Goal: Task Accomplishment & Management: Complete application form

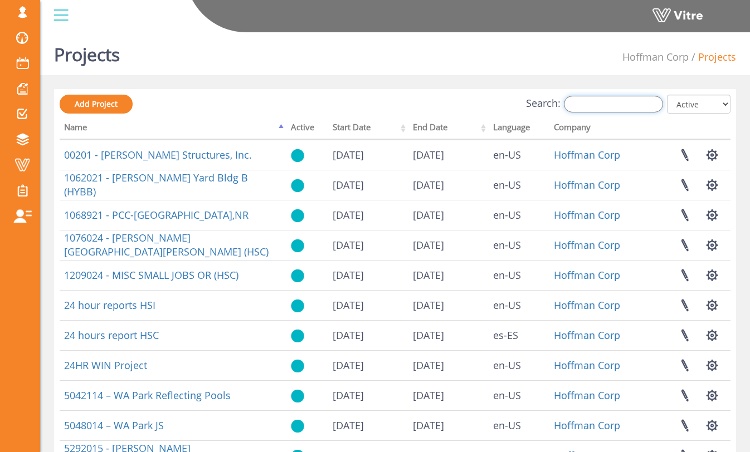
click at [616, 111] on input "Search:" at bounding box center [613, 104] width 99 height 17
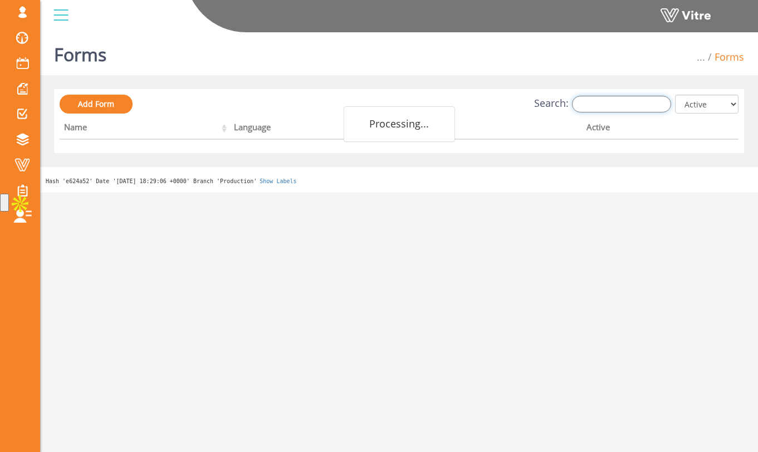
click at [648, 106] on input "Search:" at bounding box center [621, 104] width 99 height 17
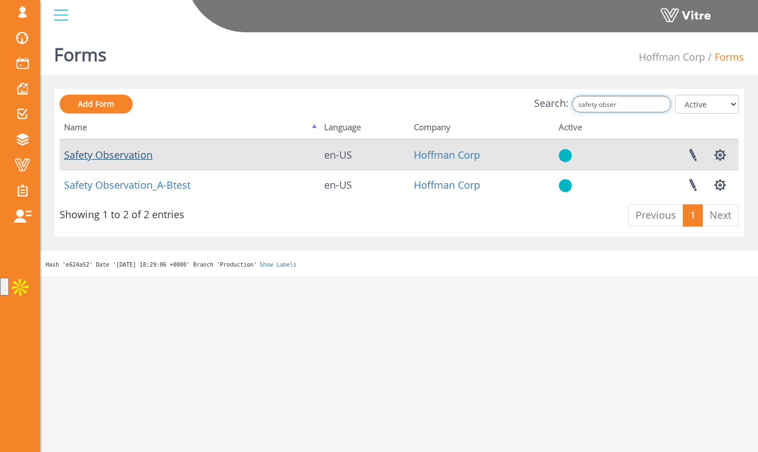
type input "safety obser"
click at [142, 153] on link "Safety Observation" at bounding box center [108, 154] width 89 height 13
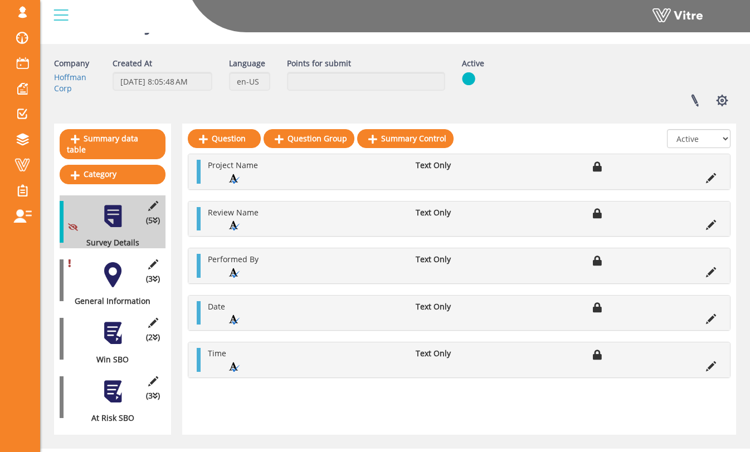
scroll to position [42, 0]
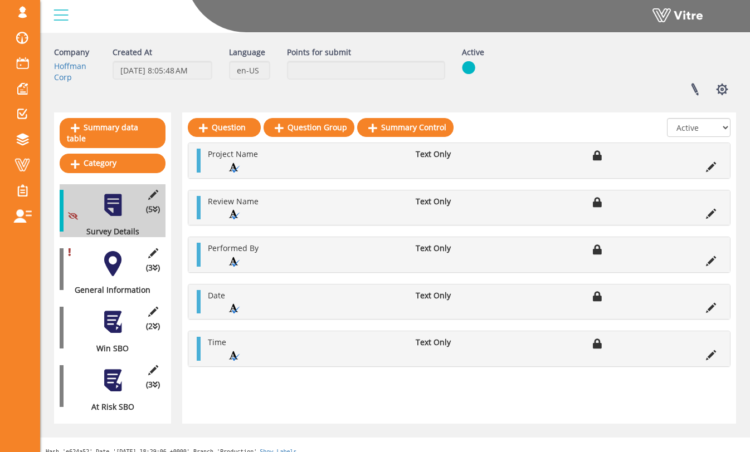
click at [125, 253] on div "(3 ) General Information" at bounding box center [113, 269] width 106 height 53
click at [108, 256] on div at bounding box center [112, 263] width 25 height 25
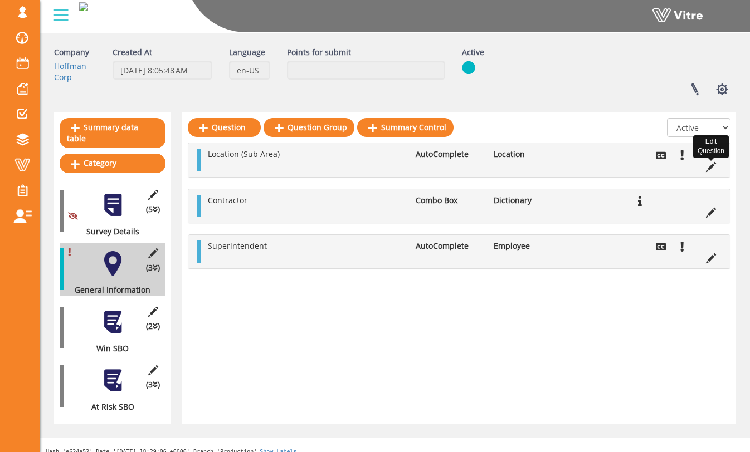
click at [714, 168] on icon at bounding box center [711, 167] width 10 height 10
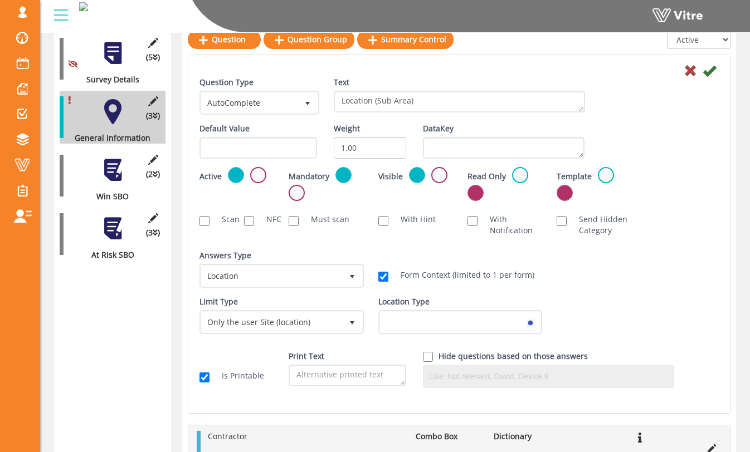
scroll to position [260, 0]
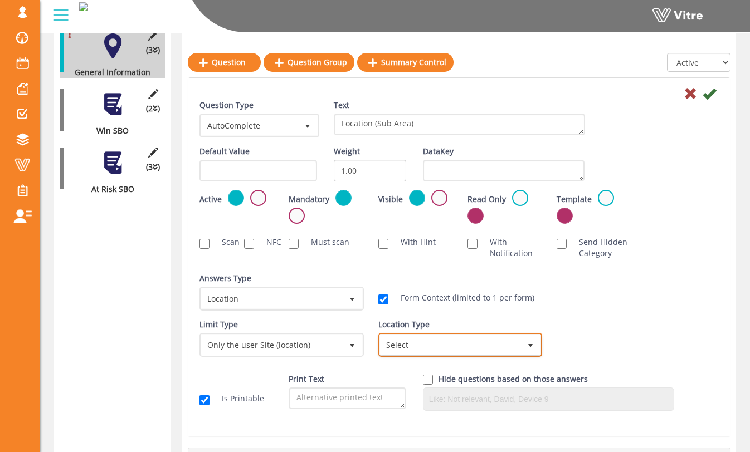
click at [436, 344] on span "Select" at bounding box center [450, 345] width 141 height 20
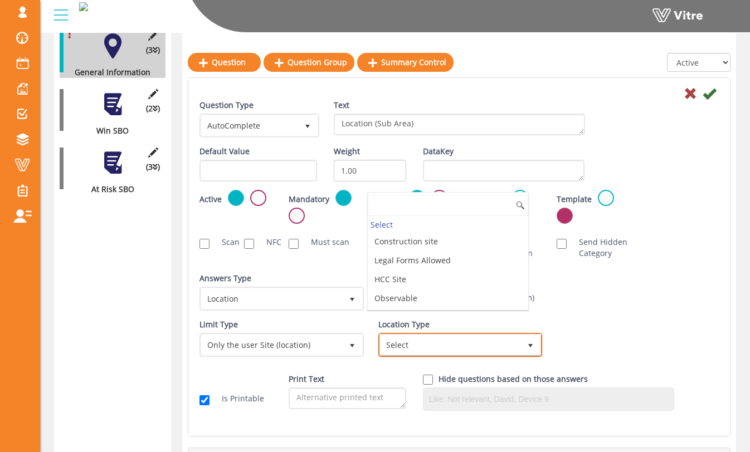
click at [438, 344] on span "Select" at bounding box center [450, 345] width 141 height 20
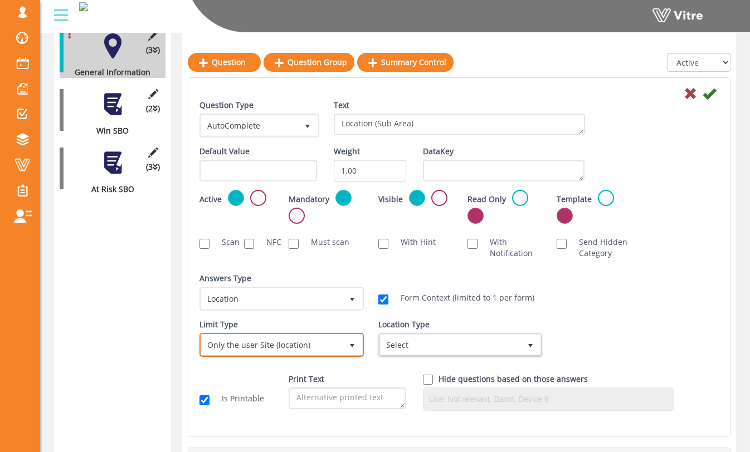
click at [343, 349] on span "select" at bounding box center [352, 345] width 20 height 20
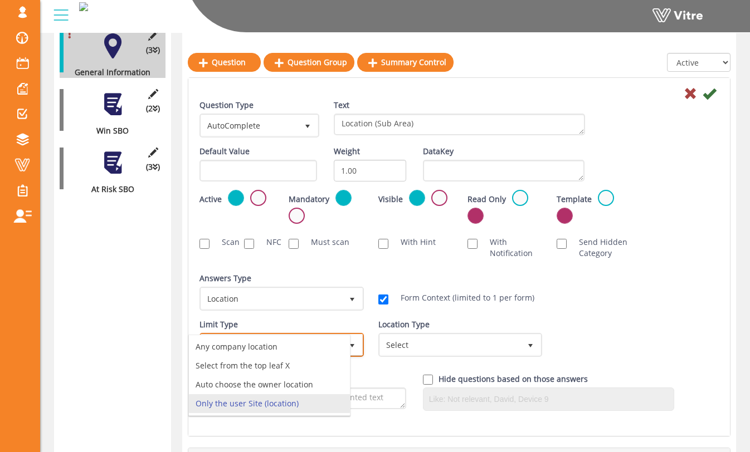
click at [359, 340] on span "select" at bounding box center [352, 345] width 20 height 21
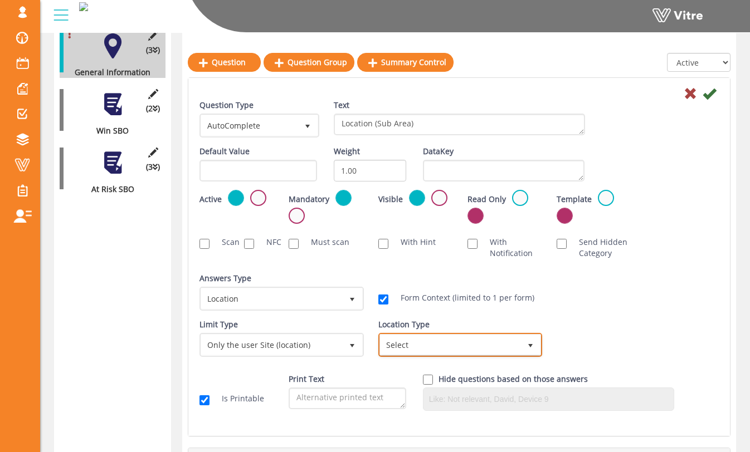
click at [404, 337] on span "Select" at bounding box center [450, 345] width 141 height 20
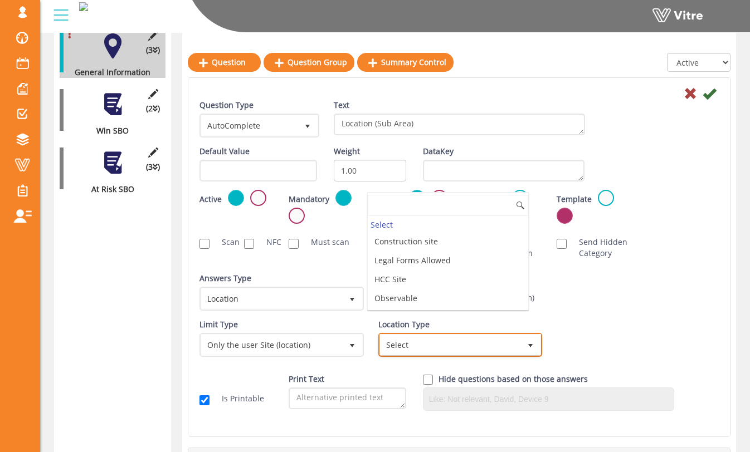
click at [414, 340] on span "Select" at bounding box center [450, 345] width 141 height 20
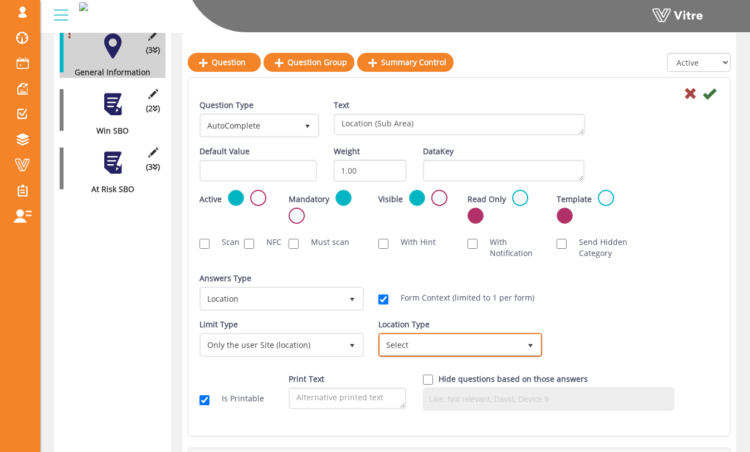
click at [414, 340] on span "Select" at bounding box center [450, 345] width 141 height 20
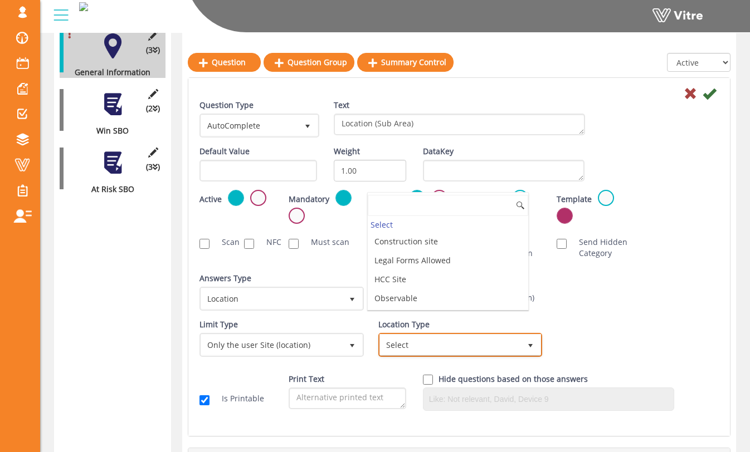
click at [413, 342] on span "Select" at bounding box center [450, 345] width 141 height 20
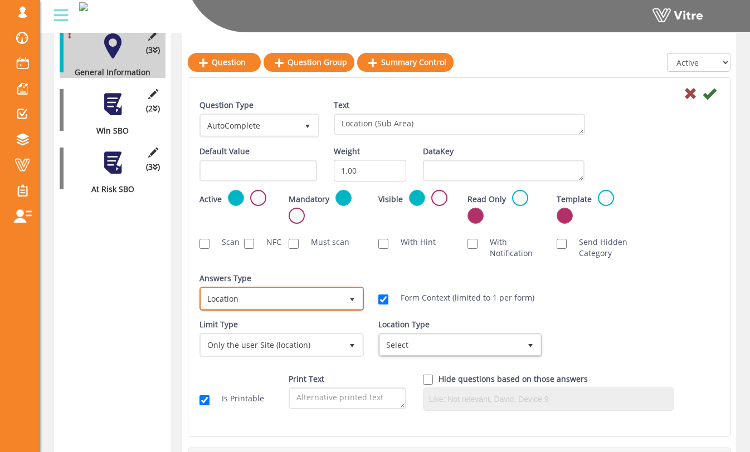
click at [322, 297] on span "Location" at bounding box center [271, 299] width 141 height 20
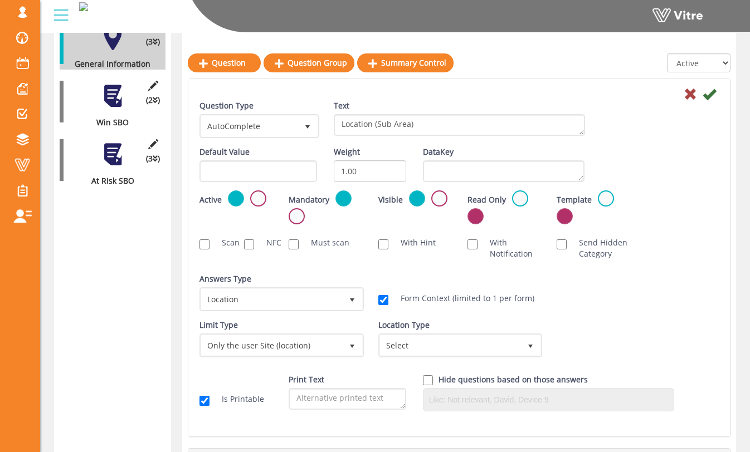
scroll to position [270, 0]
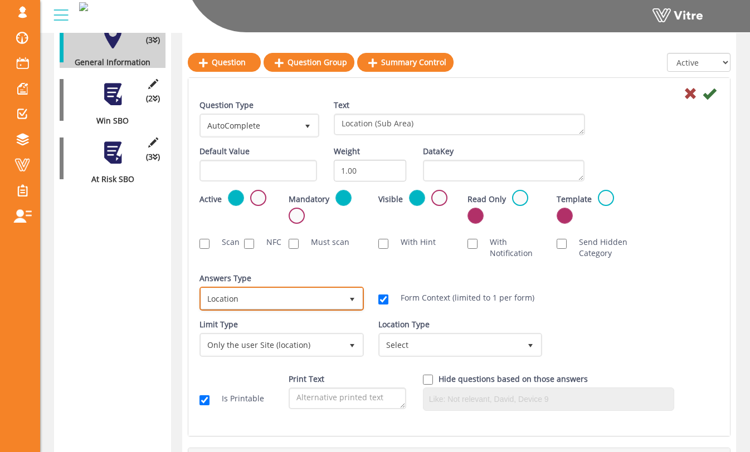
click at [324, 299] on span "Location" at bounding box center [271, 299] width 141 height 20
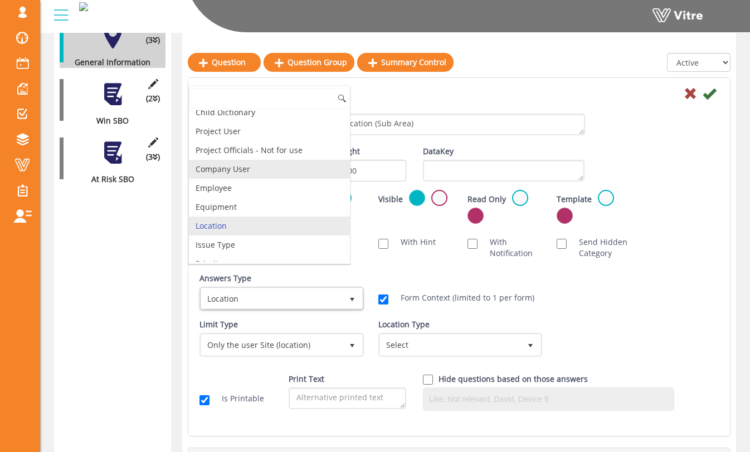
scroll to position [52, 0]
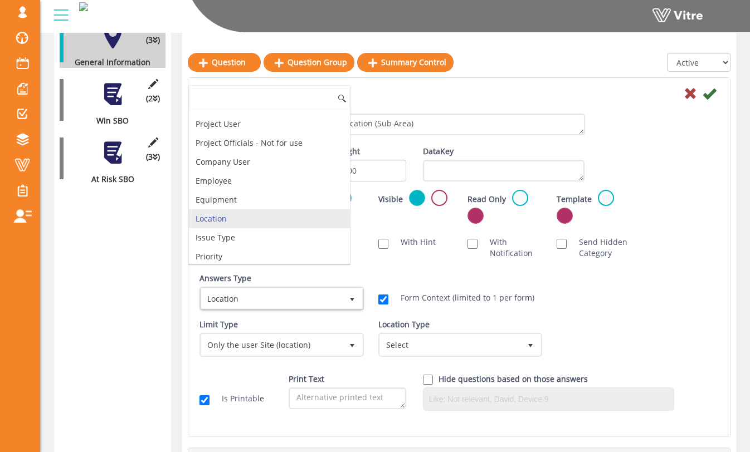
click at [222, 218] on li "Location" at bounding box center [269, 218] width 161 height 19
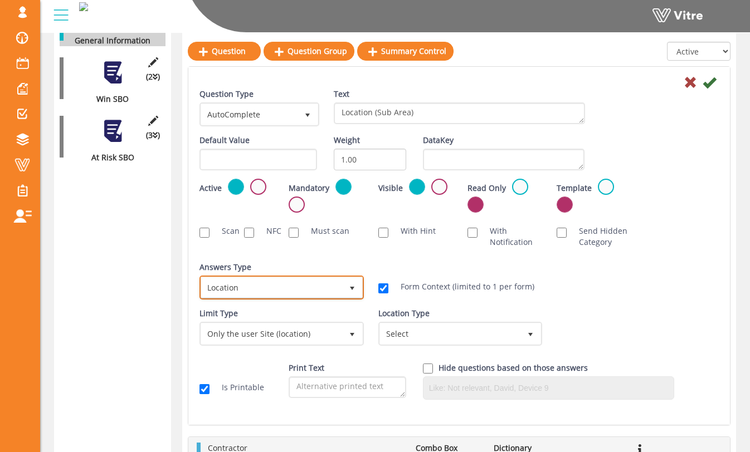
scroll to position [293, 0]
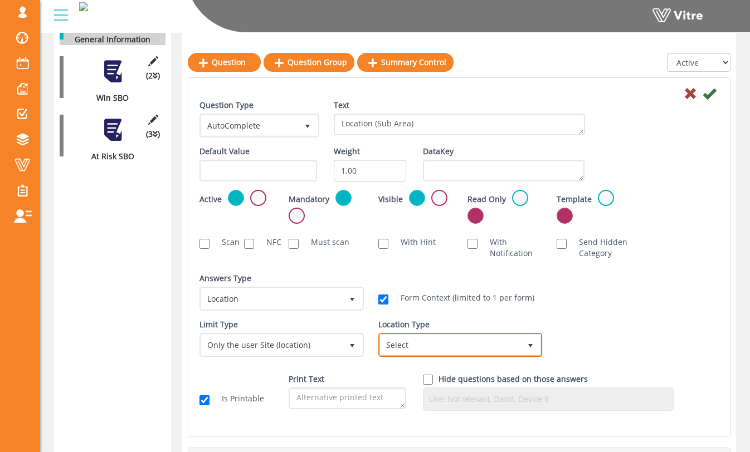
click at [469, 348] on span "Select" at bounding box center [450, 345] width 141 height 20
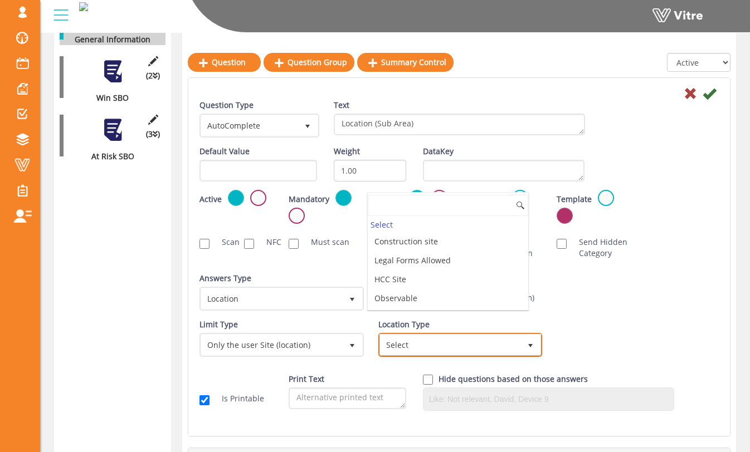
click at [456, 342] on span "Select" at bounding box center [450, 345] width 141 height 20
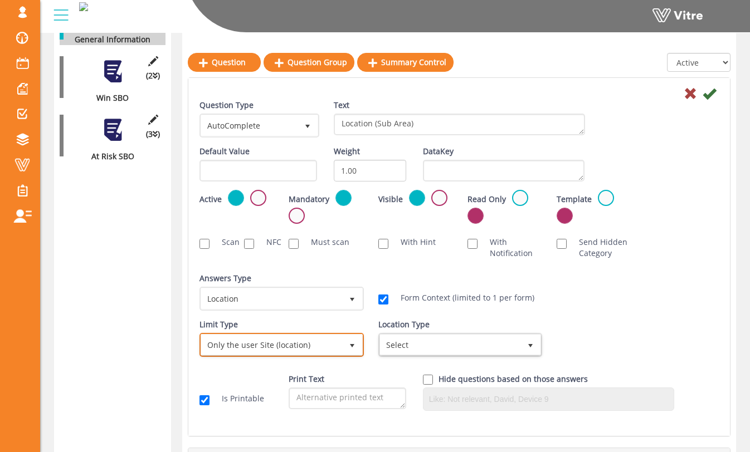
click at [331, 341] on span "Only the user Site (location)" at bounding box center [271, 345] width 141 height 20
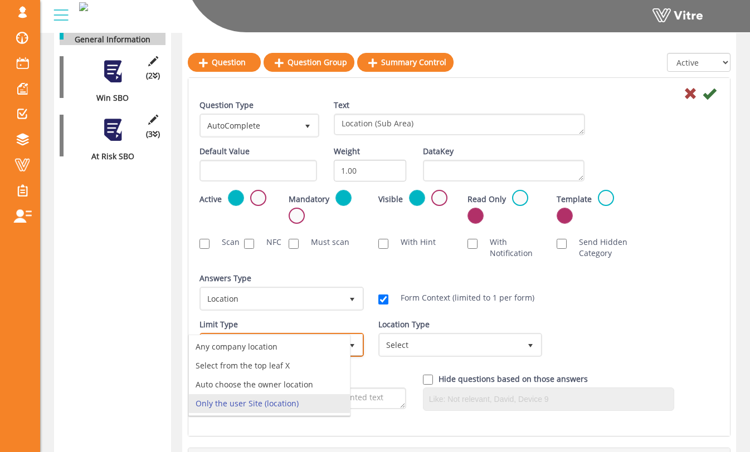
click at [359, 341] on span "select" at bounding box center [352, 345] width 20 height 21
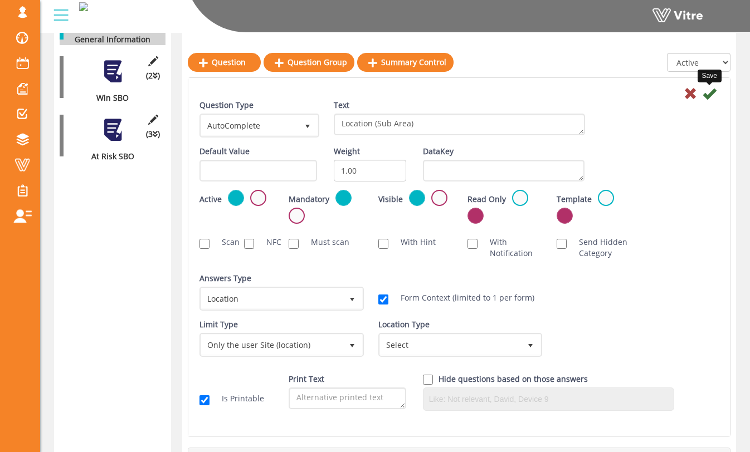
click at [709, 96] on icon at bounding box center [708, 93] width 13 height 13
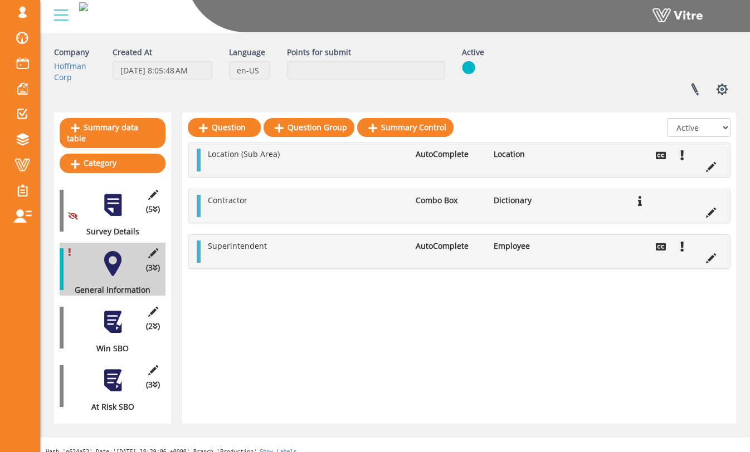
click at [120, 310] on div at bounding box center [112, 322] width 25 height 25
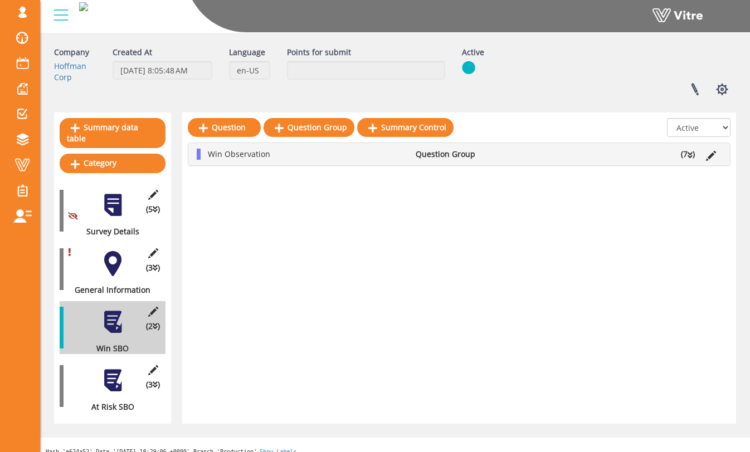
click at [119, 368] on div at bounding box center [112, 380] width 25 height 25
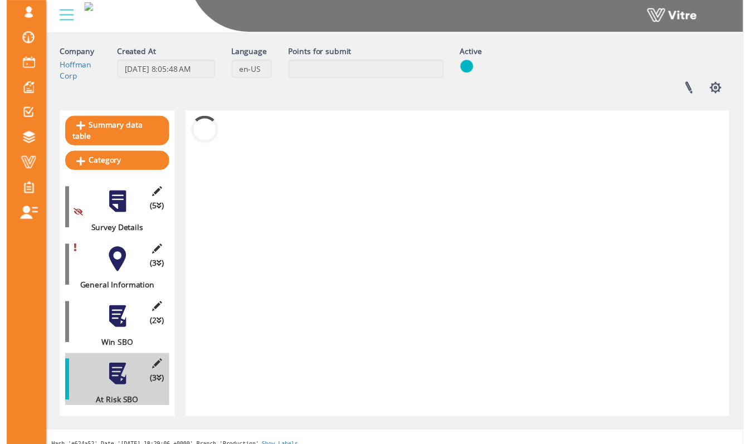
scroll to position [51, 0]
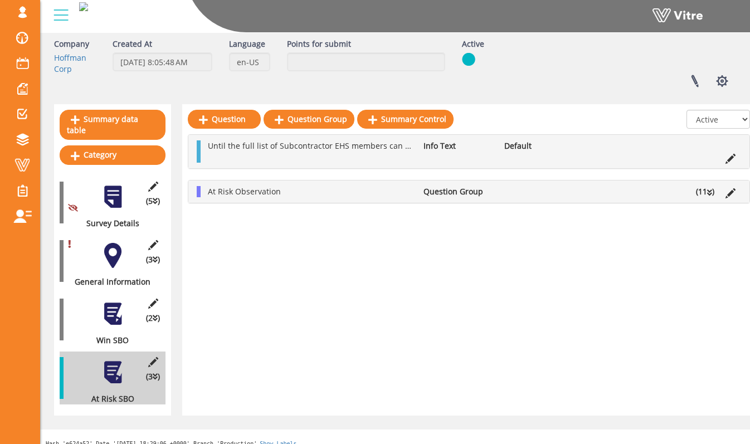
click at [123, 316] on div "(2 ) Win SBO" at bounding box center [113, 319] width 106 height 53
click at [112, 246] on div at bounding box center [112, 255] width 25 height 25
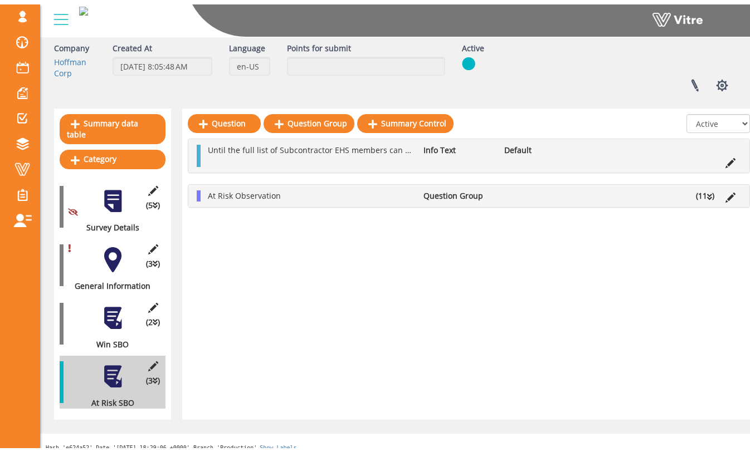
scroll to position [42, 0]
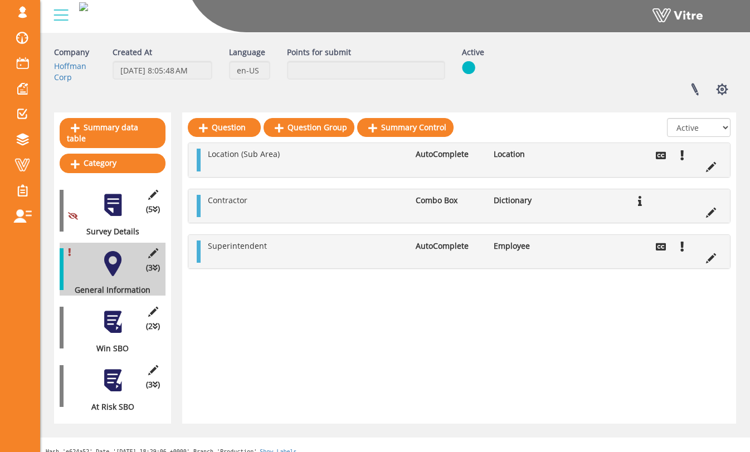
click at [57, 16] on div at bounding box center [60, 15] width 25 height 30
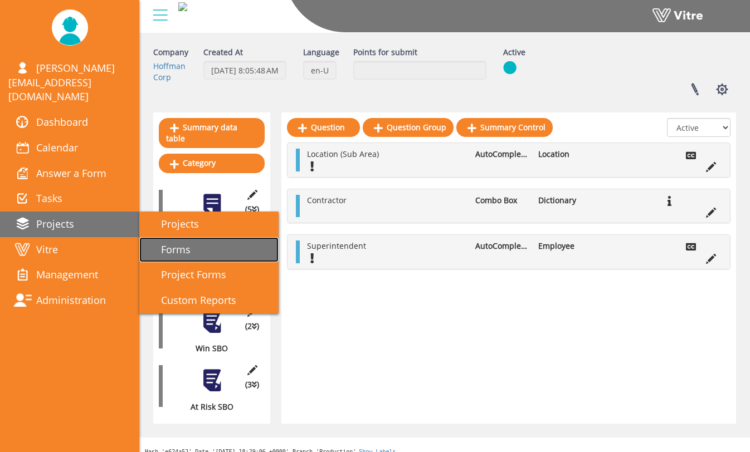
click at [164, 243] on span "Forms" at bounding box center [169, 249] width 43 height 13
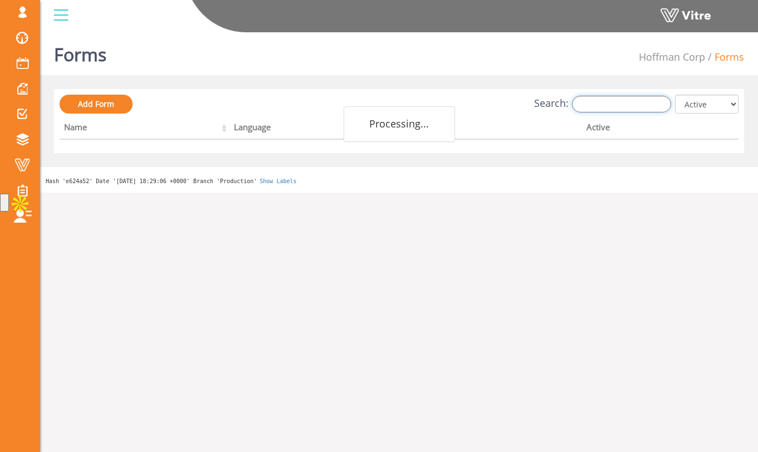
click at [597, 109] on input "Search:" at bounding box center [621, 104] width 99 height 17
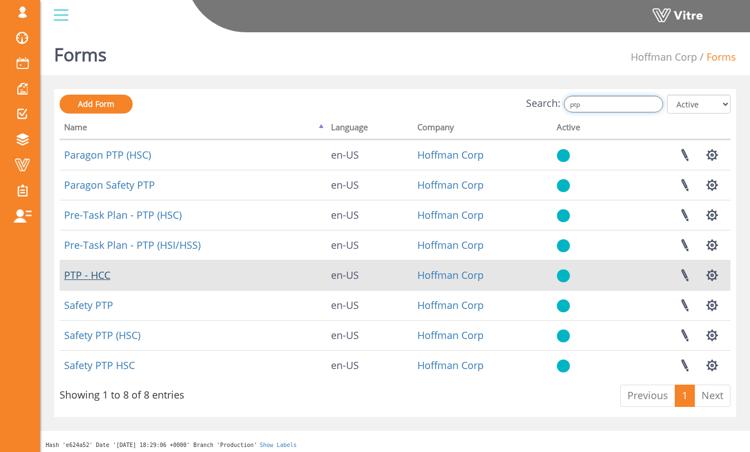
type input "ptp"
click at [106, 277] on link "PTP - HCC" at bounding box center [87, 274] width 46 height 13
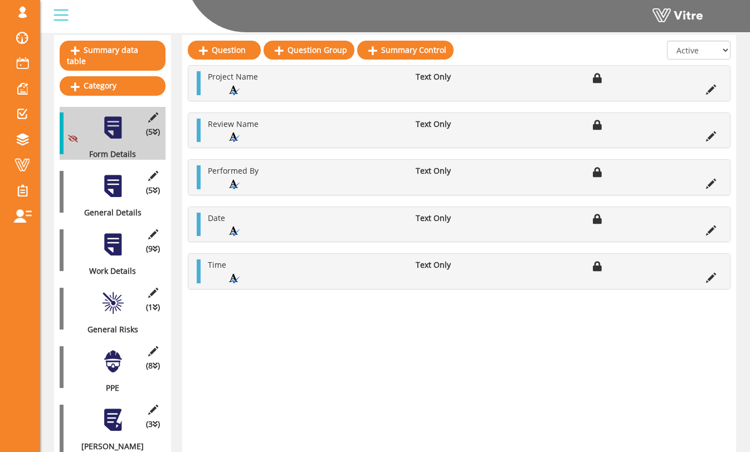
scroll to position [192, 0]
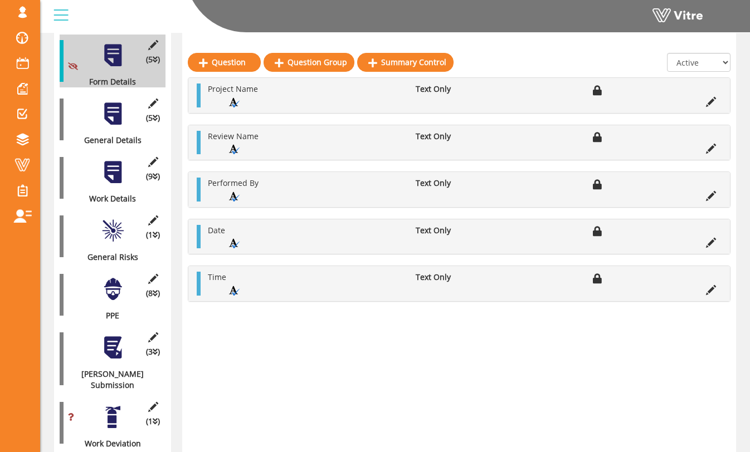
click at [114, 102] on div at bounding box center [112, 113] width 25 height 25
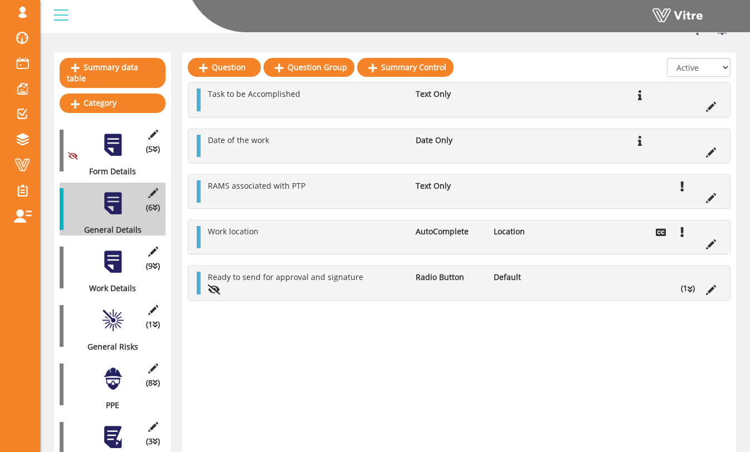
scroll to position [0, 0]
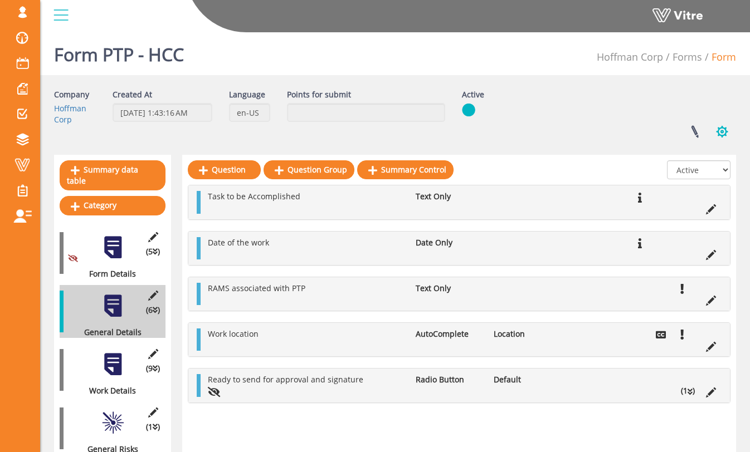
click at [724, 127] on button "button" at bounding box center [722, 132] width 28 height 30
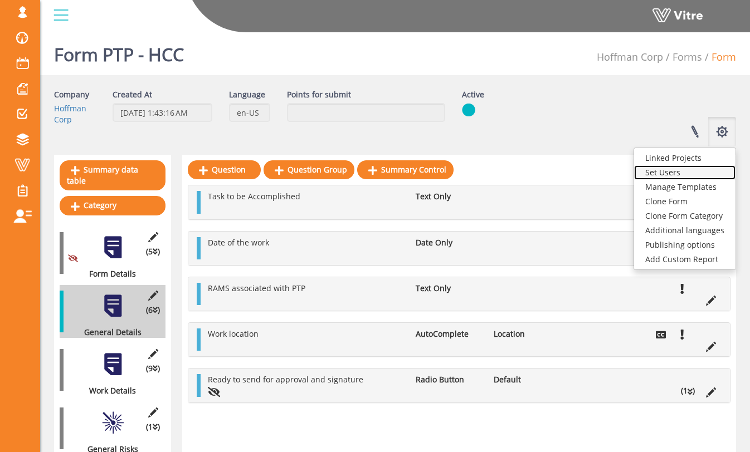
click at [701, 175] on link "Set Users" at bounding box center [684, 172] width 101 height 14
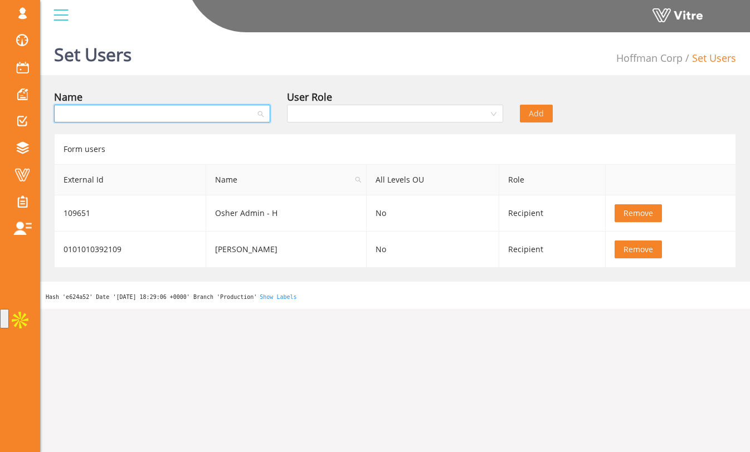
click at [250, 113] on input "search" at bounding box center [158, 113] width 195 height 17
type input "m"
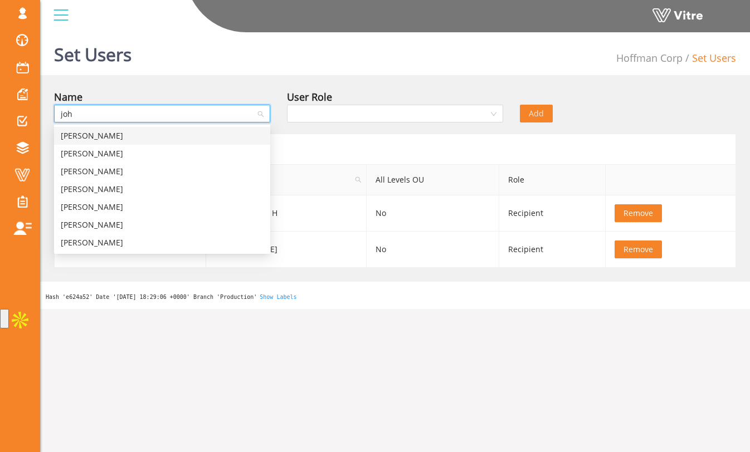
type input "john"
click at [193, 184] on div "John Byrd" at bounding box center [162, 189] width 203 height 12
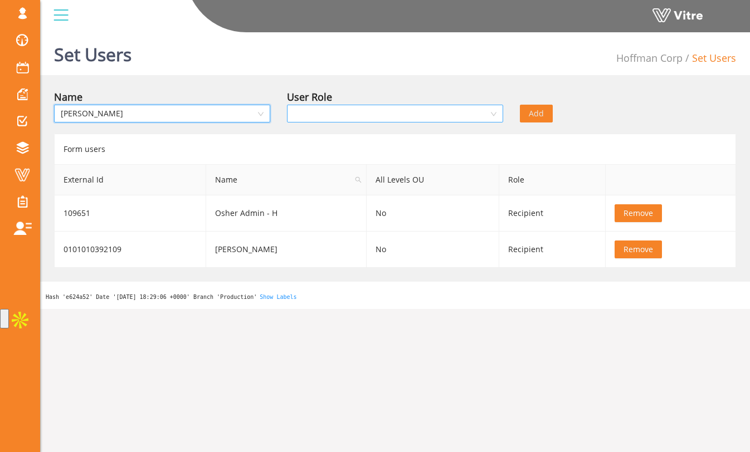
click at [323, 113] on input "search" at bounding box center [391, 113] width 195 height 17
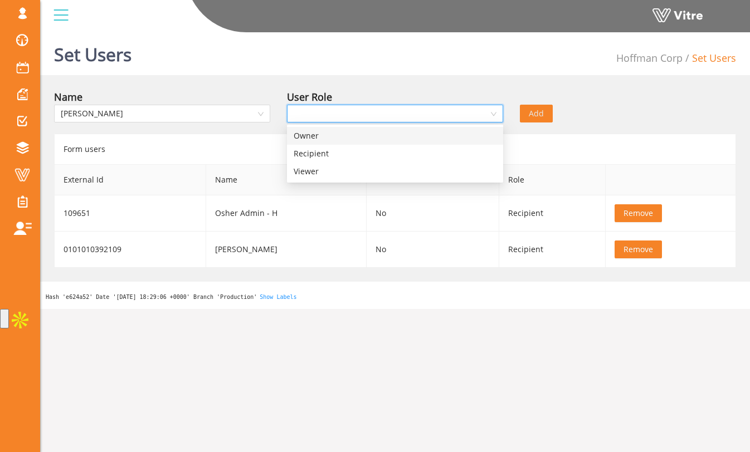
click at [349, 140] on div "Owner" at bounding box center [395, 136] width 203 height 12
click at [633, 124] on div "Name John Byrd User Role Owner Owner Add" at bounding box center [395, 108] width 699 height 39
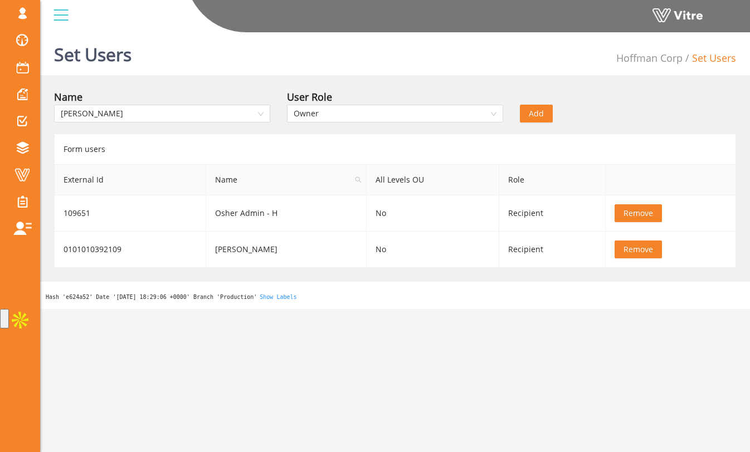
click at [538, 113] on span "Add" at bounding box center [536, 114] width 15 height 12
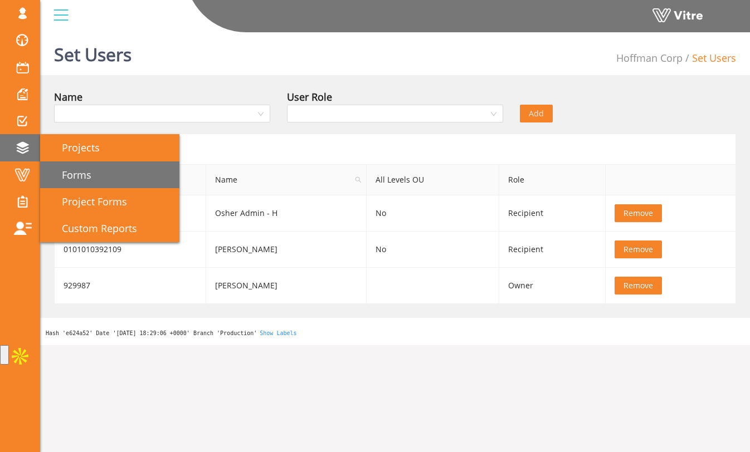
click at [69, 169] on span "Forms" at bounding box center [69, 174] width 43 height 13
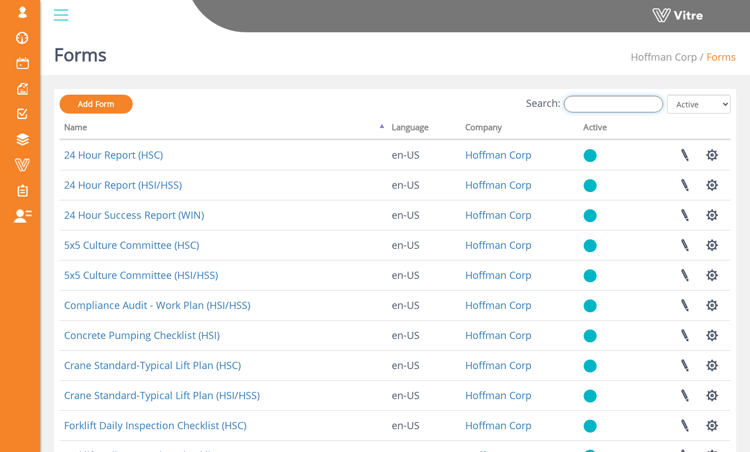
click at [606, 102] on input "Search:" at bounding box center [613, 104] width 99 height 17
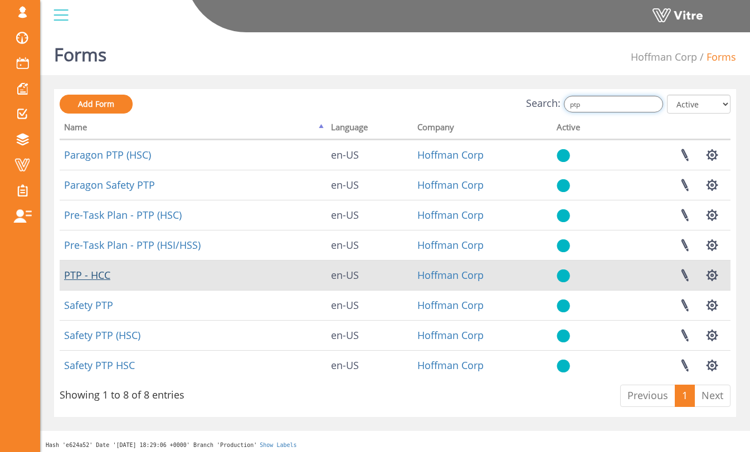
type input "ptp"
click at [101, 277] on link "PTP - HCC" at bounding box center [87, 274] width 46 height 13
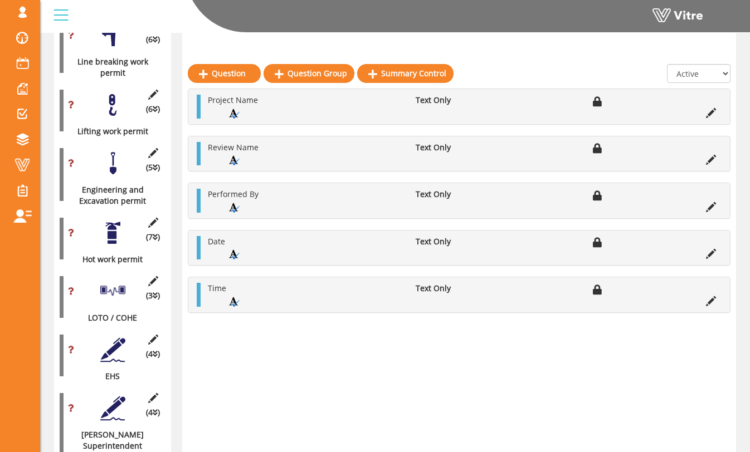
scroll to position [882, 0]
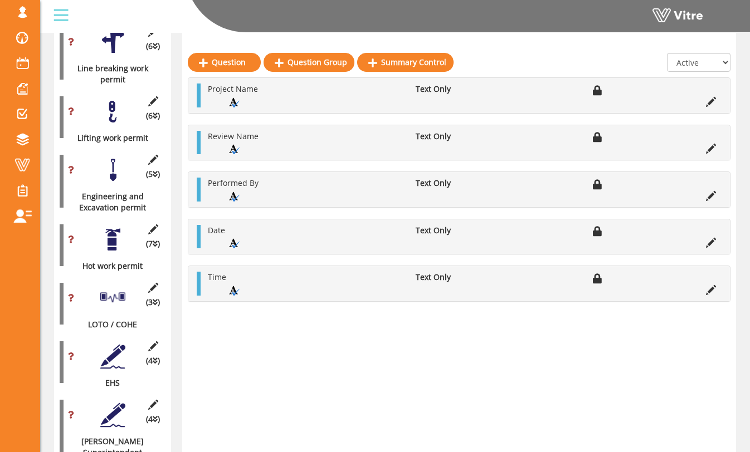
click at [115, 227] on div at bounding box center [112, 239] width 25 height 25
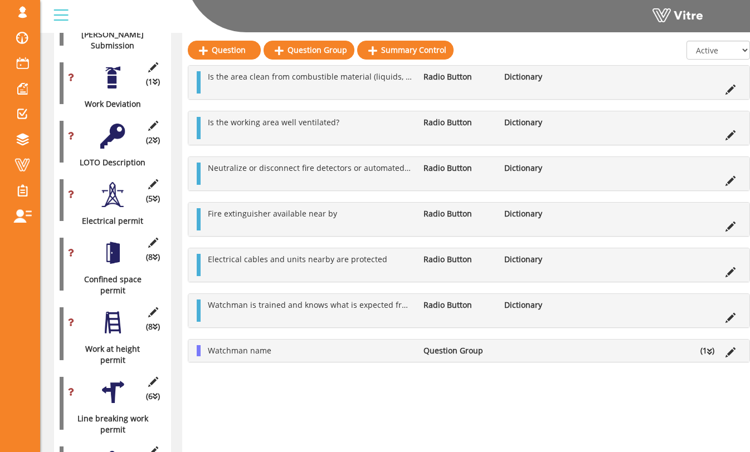
scroll to position [539, 0]
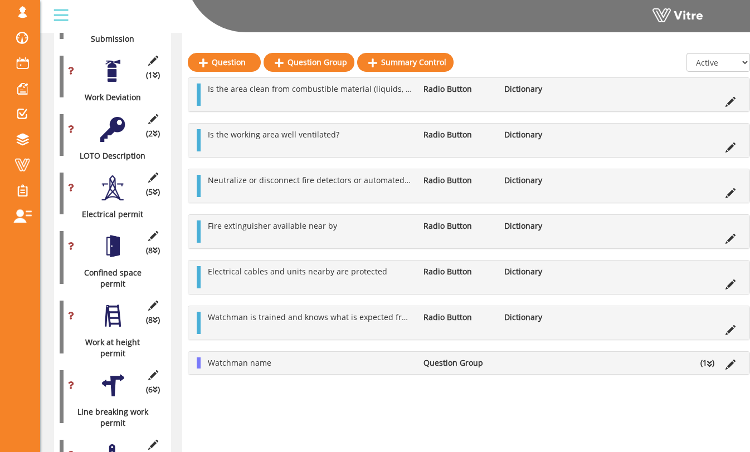
click at [110, 234] on div at bounding box center [112, 246] width 25 height 25
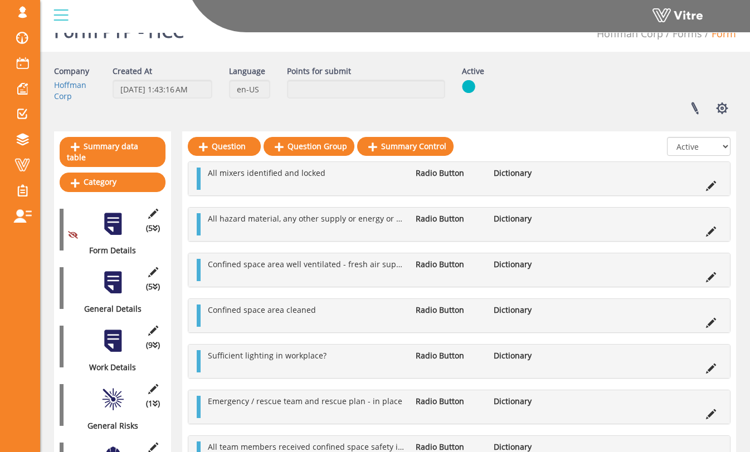
scroll to position [32, 0]
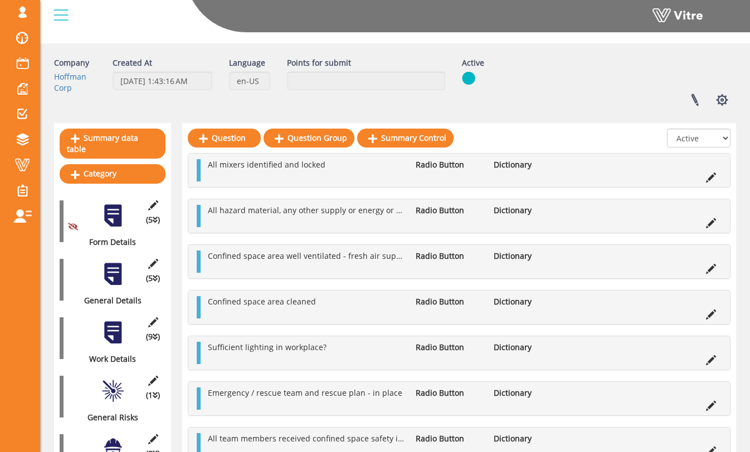
click at [104, 270] on div at bounding box center [112, 274] width 25 height 25
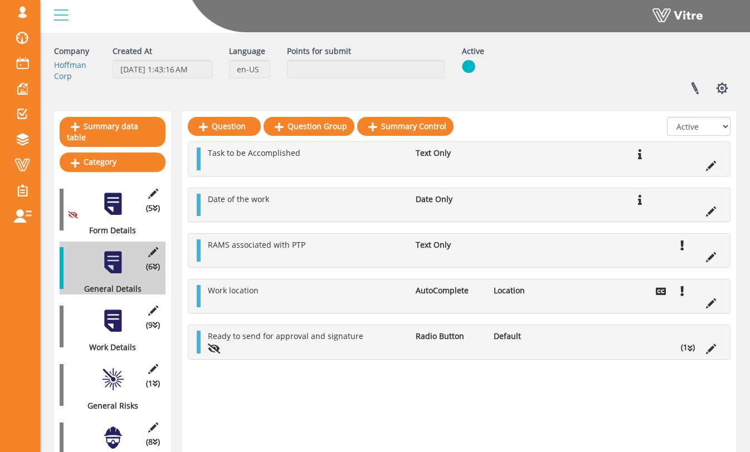
scroll to position [47, 0]
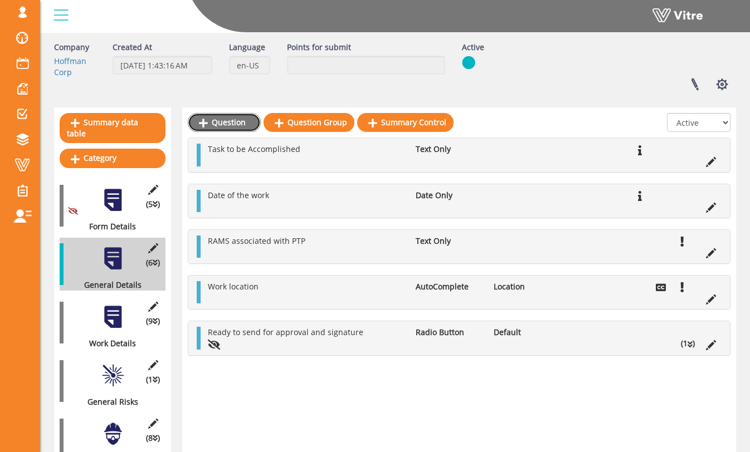
click at [238, 124] on link "Question" at bounding box center [224, 122] width 73 height 19
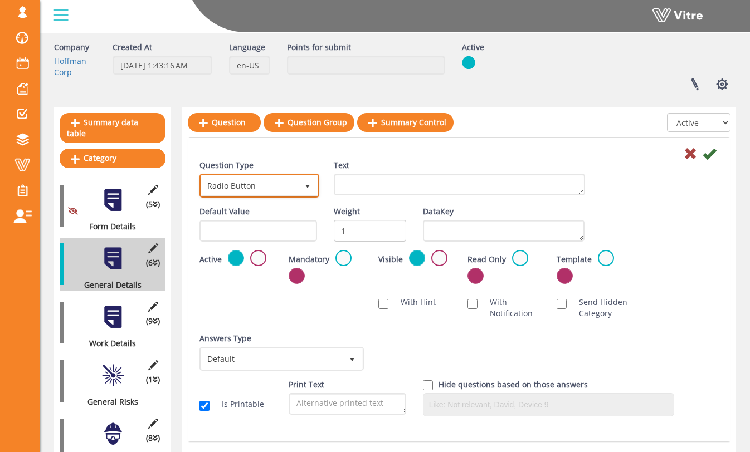
click at [287, 187] on span "Radio Button" at bounding box center [249, 185] width 96 height 20
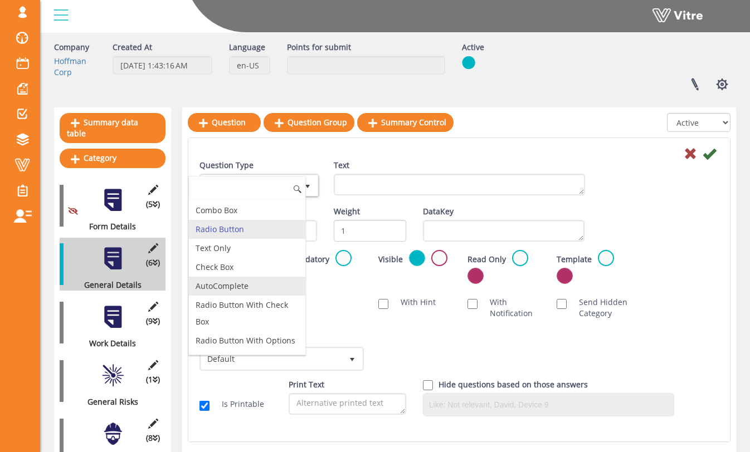
click at [268, 289] on li "AutoComplete" at bounding box center [247, 286] width 116 height 19
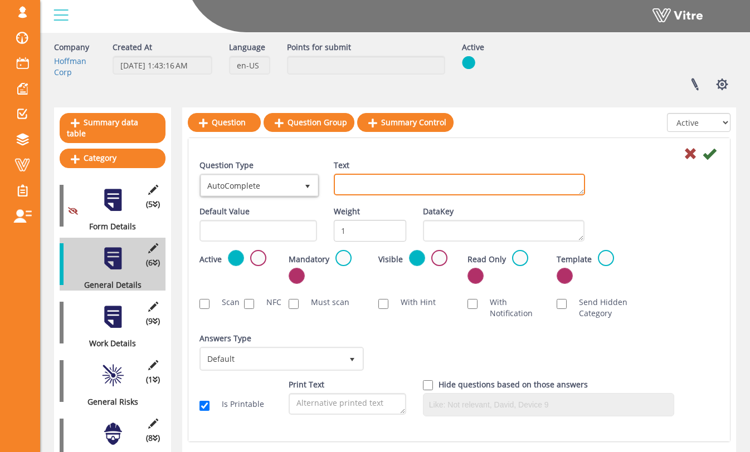
click at [370, 193] on textarea "Text" at bounding box center [459, 185] width 251 height 22
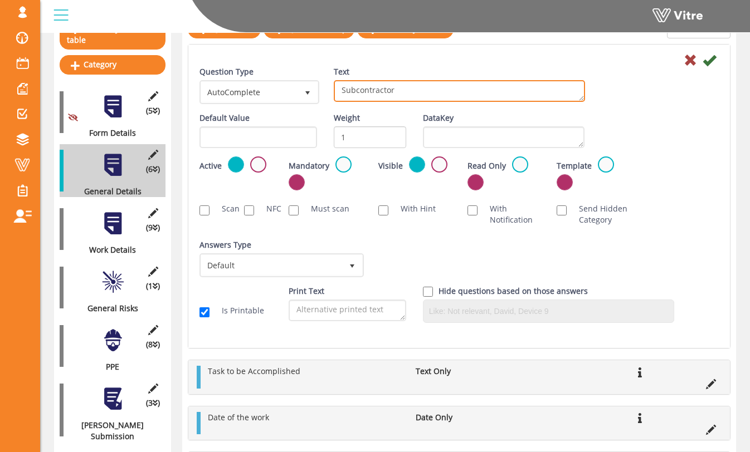
scroll to position [172, 0]
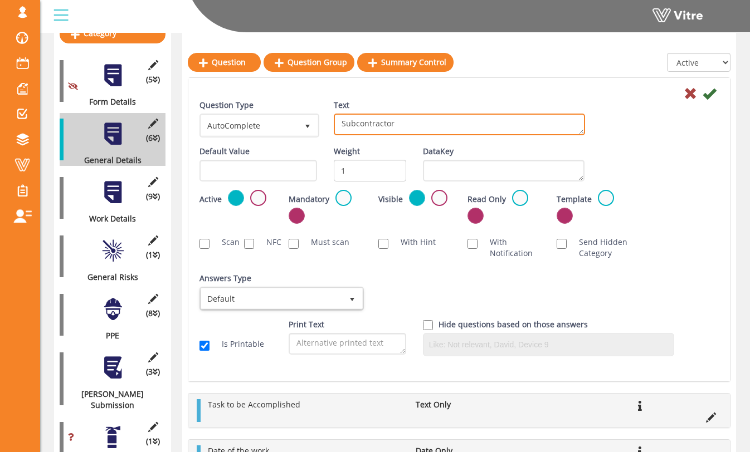
type textarea "Subcontractor"
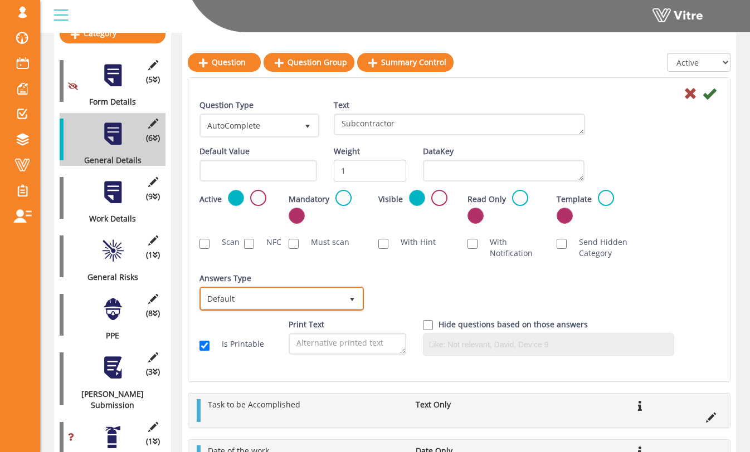
click at [336, 297] on span "Default" at bounding box center [271, 299] width 141 height 20
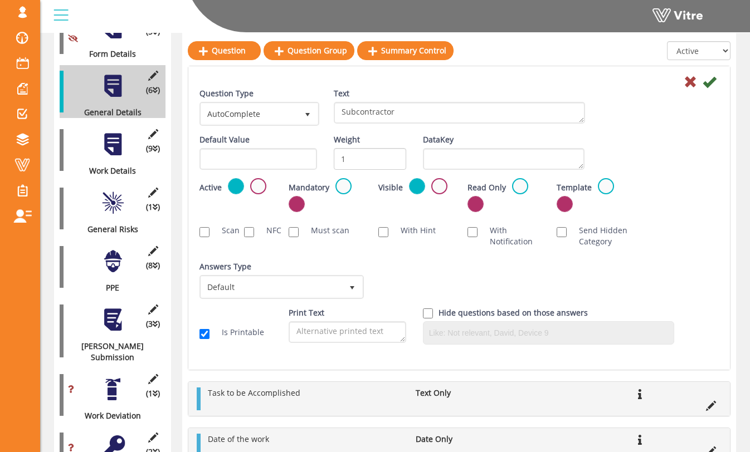
scroll to position [223, 0]
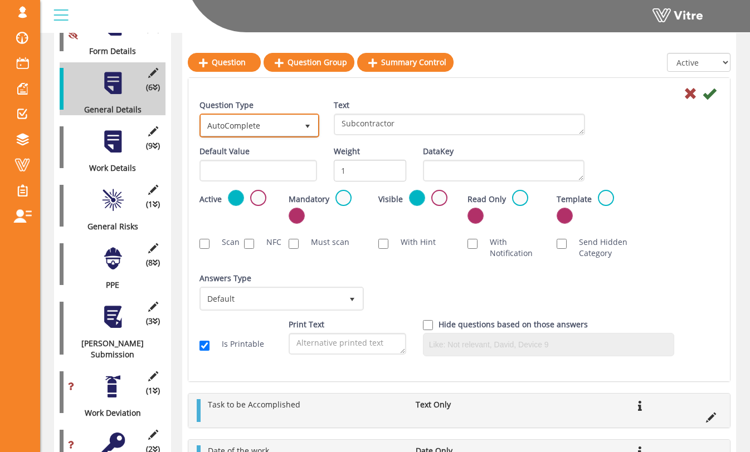
click at [297, 131] on span "select" at bounding box center [307, 125] width 20 height 20
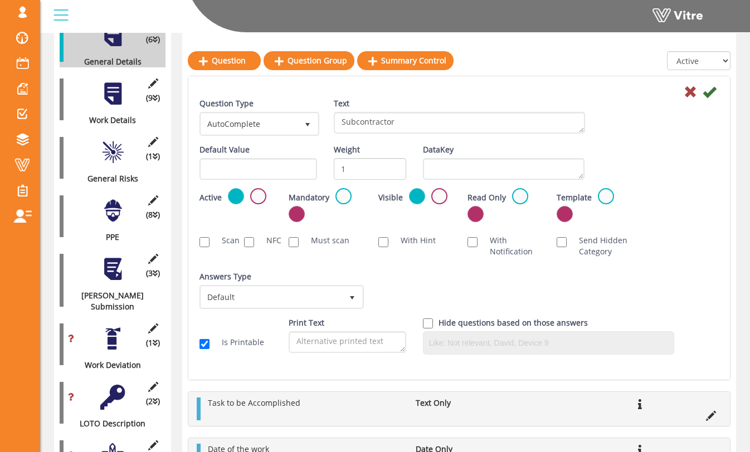
scroll to position [271, 0]
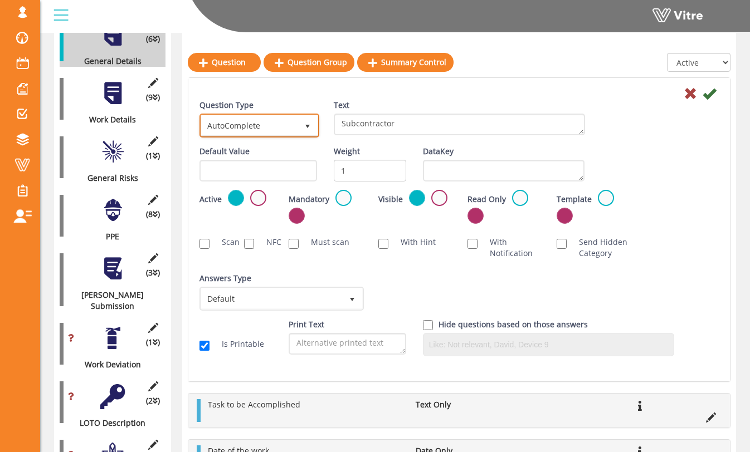
click at [269, 124] on span "AutoComplete" at bounding box center [249, 125] width 96 height 20
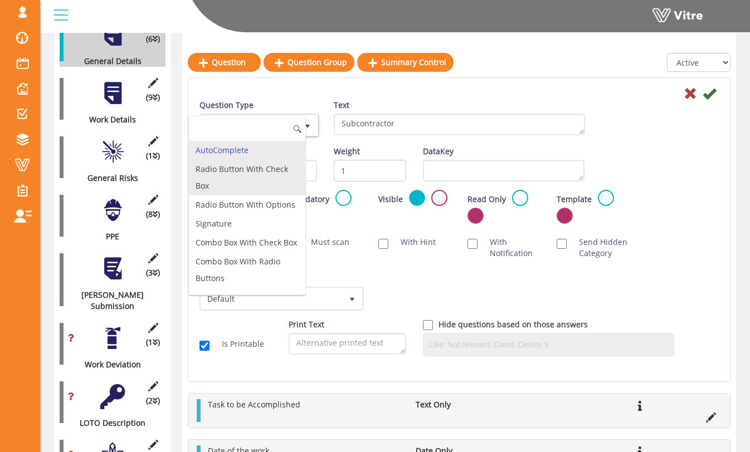
scroll to position [0, 0]
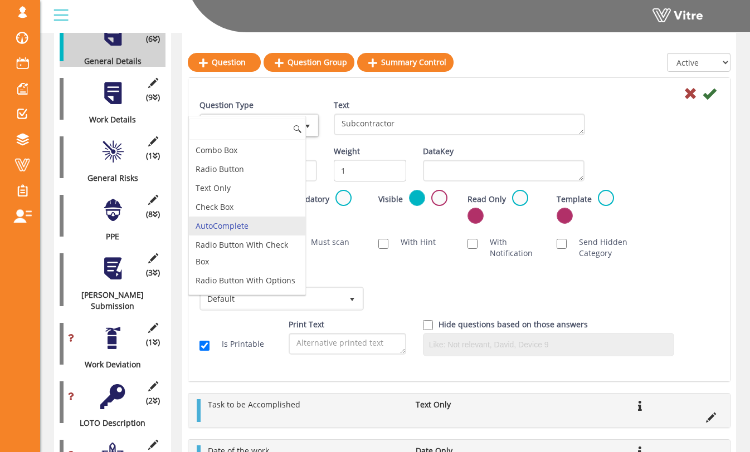
click at [256, 225] on li "AutoComplete" at bounding box center [247, 226] width 116 height 19
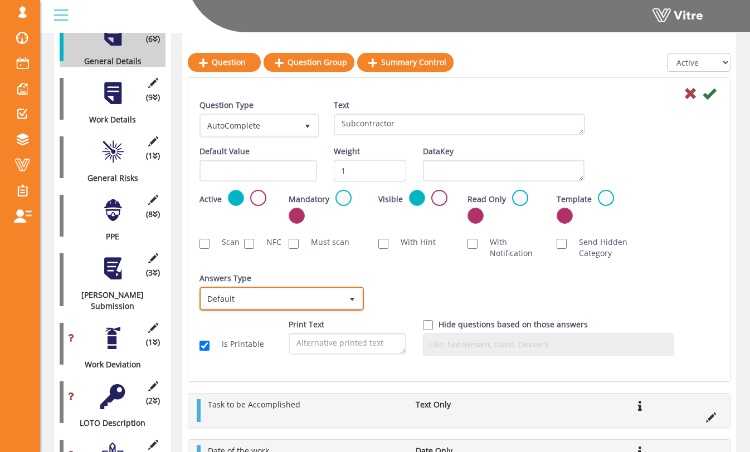
click at [256, 296] on span "Default" at bounding box center [271, 299] width 141 height 20
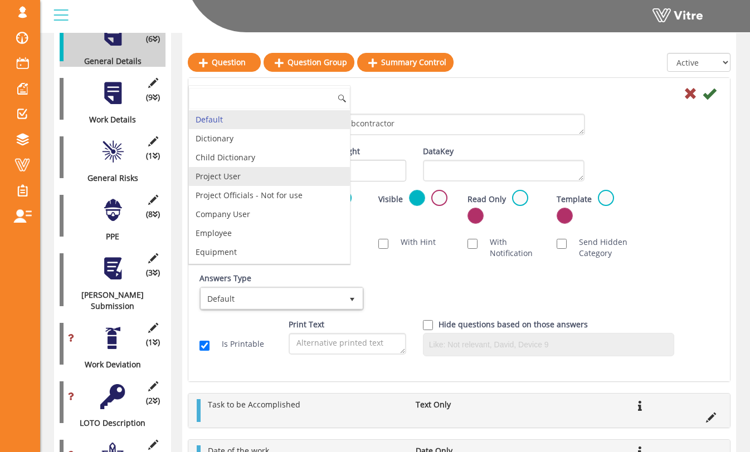
click at [274, 168] on li "Project User" at bounding box center [269, 176] width 161 height 19
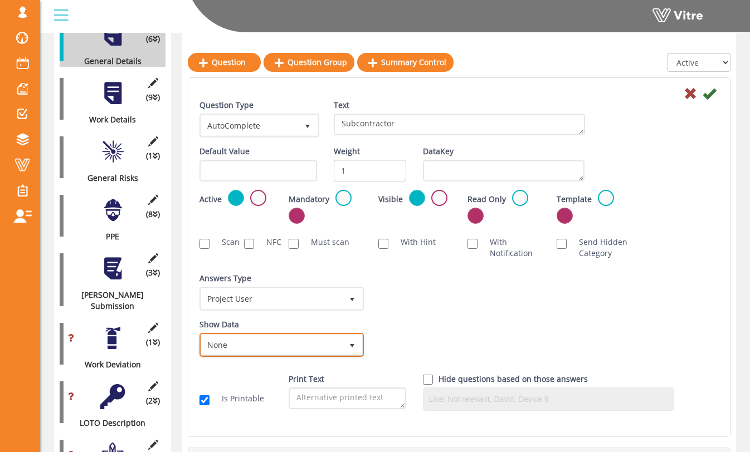
click at [321, 335] on span "None" at bounding box center [271, 345] width 141 height 20
click at [355, 320] on div "Show Data None 0" at bounding box center [280, 338] width 162 height 38
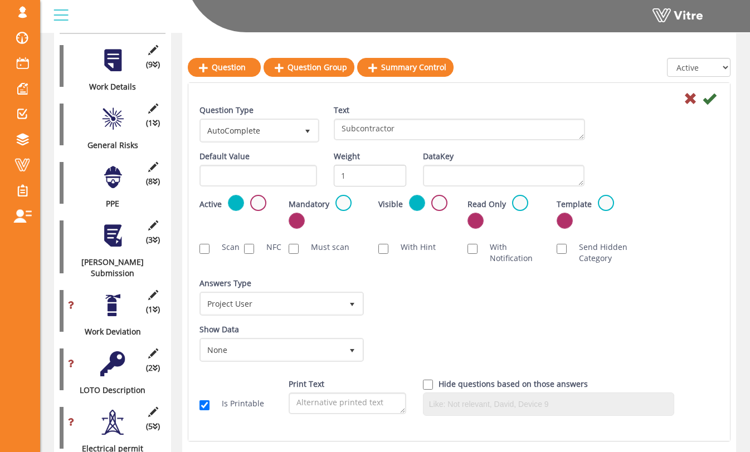
scroll to position [311, 0]
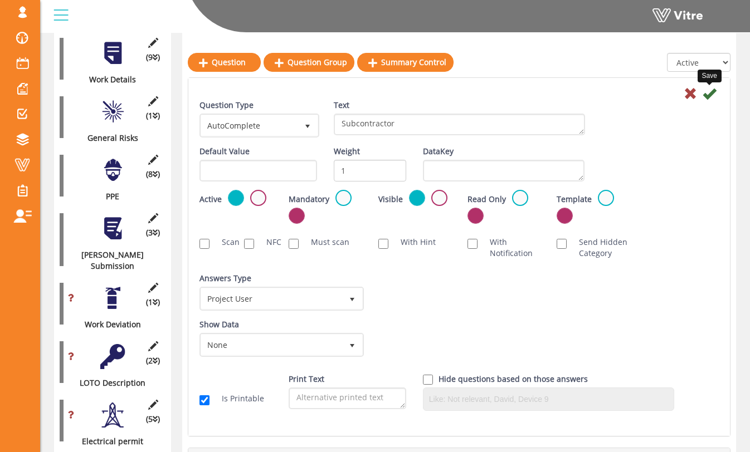
click at [707, 94] on icon at bounding box center [708, 93] width 13 height 13
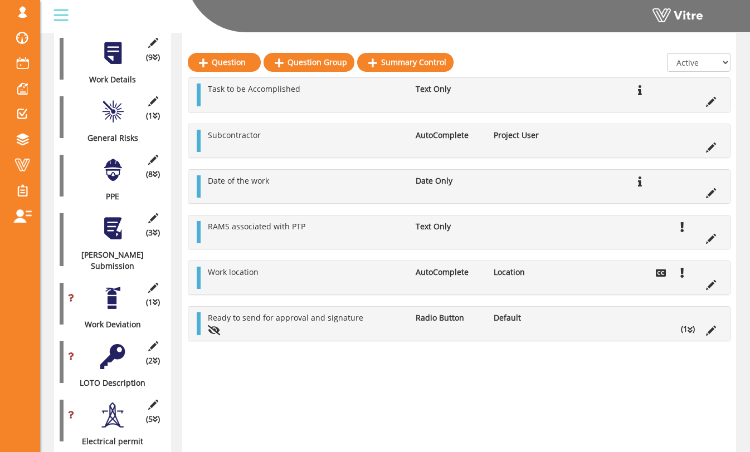
click at [196, 140] on div "Subcontractor AutoComplete Project User" at bounding box center [458, 140] width 541 height 33
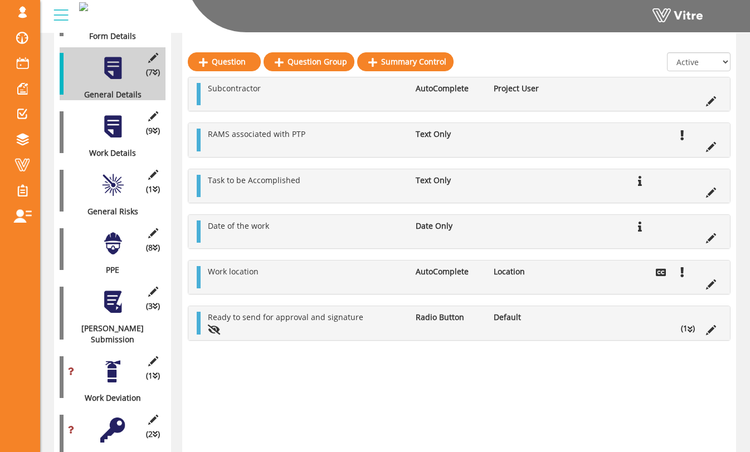
scroll to position [240, 0]
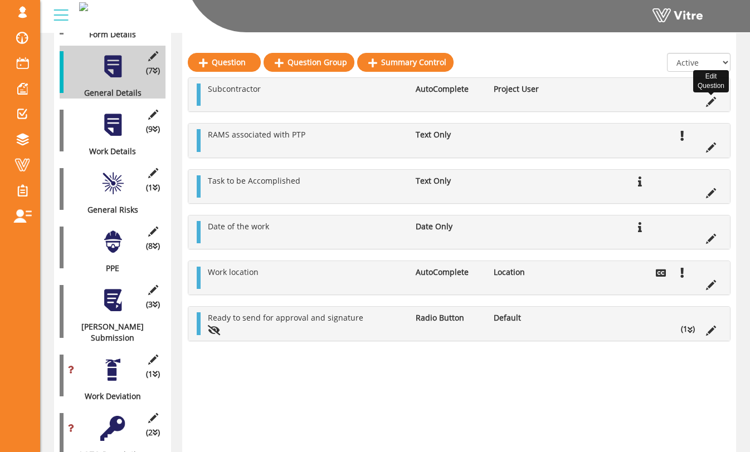
click at [711, 102] on icon at bounding box center [711, 102] width 10 height 10
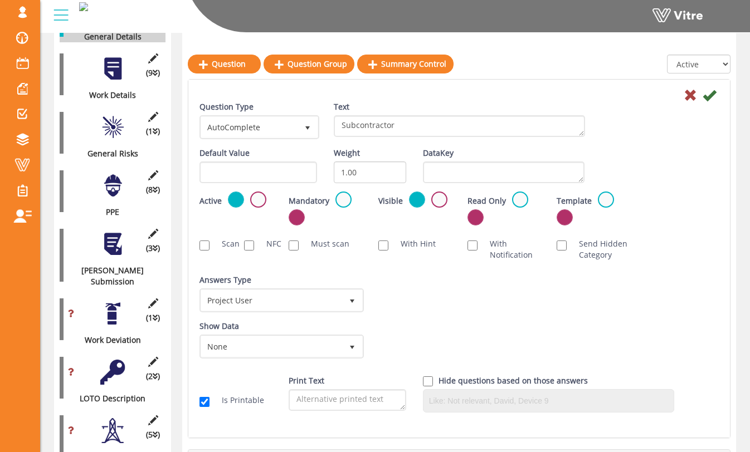
scroll to position [297, 0]
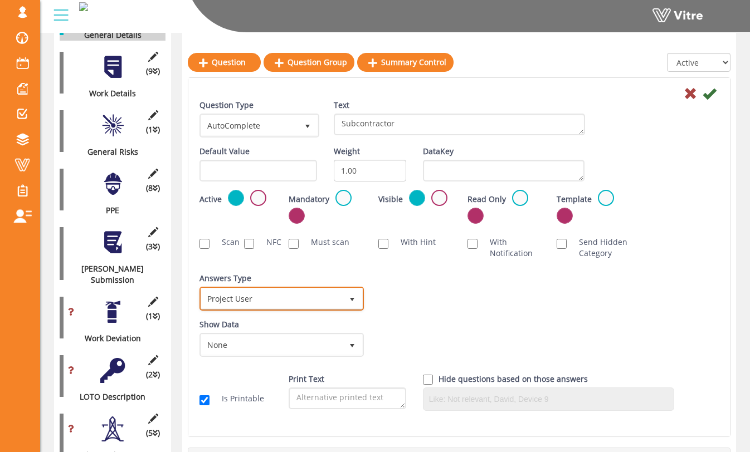
click at [344, 300] on span "select" at bounding box center [352, 299] width 20 height 20
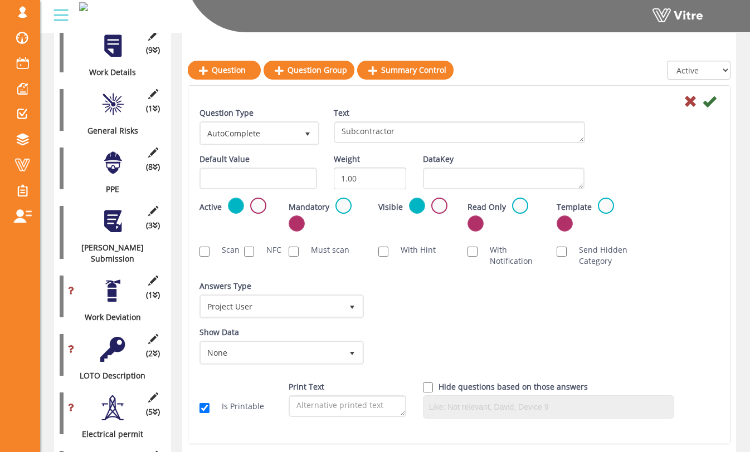
scroll to position [327, 0]
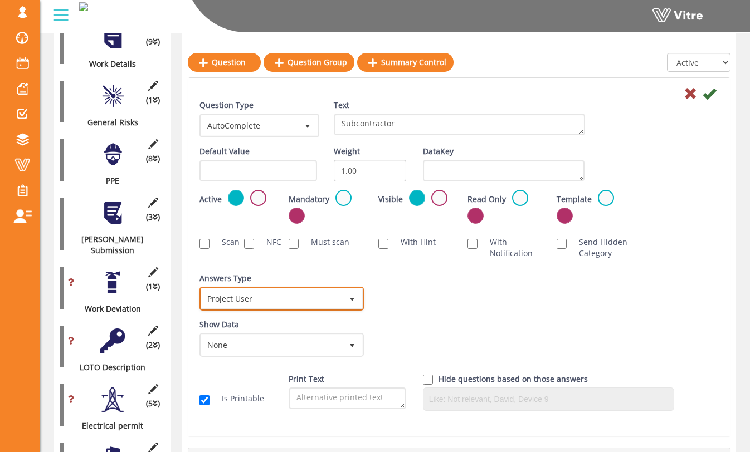
click at [304, 294] on span "Project User" at bounding box center [271, 299] width 141 height 20
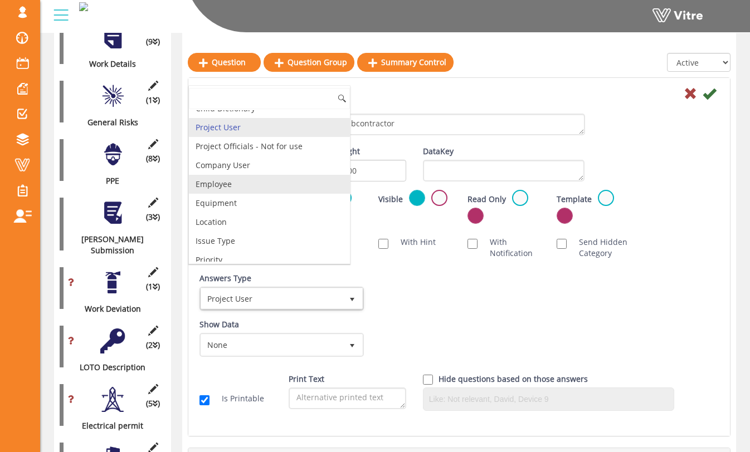
scroll to position [0, 0]
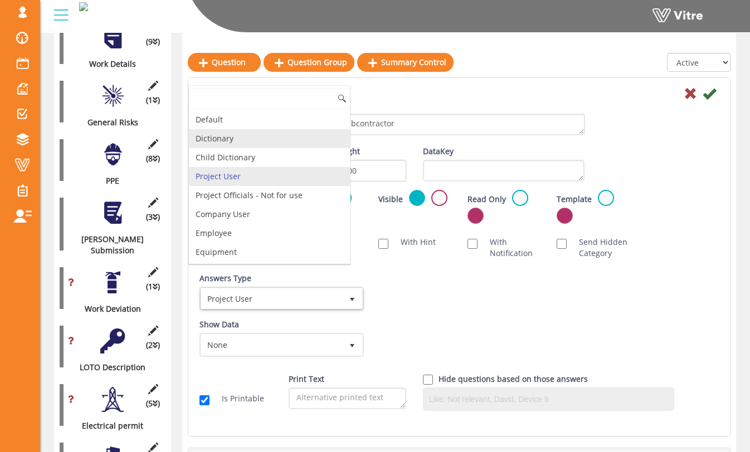
click at [273, 145] on li "Dictionary" at bounding box center [269, 138] width 161 height 19
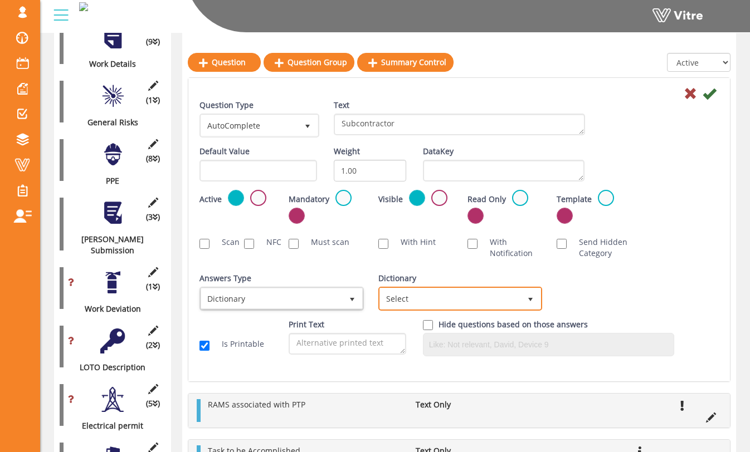
click at [508, 294] on span "Select" at bounding box center [450, 299] width 141 height 20
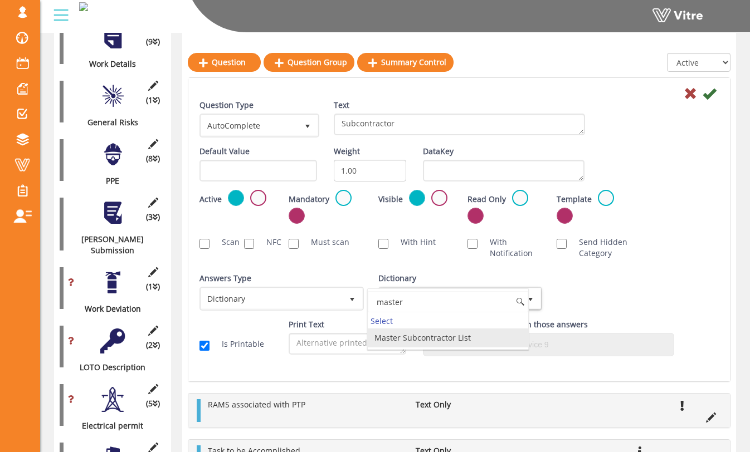
click at [438, 335] on li "Master Subcontractor List" at bounding box center [448, 338] width 161 height 19
type input "master"
click at [641, 263] on div "Scan NFC Must scan With Hint With Notification Send Hidden Category No Image Op…" at bounding box center [459, 247] width 536 height 33
click at [710, 97] on icon at bounding box center [708, 93] width 13 height 13
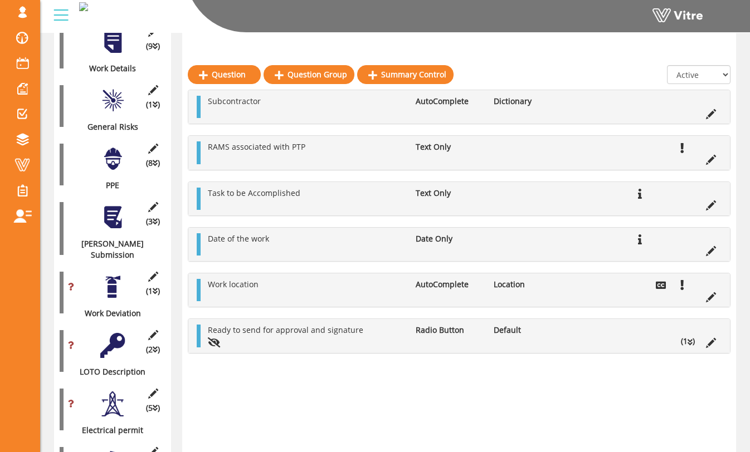
scroll to position [319, 0]
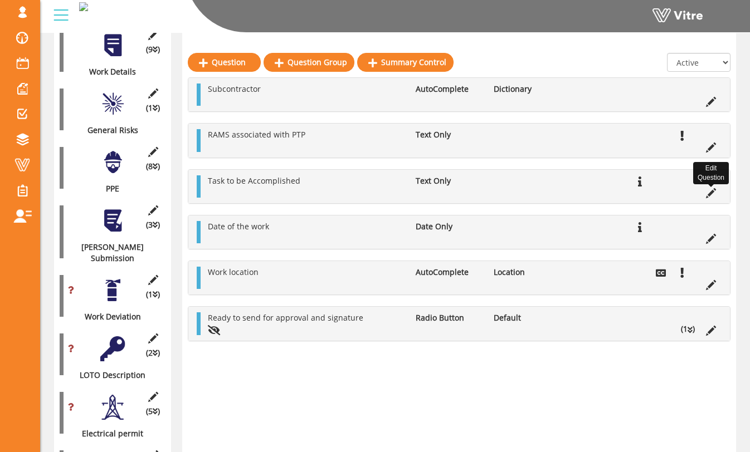
click at [713, 196] on icon at bounding box center [711, 193] width 10 height 10
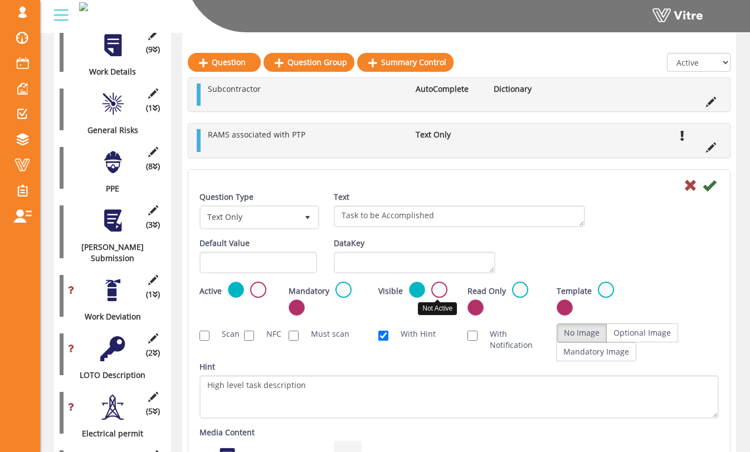
click at [437, 292] on label at bounding box center [439, 290] width 16 height 16
click at [0, 0] on input "radio" at bounding box center [0, 0] width 0 height 0
click at [255, 290] on label at bounding box center [258, 290] width 16 height 16
click at [0, 0] on input "radio" at bounding box center [0, 0] width 0 height 0
click at [713, 182] on icon at bounding box center [708, 185] width 13 height 13
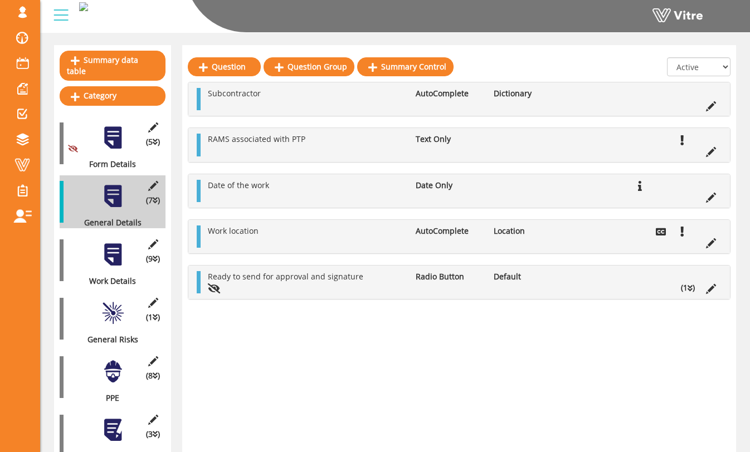
scroll to position [114, 0]
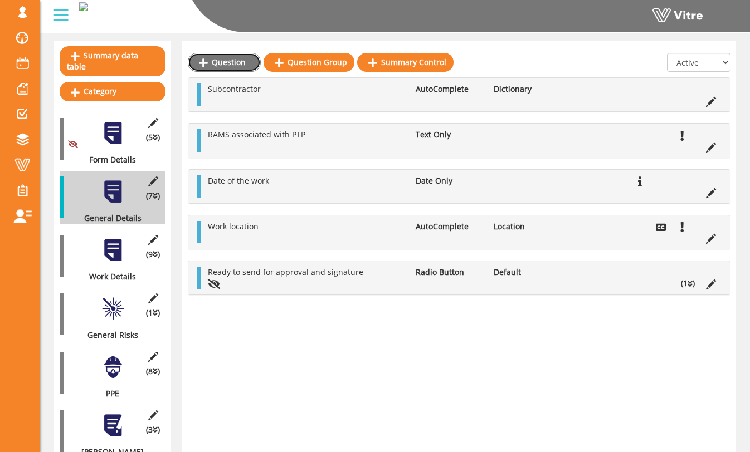
click at [241, 66] on link "Question" at bounding box center [224, 62] width 73 height 19
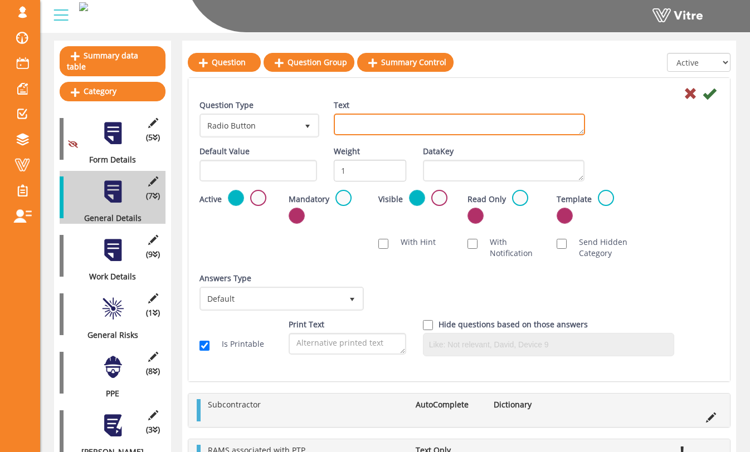
click at [363, 129] on textarea "Text" at bounding box center [459, 125] width 251 height 22
type textarea "HCC Superintendent"
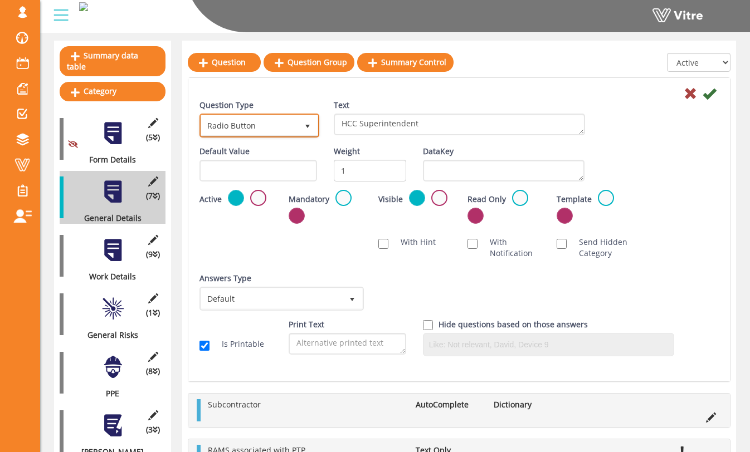
click at [295, 123] on span "Radio Button" at bounding box center [249, 125] width 96 height 20
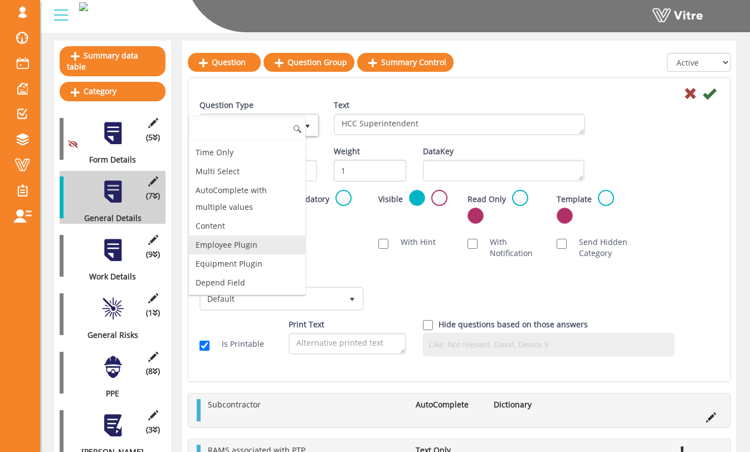
scroll to position [424, 0]
click at [263, 237] on li "Employee Plugin" at bounding box center [247, 245] width 116 height 19
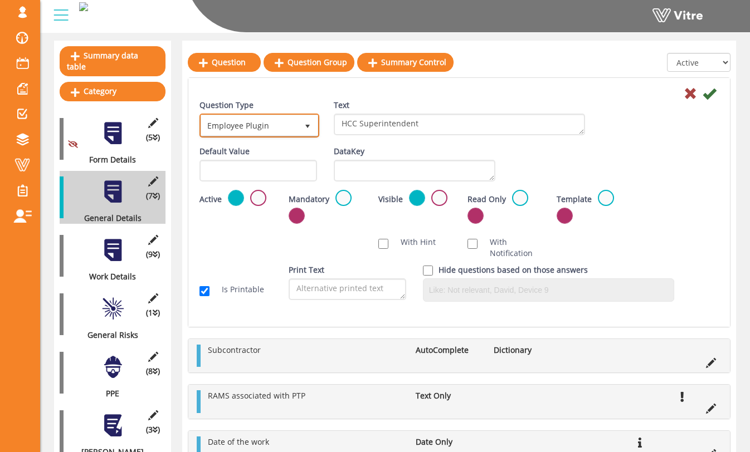
scroll to position [131, 0]
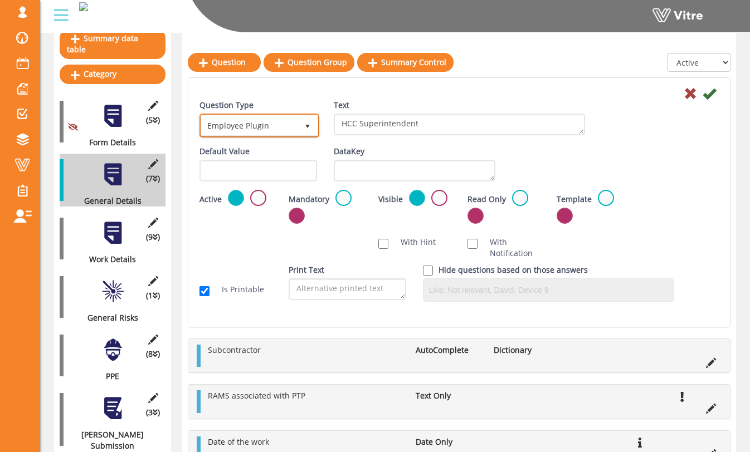
click at [307, 123] on span "select" at bounding box center [307, 126] width 9 height 9
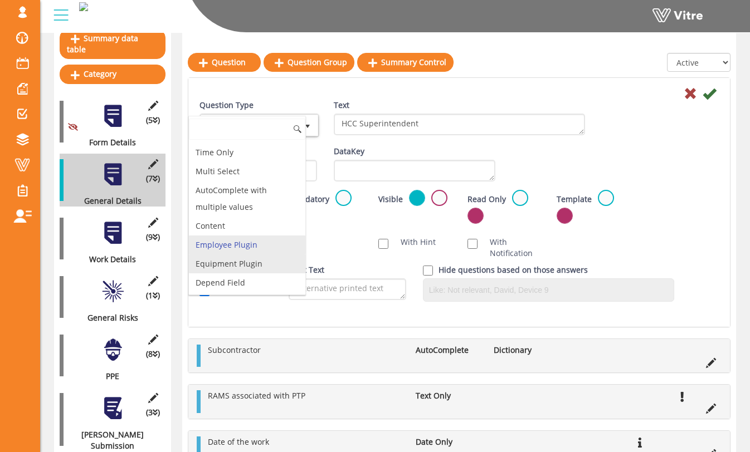
click at [257, 267] on li "Equipment Plugin" at bounding box center [247, 264] width 116 height 19
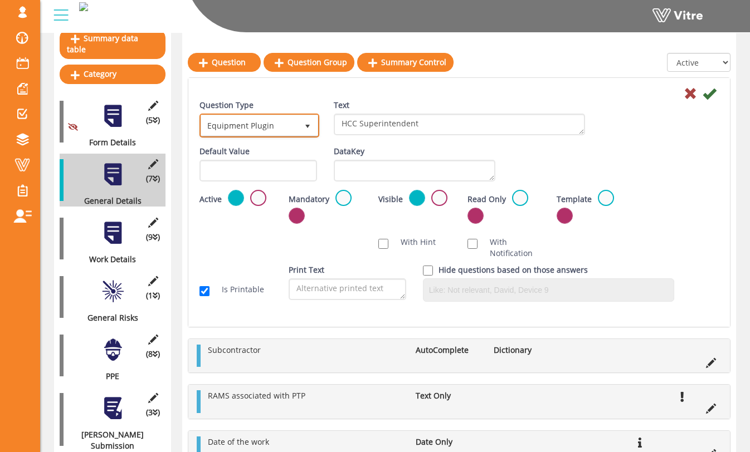
click at [291, 133] on span "Equipment Plugin" at bounding box center [249, 125] width 96 height 20
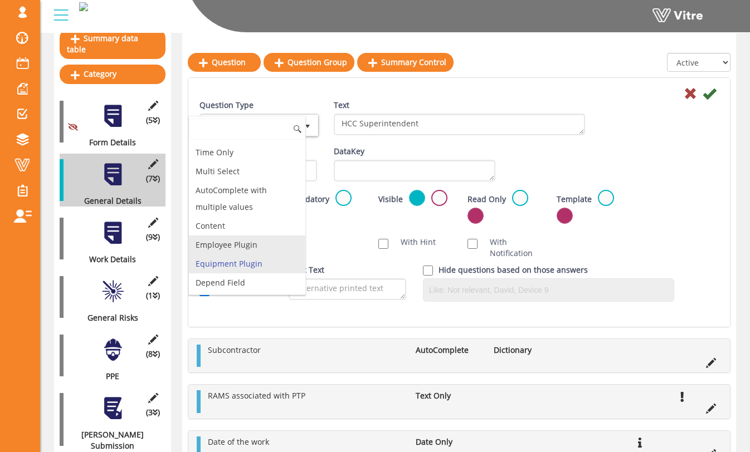
click at [267, 238] on li "Employee Plugin" at bounding box center [247, 245] width 116 height 19
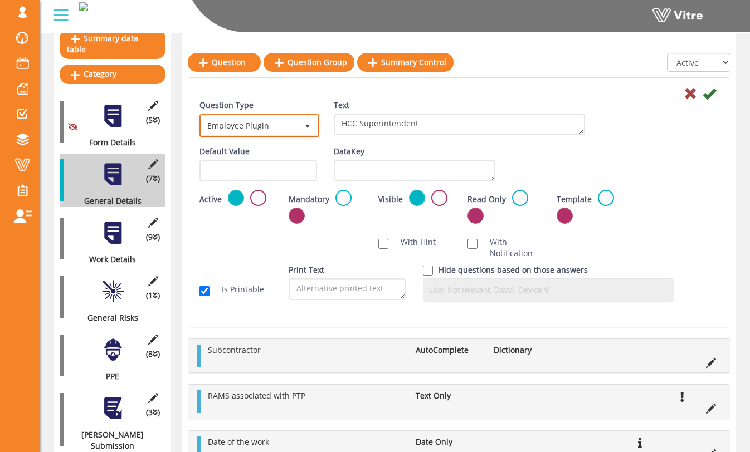
click at [284, 125] on span "Employee Plugin" at bounding box center [249, 125] width 96 height 20
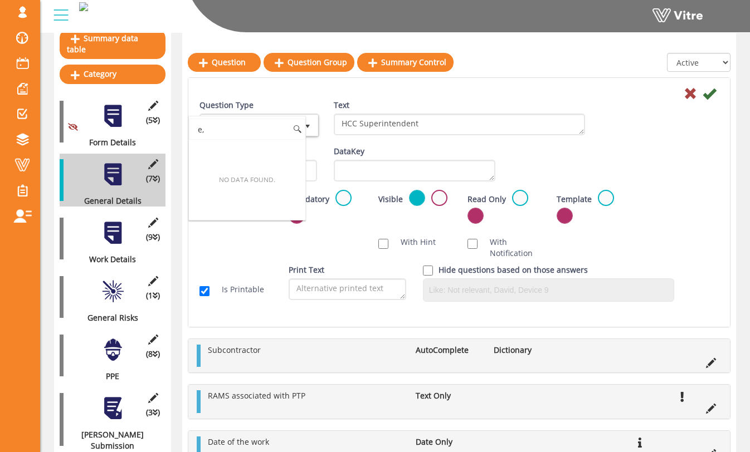
scroll to position [0, 0]
type input "e"
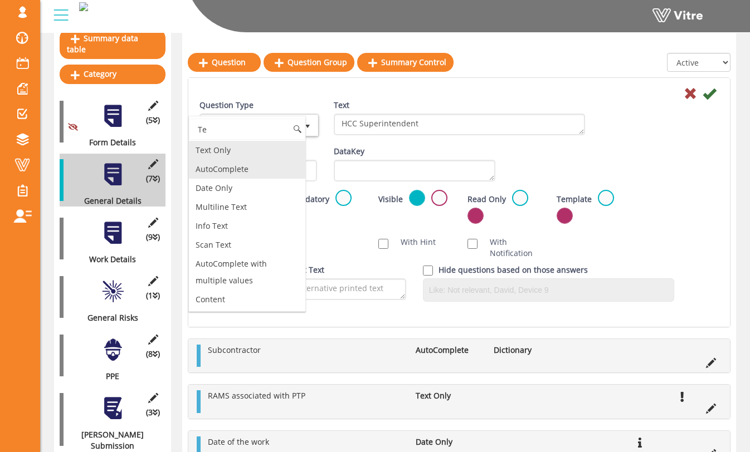
type input "T"
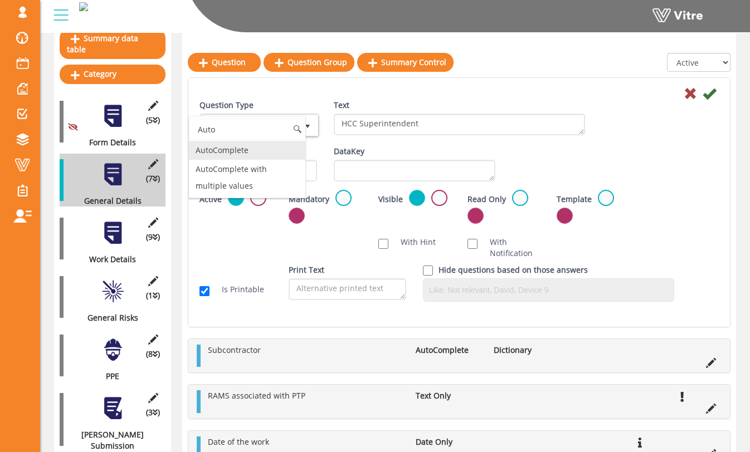
click at [266, 153] on li "AutoComplete" at bounding box center [247, 150] width 116 height 19
type input "Auto"
type input "1"
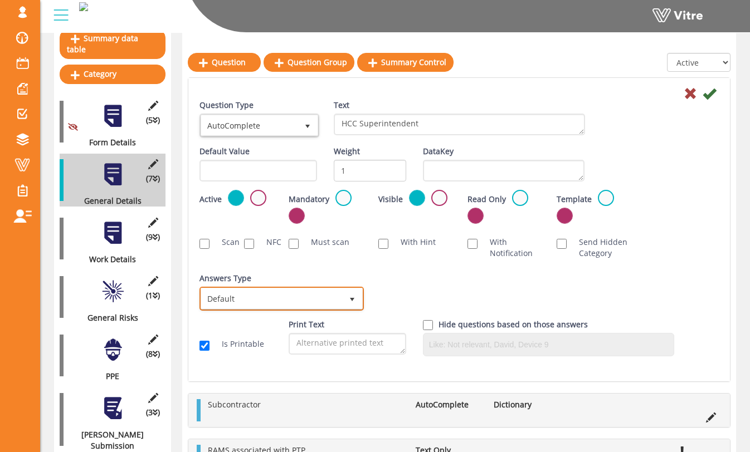
click at [290, 291] on span "Default" at bounding box center [271, 299] width 141 height 20
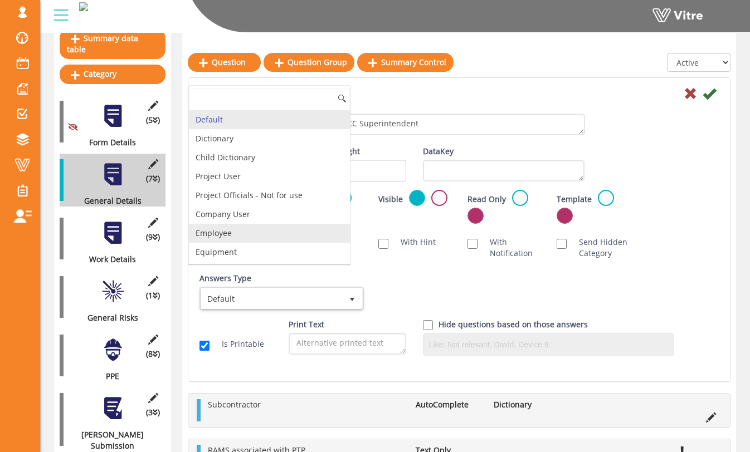
click at [256, 230] on li "Employee" at bounding box center [269, 233] width 161 height 19
checkbox input "true"
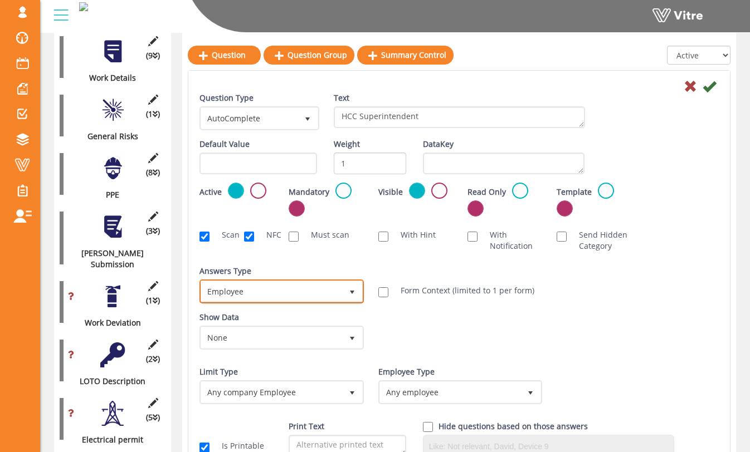
scroll to position [336, 0]
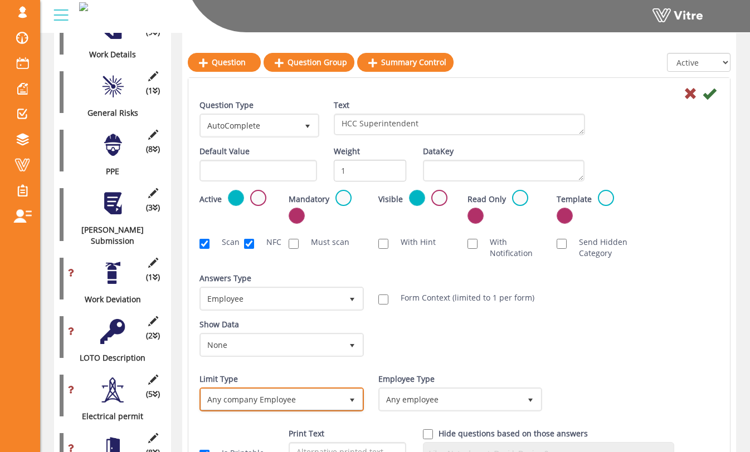
click at [344, 394] on span "select" at bounding box center [352, 399] width 20 height 20
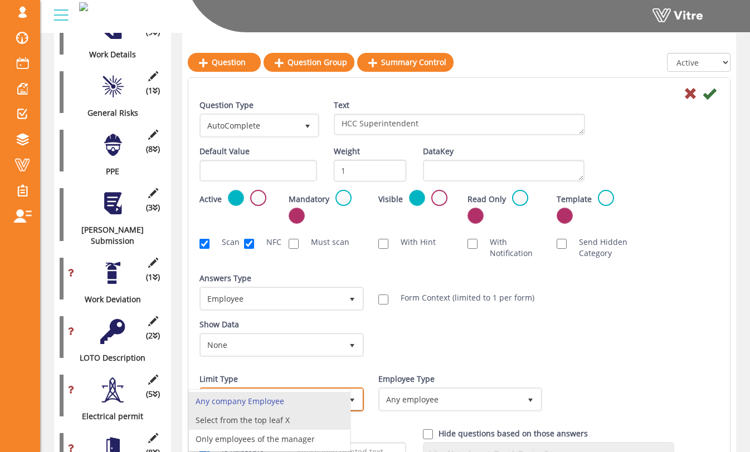
click at [324, 414] on li "Select from the top leaf X" at bounding box center [269, 420] width 161 height 19
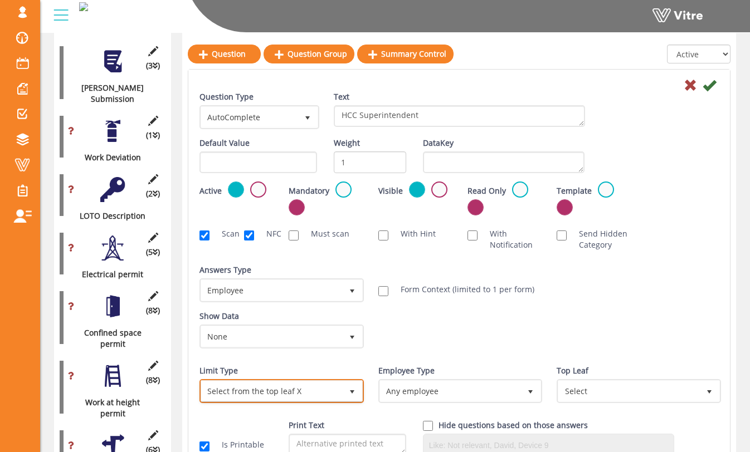
scroll to position [486, 0]
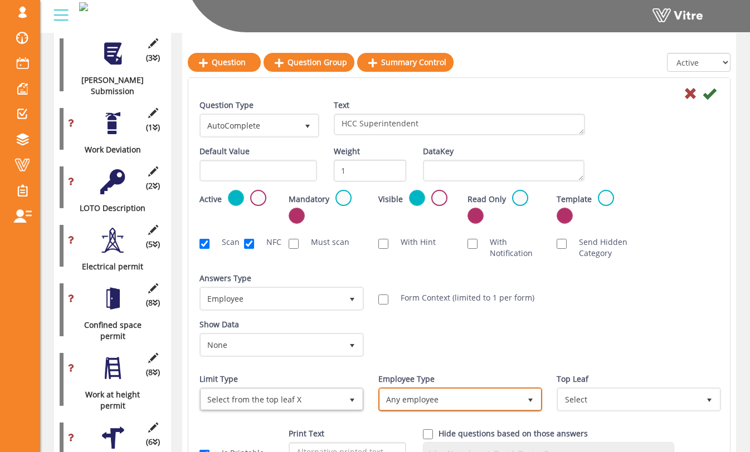
click at [489, 402] on span "Any employee" at bounding box center [450, 399] width 141 height 20
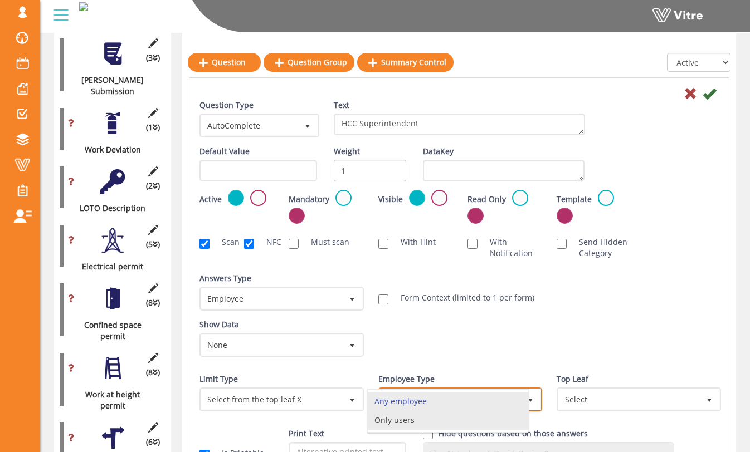
click at [461, 419] on li "Only users" at bounding box center [448, 420] width 161 height 19
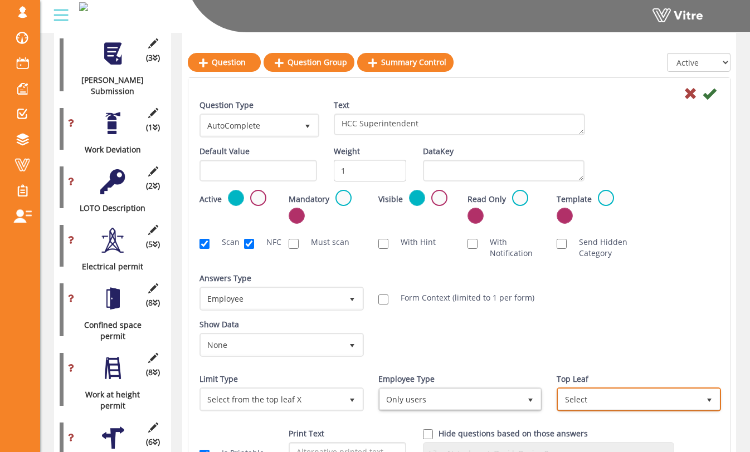
click at [573, 395] on span "Select" at bounding box center [628, 399] width 141 height 20
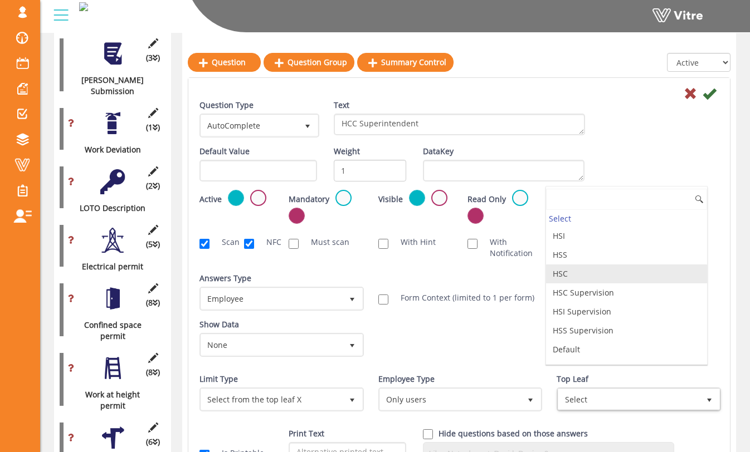
scroll to position [0, 0]
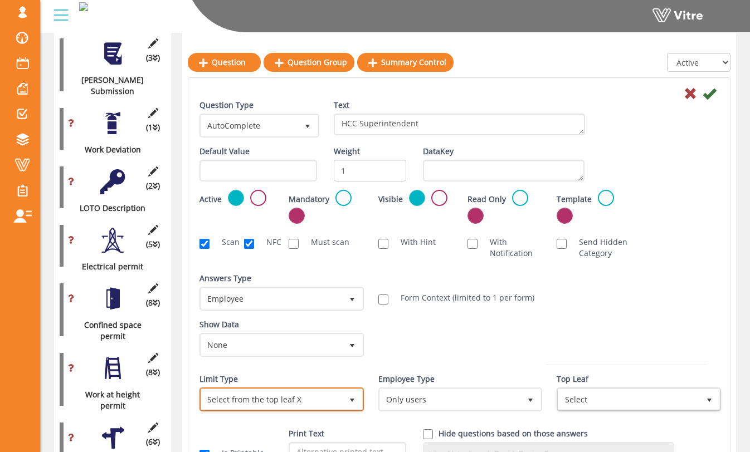
click at [324, 395] on span "Select from the top leaf X" at bounding box center [271, 399] width 141 height 20
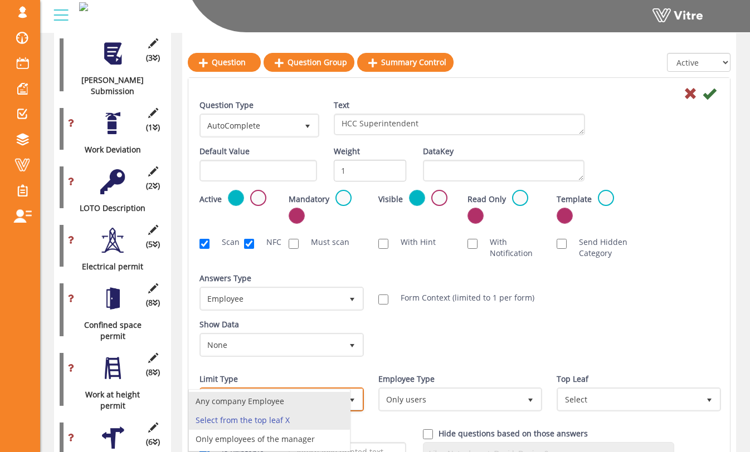
click at [318, 408] on li "Any company Employee" at bounding box center [269, 401] width 161 height 19
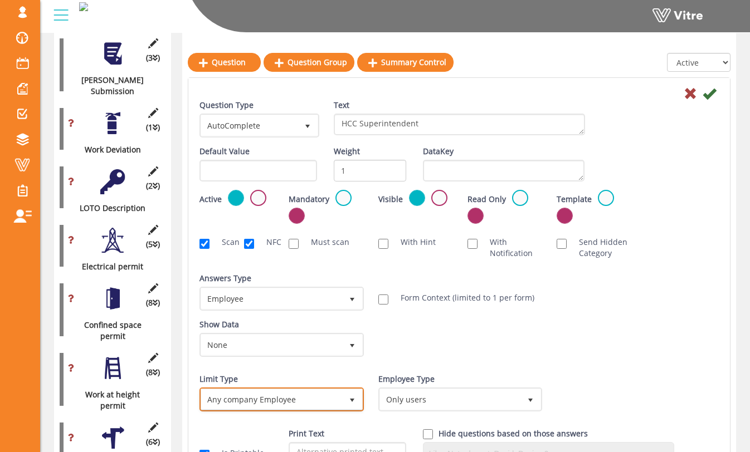
click at [319, 403] on span "Any company Employee" at bounding box center [271, 399] width 141 height 20
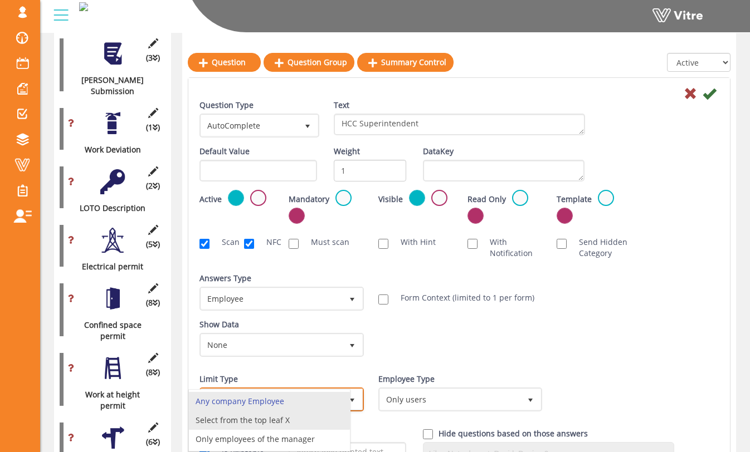
click at [315, 414] on li "Select from the top leaf X" at bounding box center [269, 420] width 161 height 19
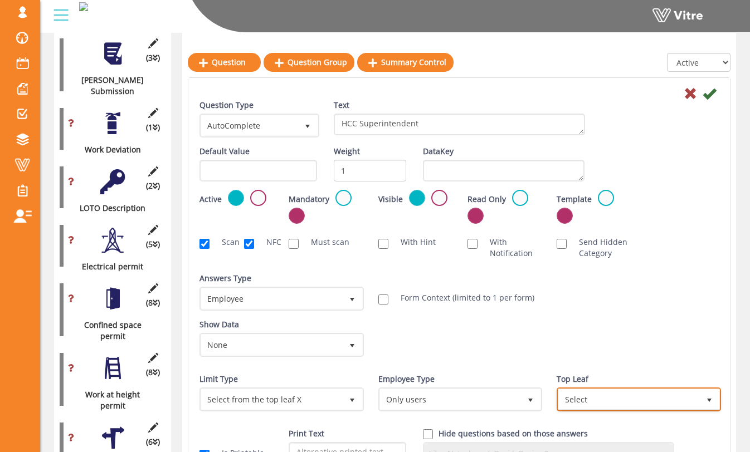
click at [589, 398] on span "Select" at bounding box center [628, 399] width 141 height 20
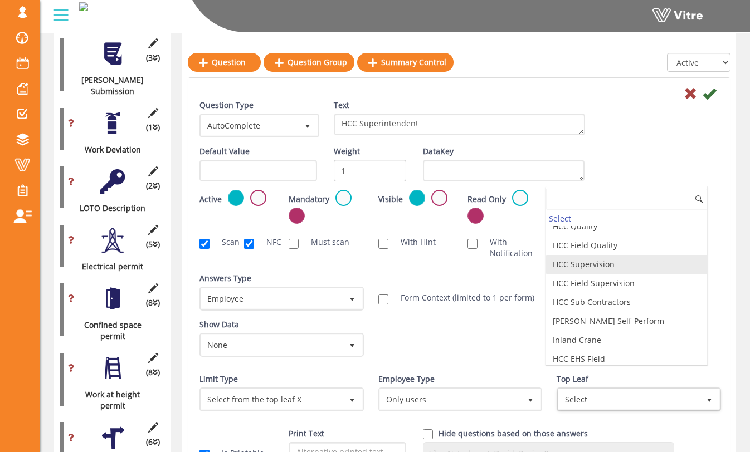
scroll to position [242, 0]
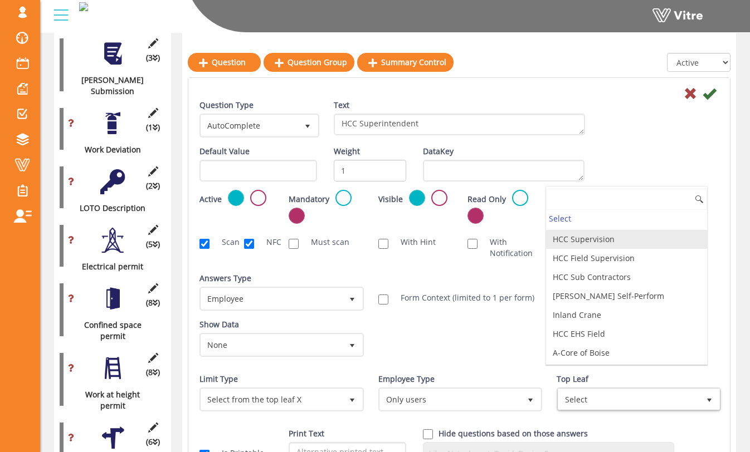
click at [636, 246] on li "HCC Supervision" at bounding box center [626, 239] width 161 height 19
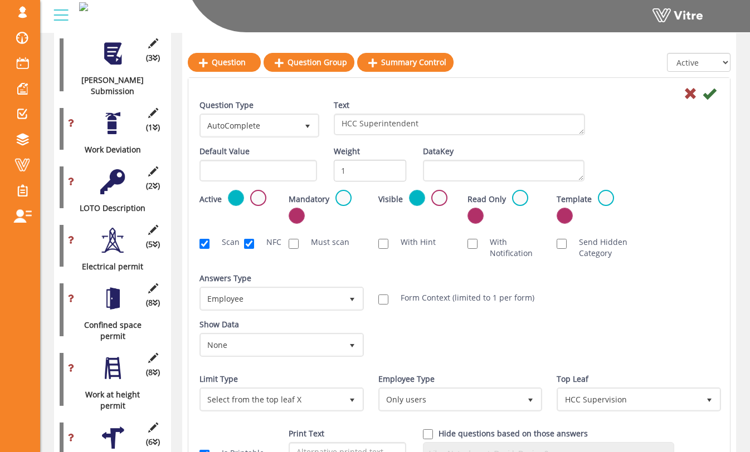
click at [575, 328] on div "Show Data None 0 Certificates Fall Protection Forklift (Warehouse) Forklift (Te…" at bounding box center [459, 342] width 536 height 46
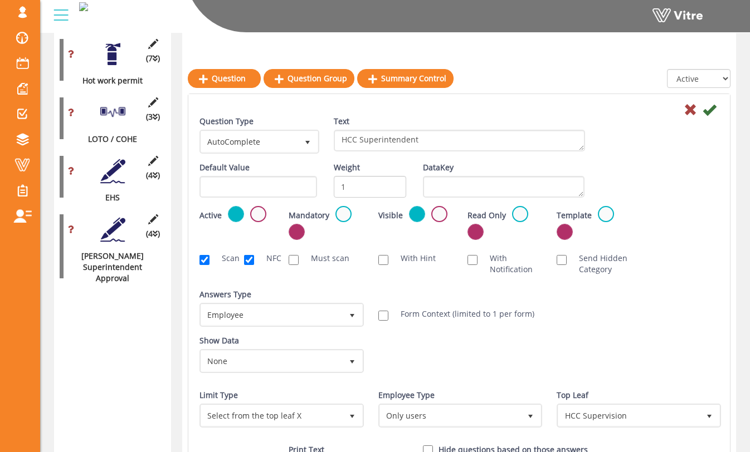
scroll to position [1026, 0]
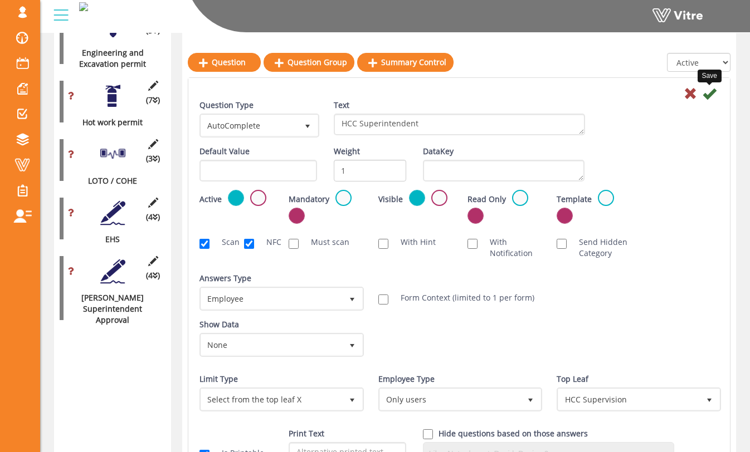
click at [710, 97] on icon at bounding box center [708, 93] width 13 height 13
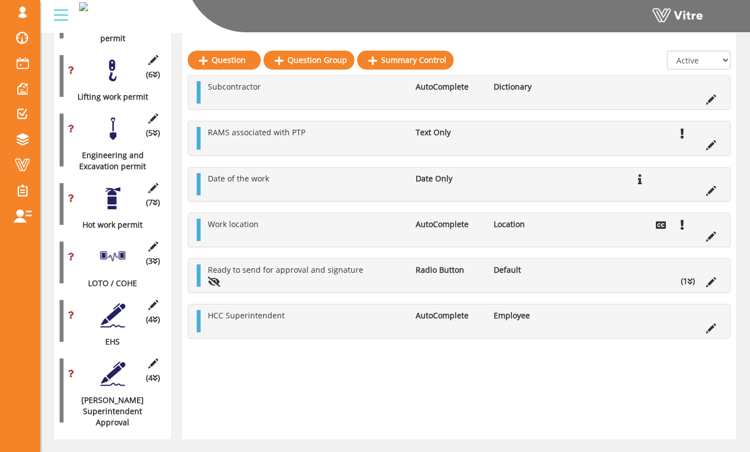
scroll to position [928, 0]
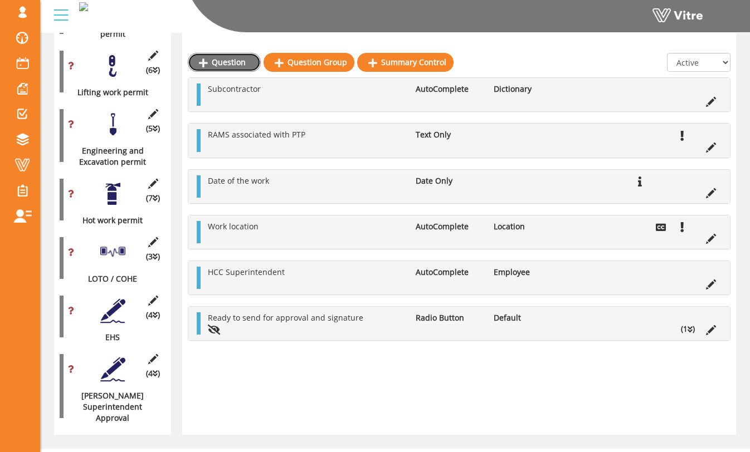
click at [249, 62] on link "Question" at bounding box center [224, 62] width 73 height 19
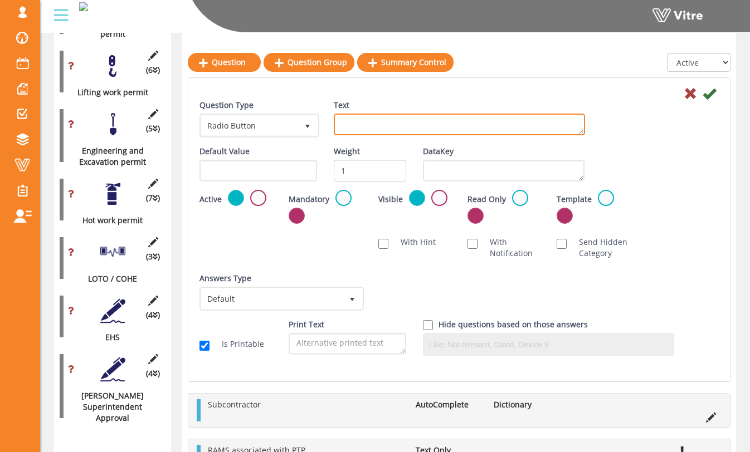
click at [353, 124] on textarea "Text" at bounding box center [459, 125] width 251 height 22
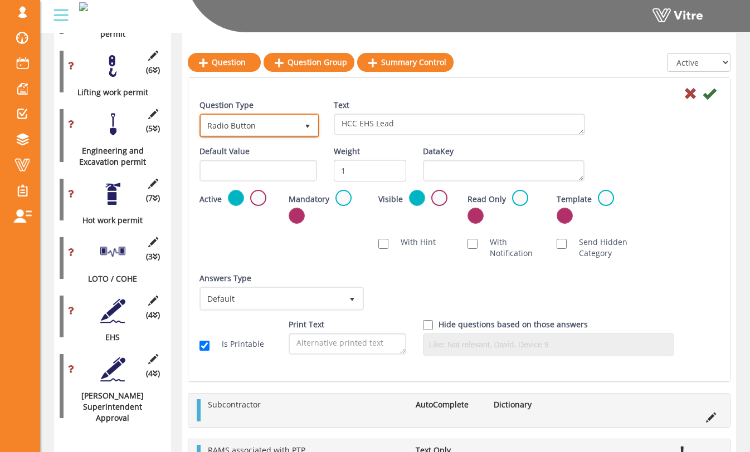
click at [288, 123] on span "Radio Button" at bounding box center [249, 125] width 96 height 20
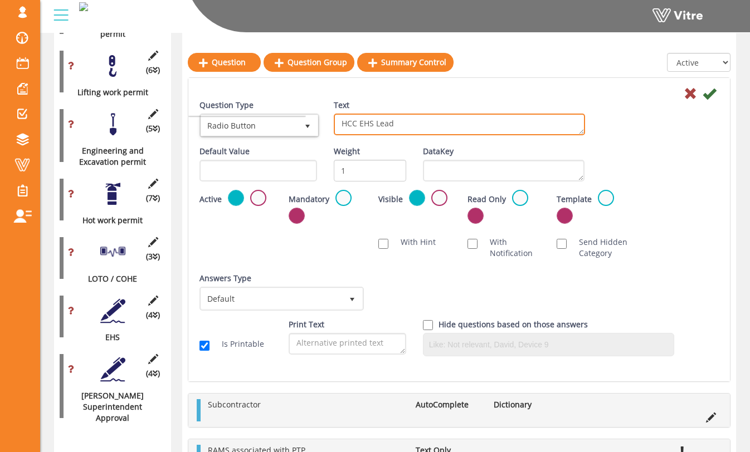
click at [374, 134] on textarea "HCC EHS Lead" at bounding box center [459, 125] width 251 height 22
click at [375, 125] on textarea "HCC EHS Lead" at bounding box center [459, 125] width 251 height 22
type textarea "HCC EHS Area Lead"
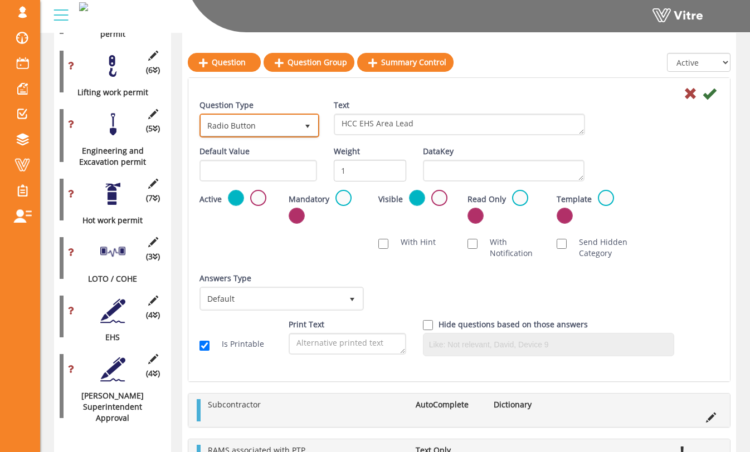
click at [308, 130] on span "select" at bounding box center [307, 126] width 9 height 9
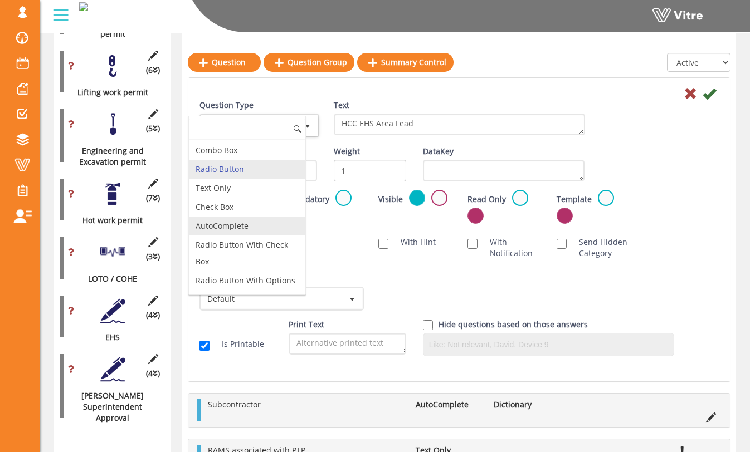
click at [285, 229] on li "AutoComplete" at bounding box center [247, 226] width 116 height 19
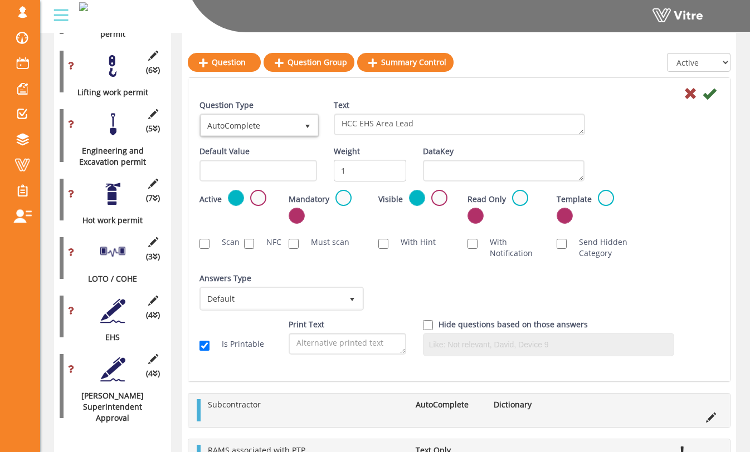
click at [333, 313] on div "Answers Type Default 0" at bounding box center [280, 296] width 179 height 46
click at [337, 301] on span "Default" at bounding box center [271, 299] width 141 height 20
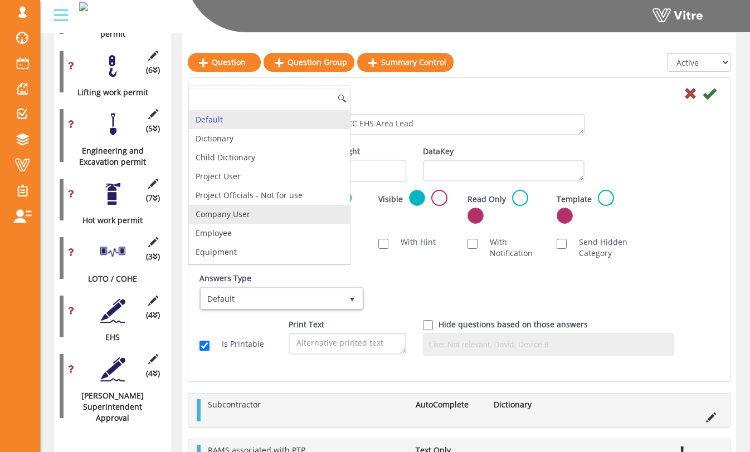
scroll to position [27, 0]
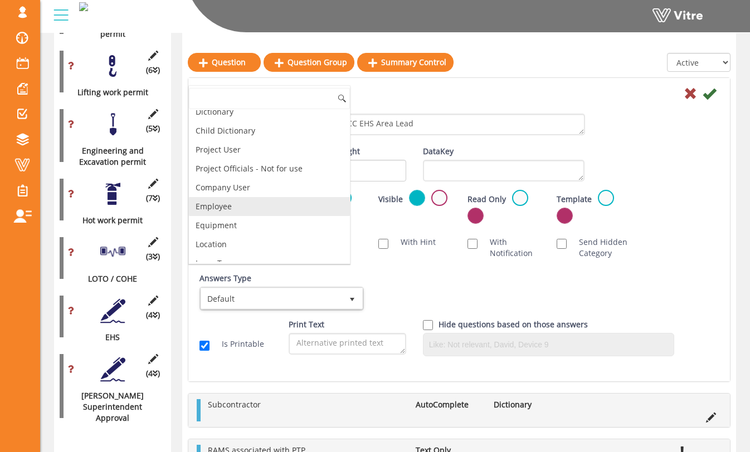
click at [309, 206] on li "Employee" at bounding box center [269, 206] width 161 height 19
checkbox input "true"
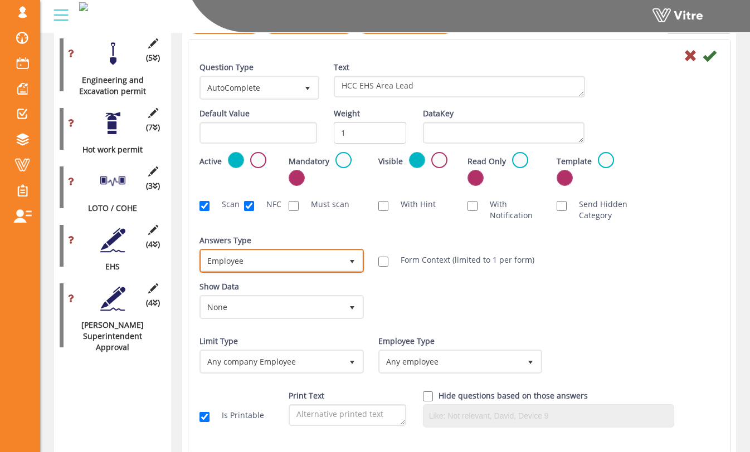
scroll to position [1036, 0]
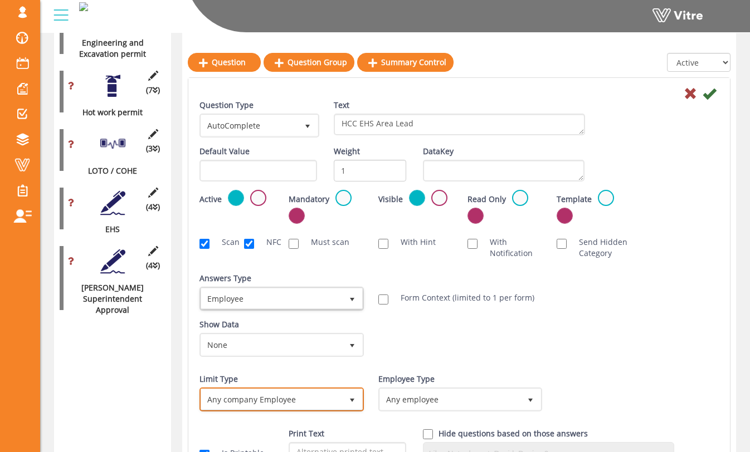
click at [340, 398] on span "Any company Employee" at bounding box center [271, 399] width 141 height 20
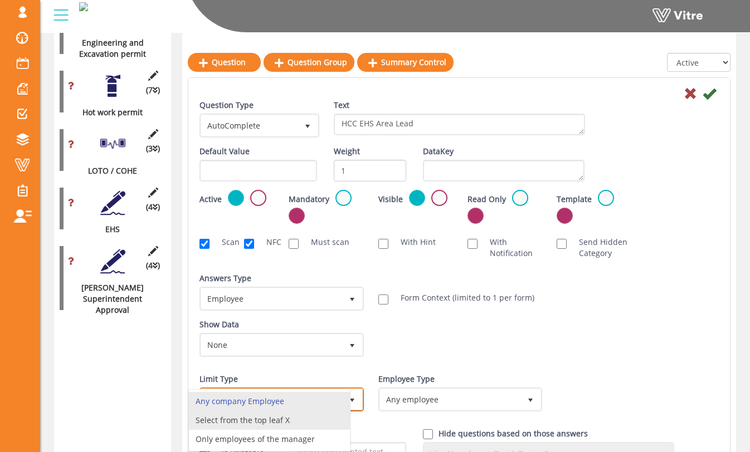
click at [330, 421] on li "Select from the top leaf X" at bounding box center [269, 420] width 161 height 19
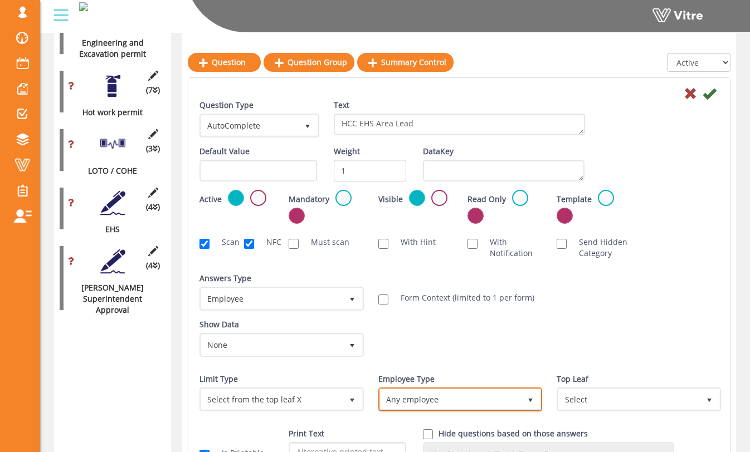
click at [448, 400] on span "Any employee" at bounding box center [450, 399] width 141 height 20
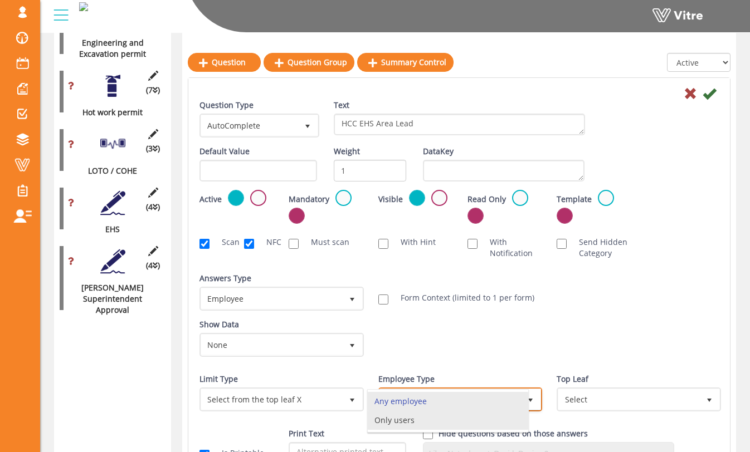
click at [467, 424] on li "Only users" at bounding box center [448, 420] width 161 height 19
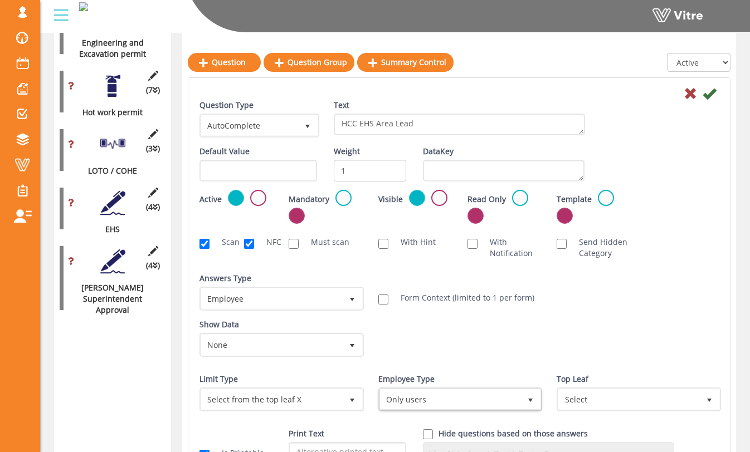
click at [599, 411] on div "Top Leaf Select" at bounding box center [637, 397] width 179 height 46
click at [600, 390] on span "Select" at bounding box center [628, 399] width 141 height 20
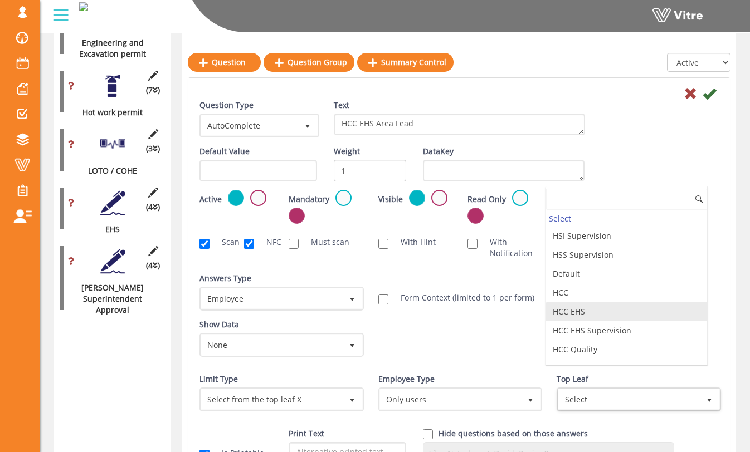
scroll to position [113, 0]
click at [602, 311] on li "HCC EHS Supervision" at bounding box center [626, 312] width 161 height 19
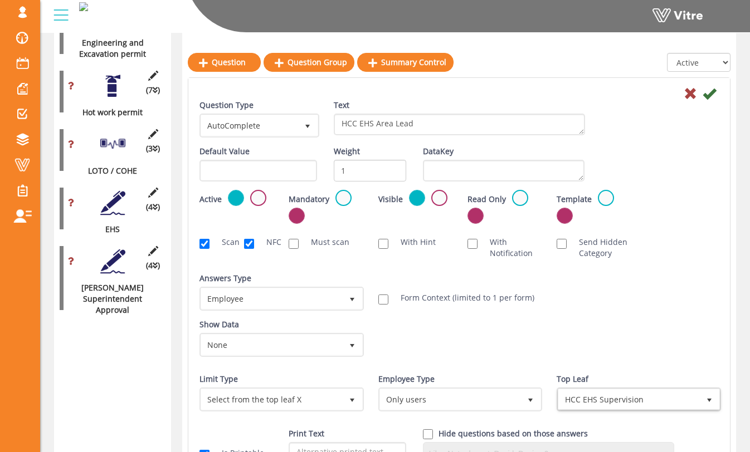
click at [504, 341] on div "Show Data None 0 Certificates Fall Protection Forklift (Warehouse) Forklift (Te…" at bounding box center [459, 342] width 536 height 46
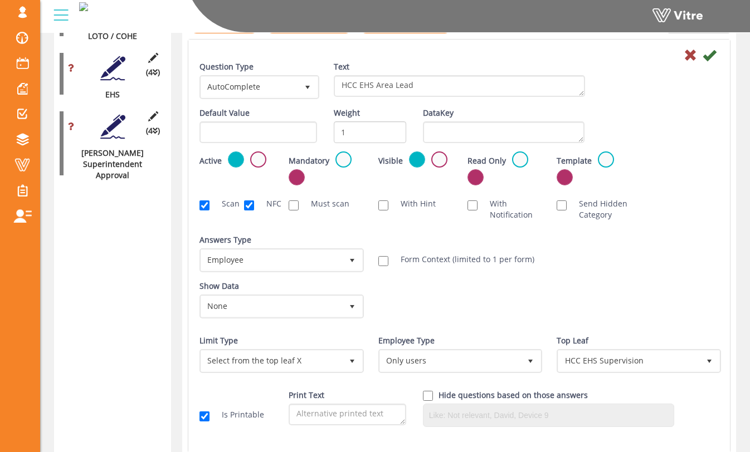
scroll to position [1132, 0]
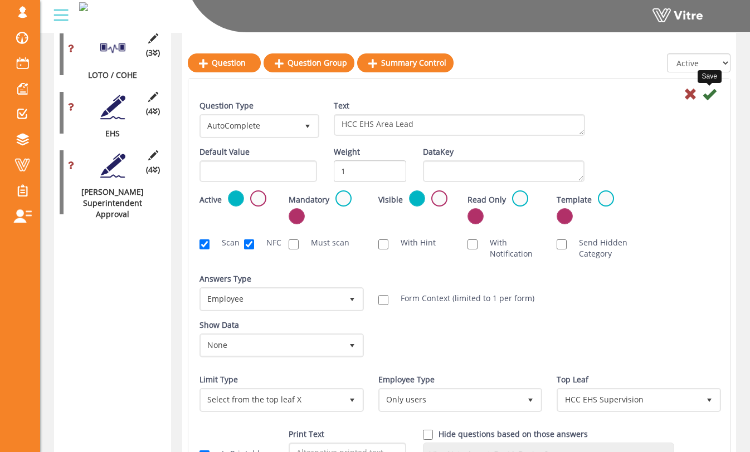
click at [714, 95] on icon at bounding box center [708, 93] width 13 height 13
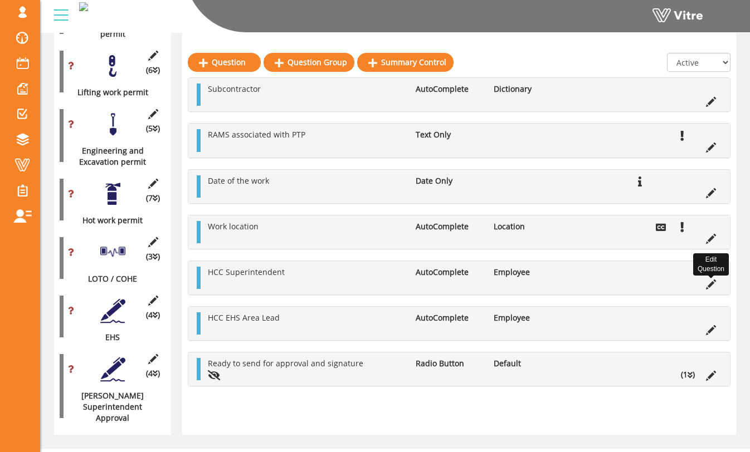
click at [709, 289] on icon at bounding box center [711, 285] width 10 height 10
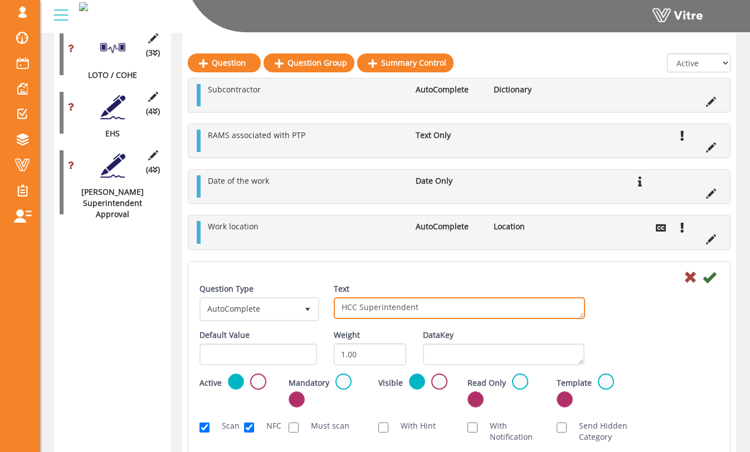
click at [359, 309] on textarea "HCC Superintendent" at bounding box center [459, 308] width 251 height 22
type textarea "HCC Area Superintendent"
click at [712, 281] on icon at bounding box center [708, 277] width 13 height 13
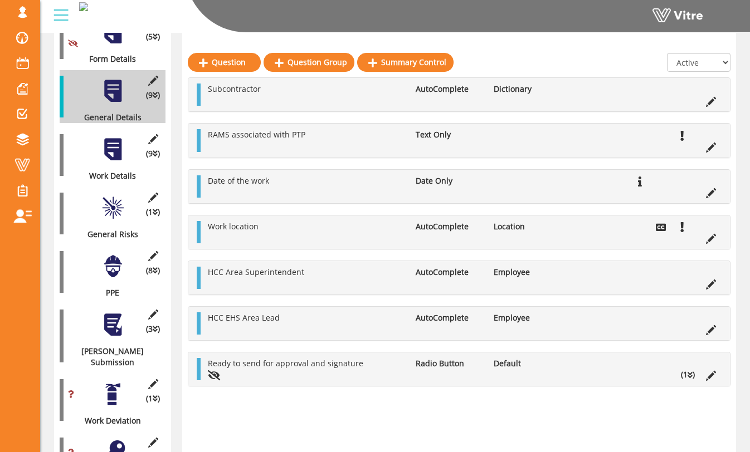
scroll to position [232, 0]
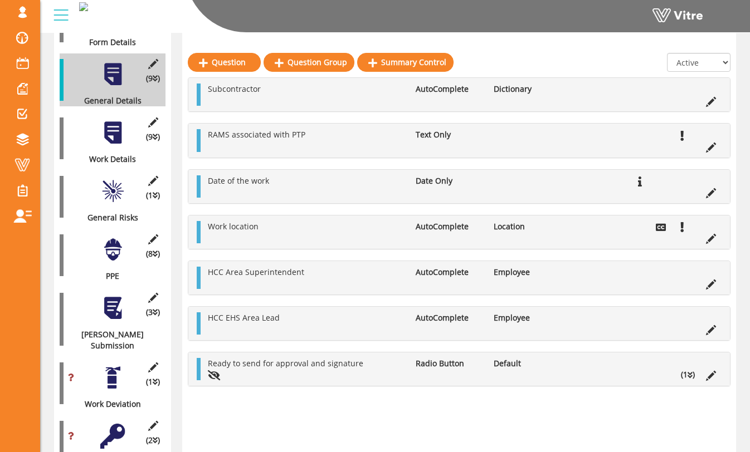
click at [121, 124] on div at bounding box center [112, 132] width 25 height 25
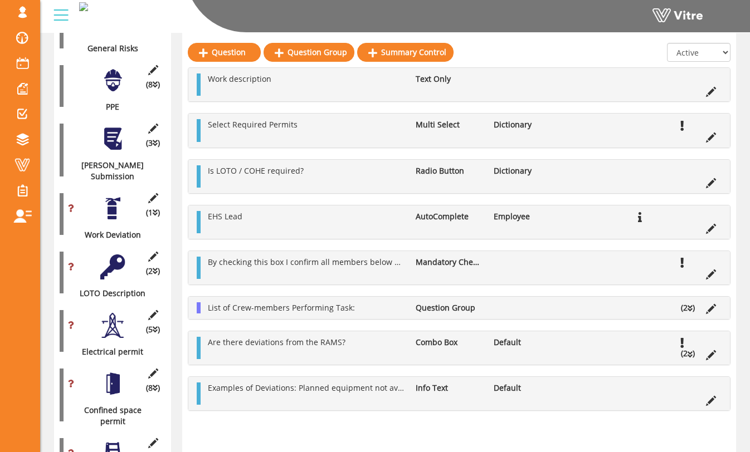
scroll to position [406, 0]
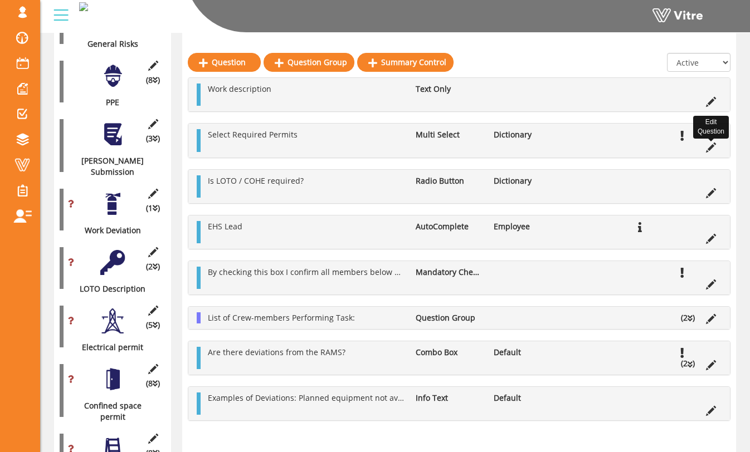
click at [710, 148] on icon at bounding box center [711, 148] width 10 height 10
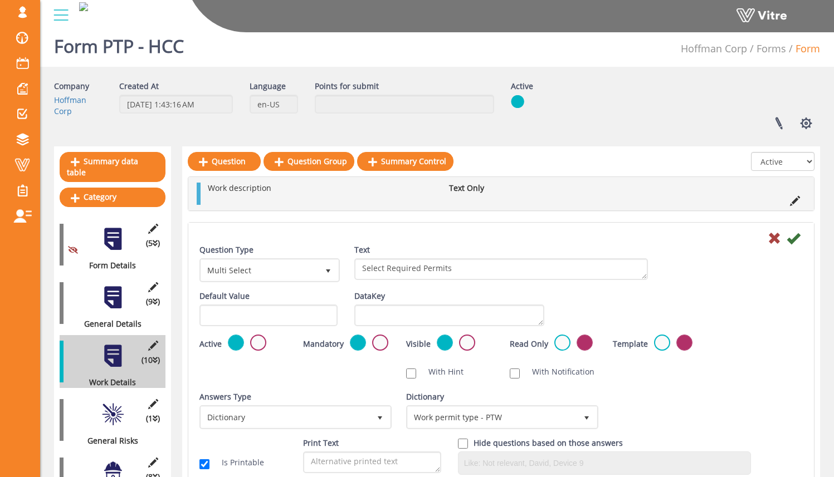
scroll to position [0, 0]
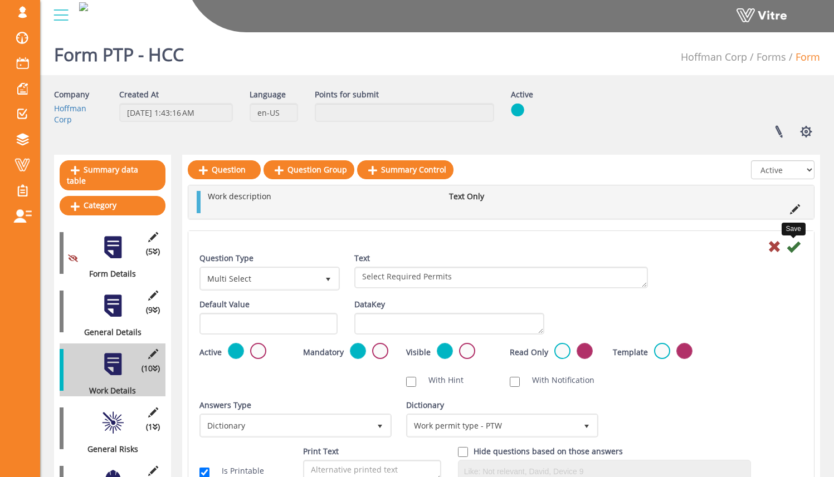
click at [758, 244] on icon at bounding box center [793, 246] width 13 height 13
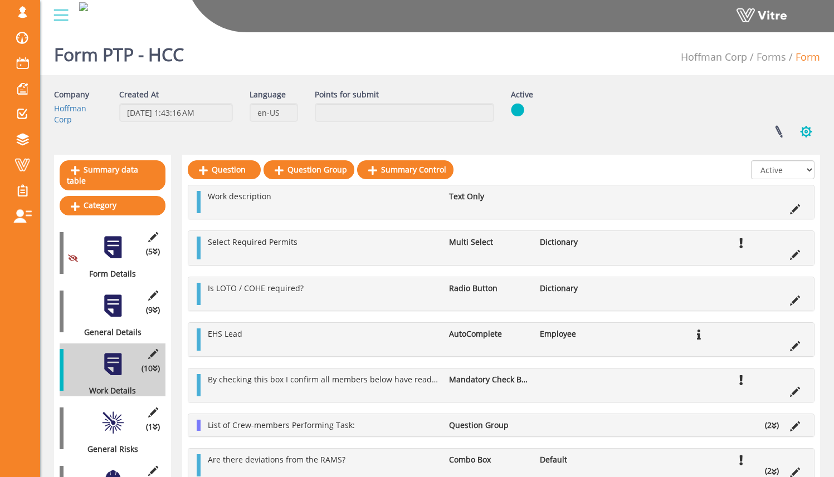
click at [758, 128] on button "button" at bounding box center [806, 132] width 28 height 30
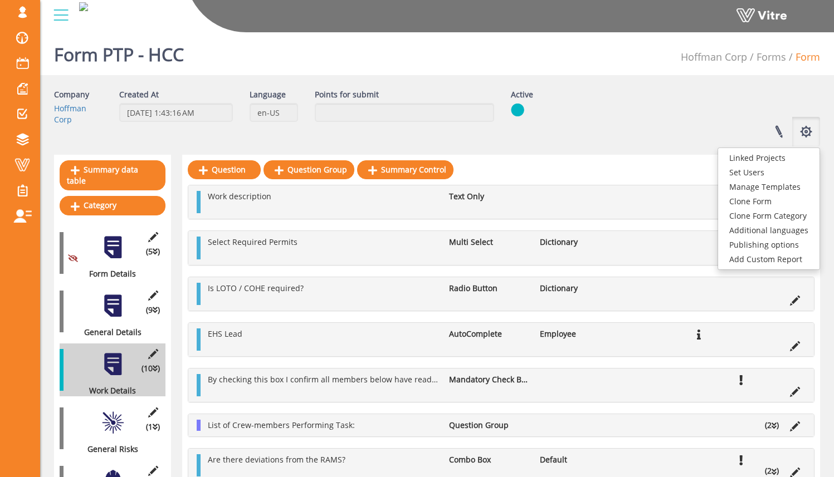
click at [634, 143] on div "Linked Projects Set Users Manage Templates Clone Form Clone Form Category Addit…" at bounding box center [665, 132] width 326 height 30
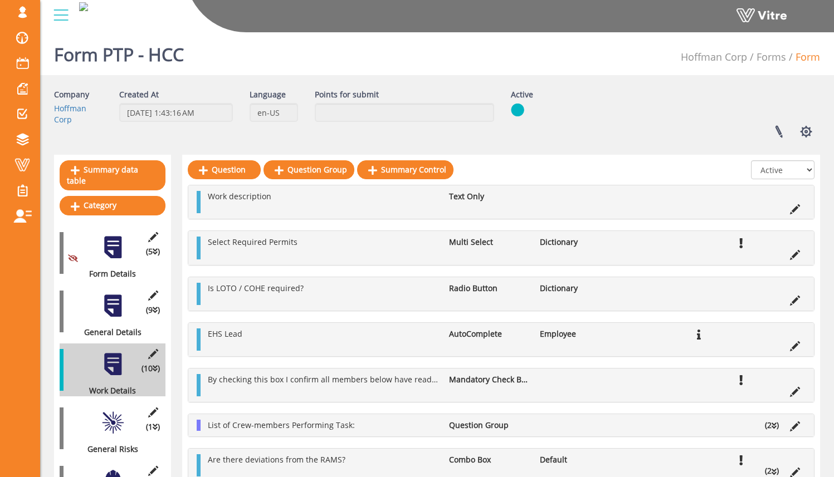
click at [127, 292] on div "(9 ) General Details" at bounding box center [113, 311] width 106 height 53
click at [114, 296] on div at bounding box center [112, 306] width 25 height 25
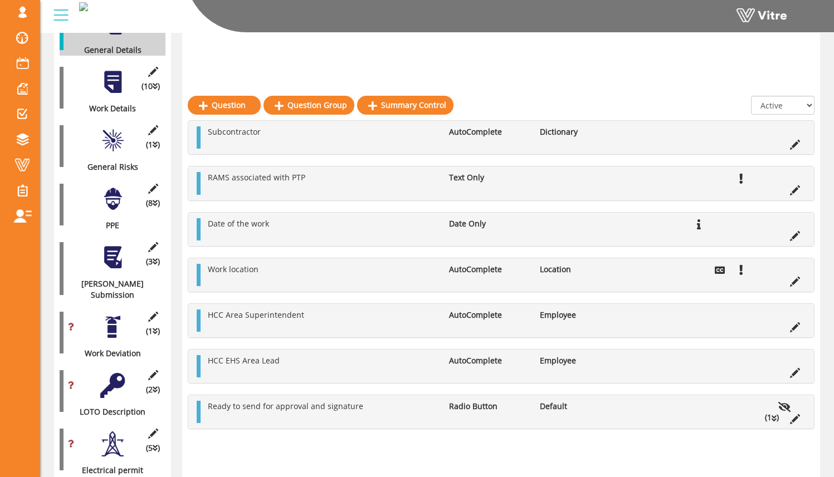
scroll to position [269, 0]
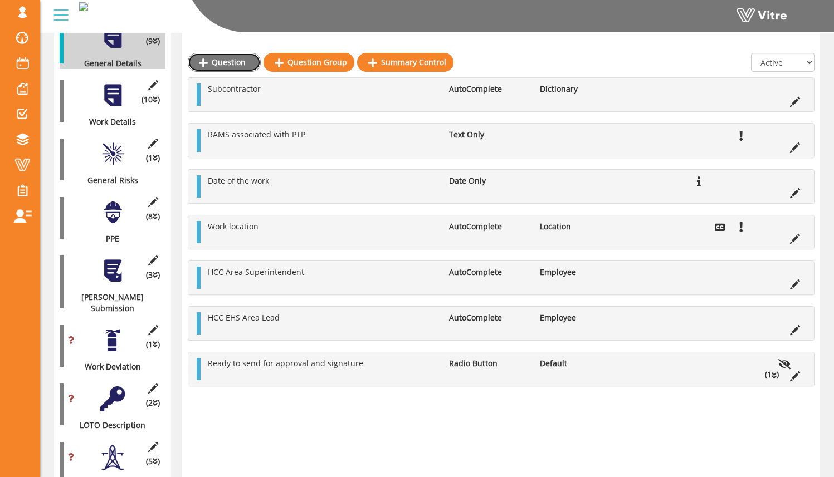
click at [234, 59] on link "Question" at bounding box center [224, 62] width 73 height 19
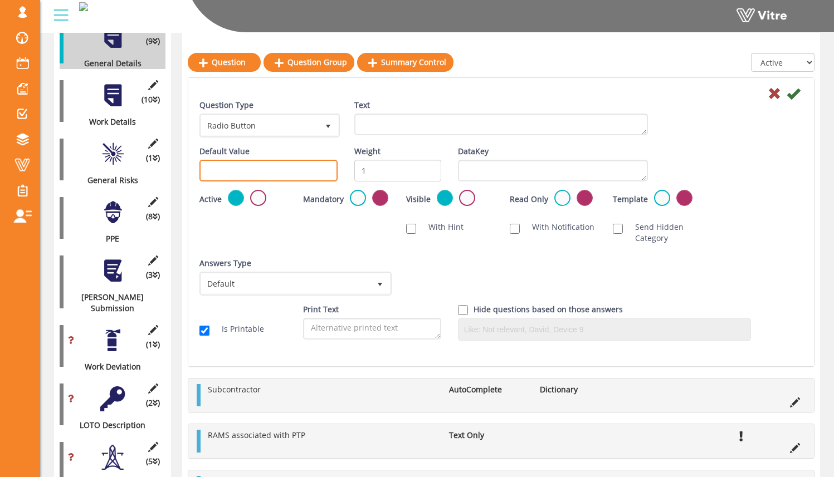
click at [302, 172] on input "text" at bounding box center [268, 171] width 138 height 22
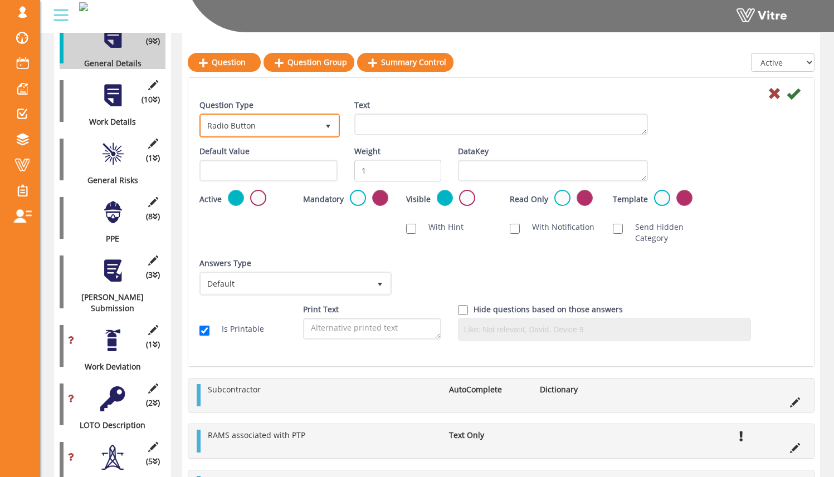
click at [318, 125] on span "select" at bounding box center [328, 125] width 20 height 20
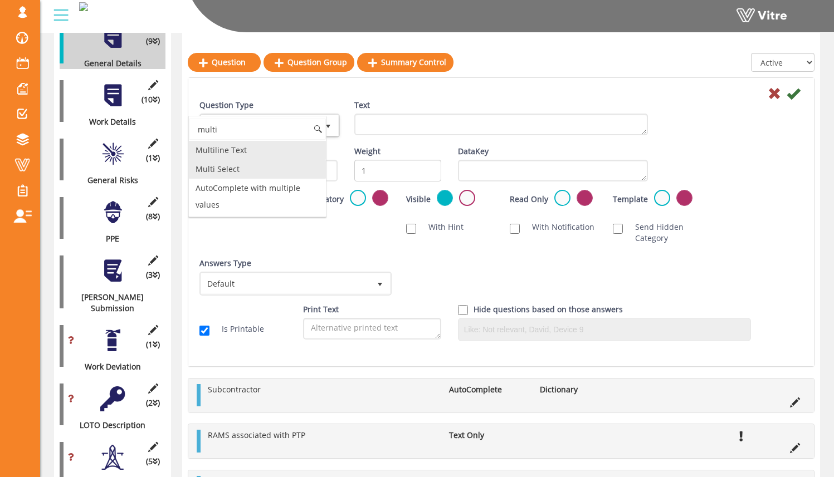
click at [298, 160] on li "Multi Select" at bounding box center [257, 169] width 137 height 19
type input "multi"
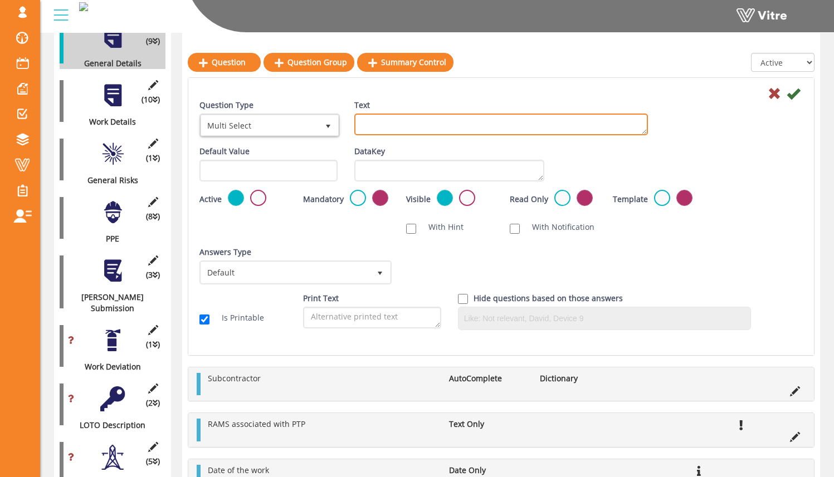
click at [414, 128] on textarea "Text" at bounding box center [501, 125] width 294 height 22
type textarea "Select Required Permits"
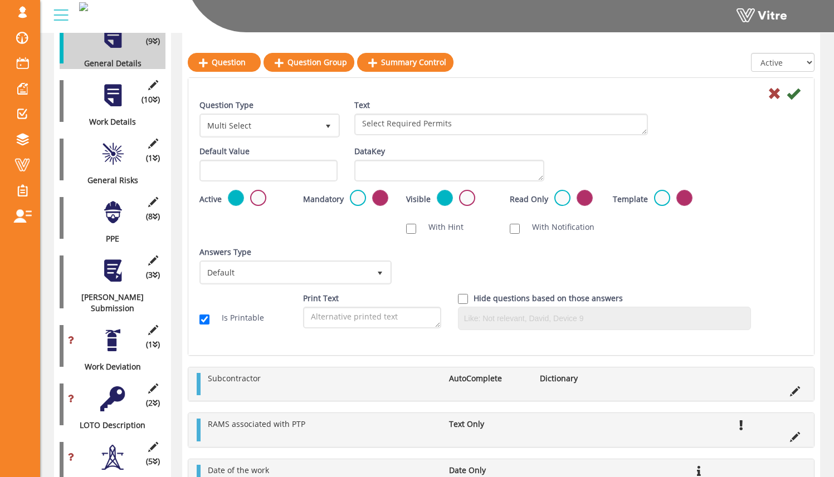
click at [417, 138] on div "Text Select Required Permits" at bounding box center [501, 122] width 310 height 44
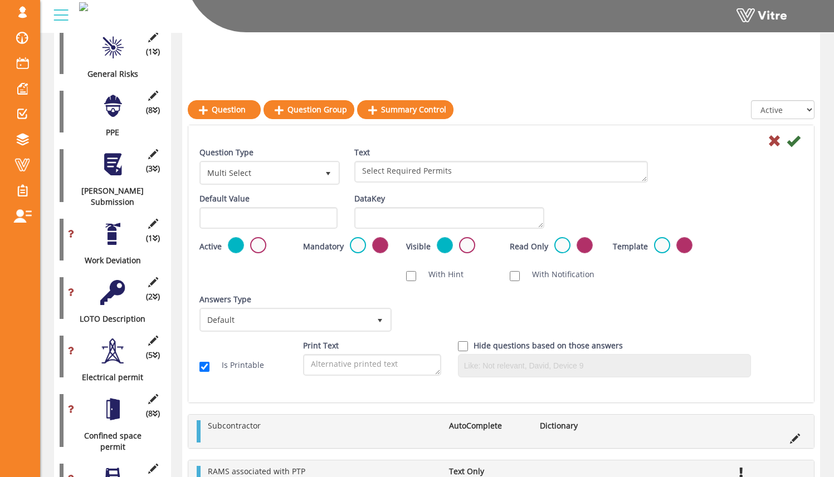
scroll to position [477, 0]
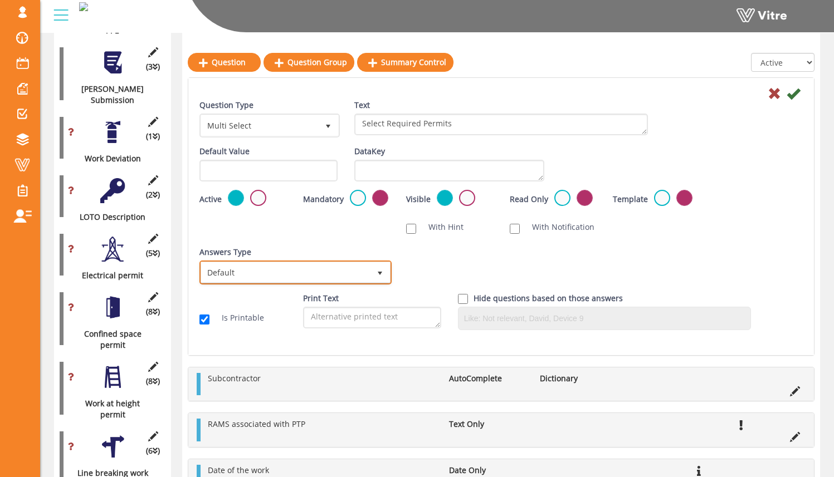
click at [376, 268] on span "select" at bounding box center [380, 272] width 20 height 20
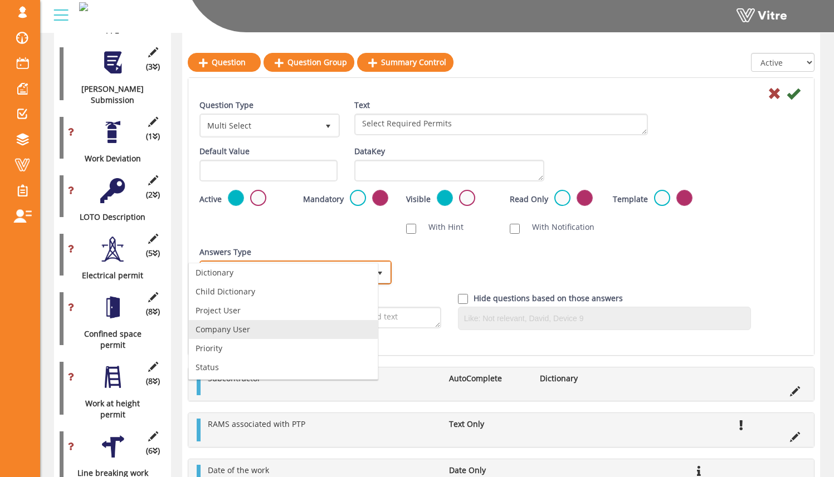
scroll to position [0, 0]
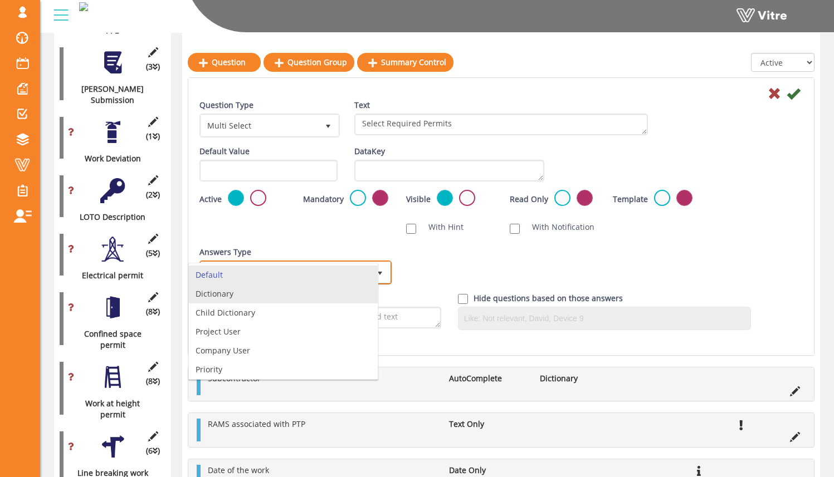
click at [334, 290] on li "Dictionary" at bounding box center [283, 294] width 189 height 19
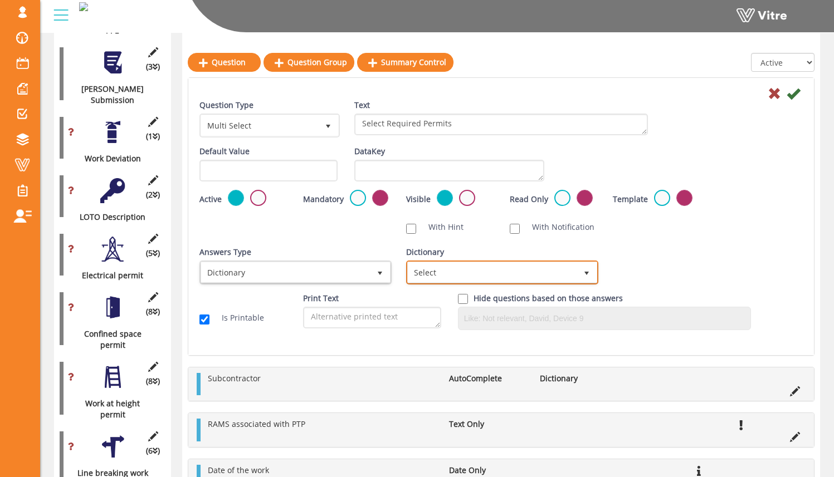
click at [450, 267] on span "Select" at bounding box center [492, 272] width 169 height 20
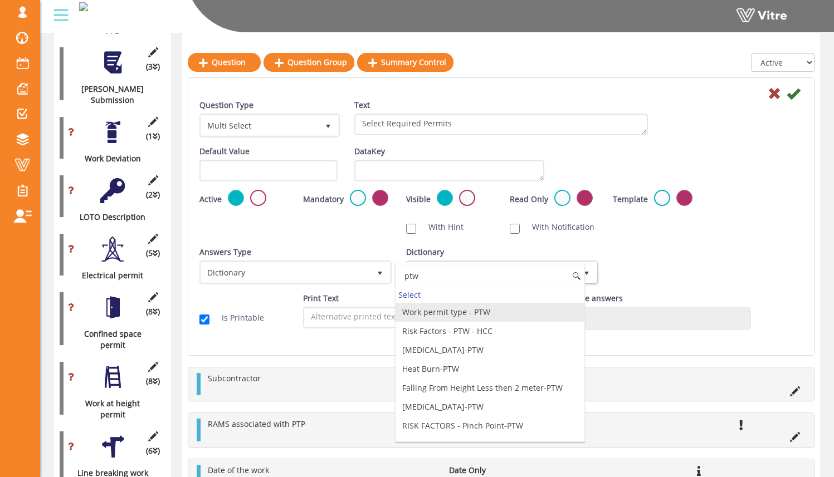
click at [510, 316] on li "Work permit type - PTW" at bounding box center [489, 312] width 189 height 19
type input "ptw"
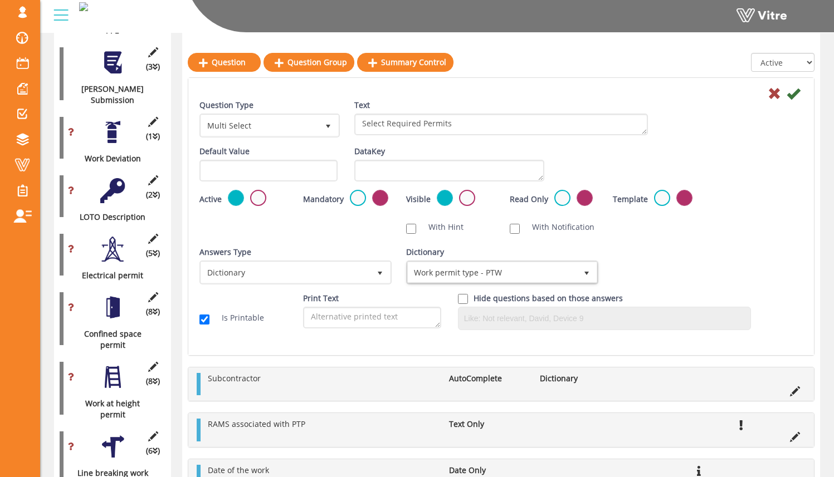
click at [632, 254] on div "Answers Type Dictionary 1 Answers Type Default 0 Module Select Form Context (li…" at bounding box center [501, 270] width 620 height 46
click at [358, 197] on label at bounding box center [358, 198] width 16 height 16
click at [0, 0] on input "radio" at bounding box center [0, 0] width 0 height 0
click at [758, 96] on icon at bounding box center [793, 93] width 13 height 13
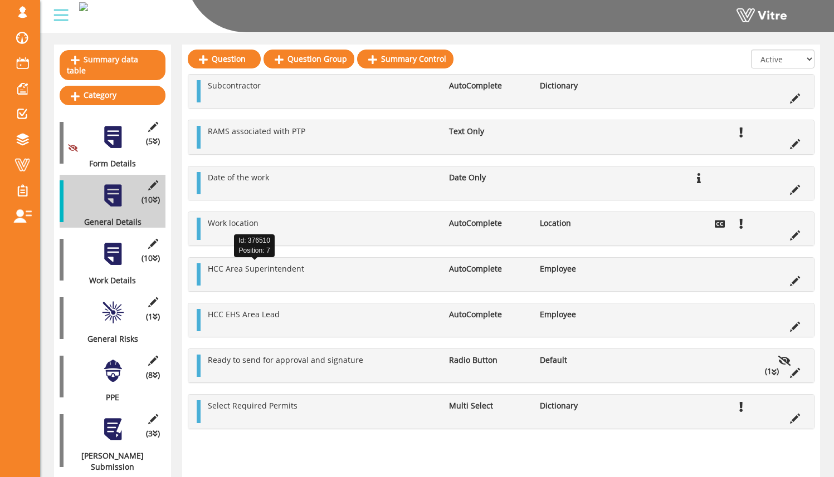
scroll to position [136, 0]
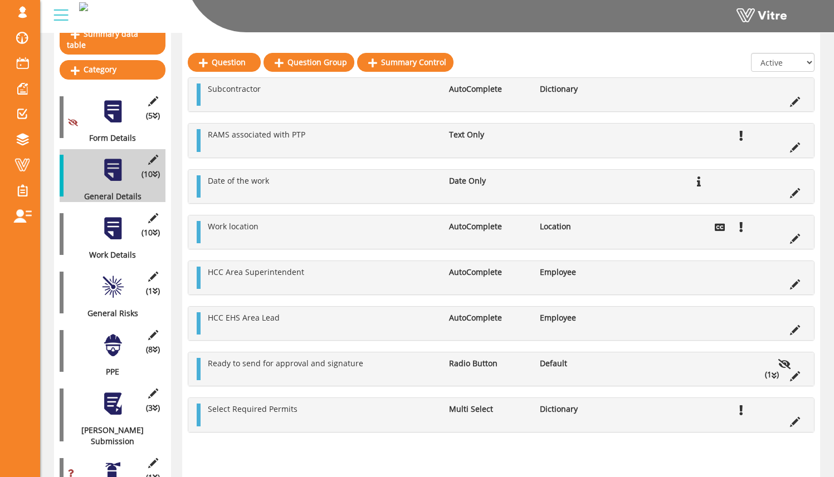
click at [113, 219] on div at bounding box center [112, 228] width 25 height 25
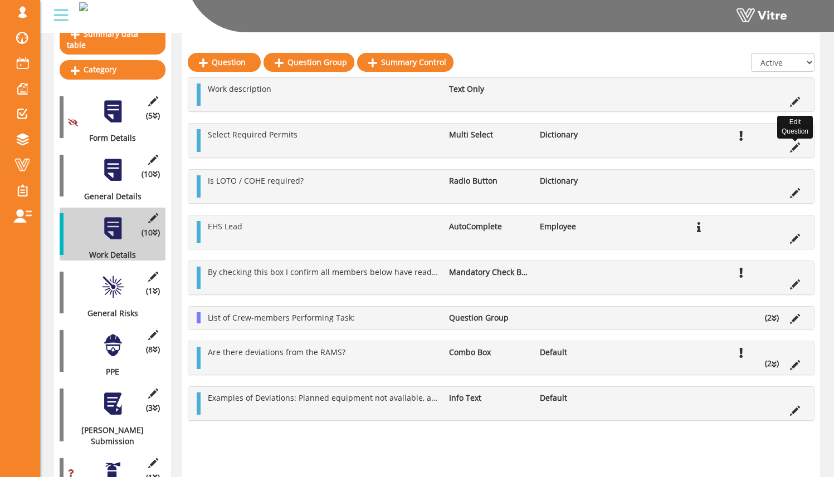
click at [758, 152] on icon at bounding box center [795, 148] width 10 height 10
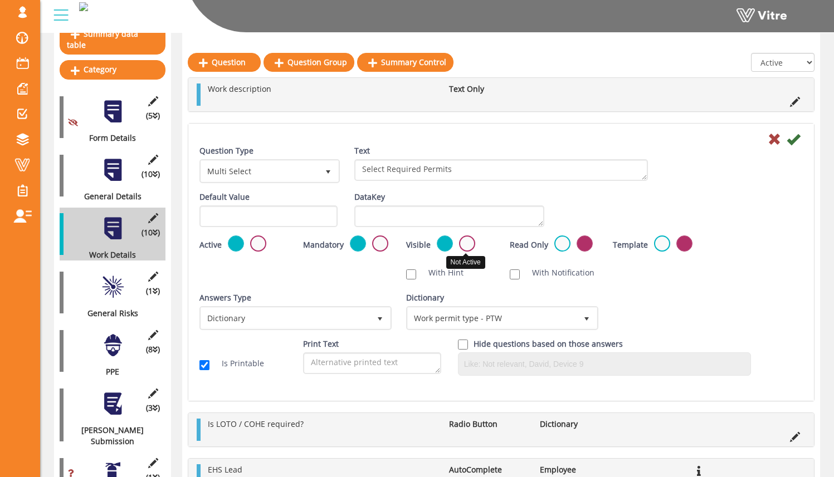
click at [462, 242] on label at bounding box center [467, 244] width 16 height 16
click at [0, 0] on input "radio" at bounding box center [0, 0] width 0 height 0
click at [380, 244] on label at bounding box center [380, 244] width 16 height 16
click at [0, 0] on input "radio" at bounding box center [0, 0] width 0 height 0
click at [758, 139] on icon at bounding box center [793, 139] width 13 height 13
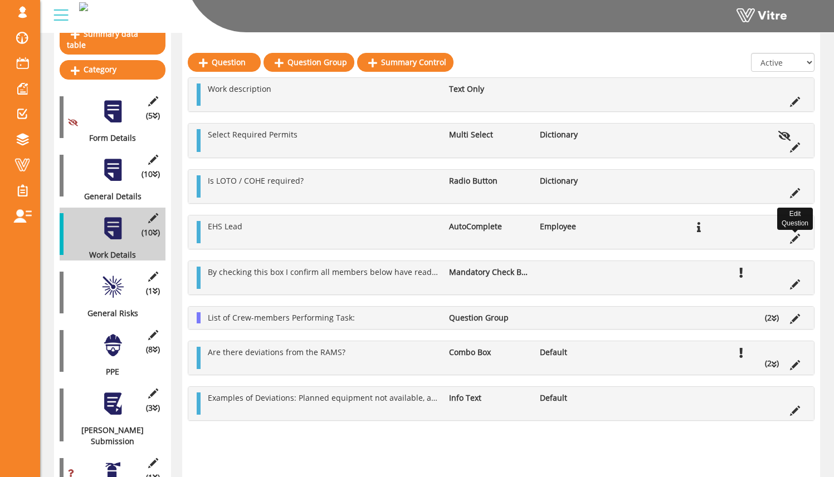
click at [758, 241] on icon at bounding box center [795, 239] width 10 height 10
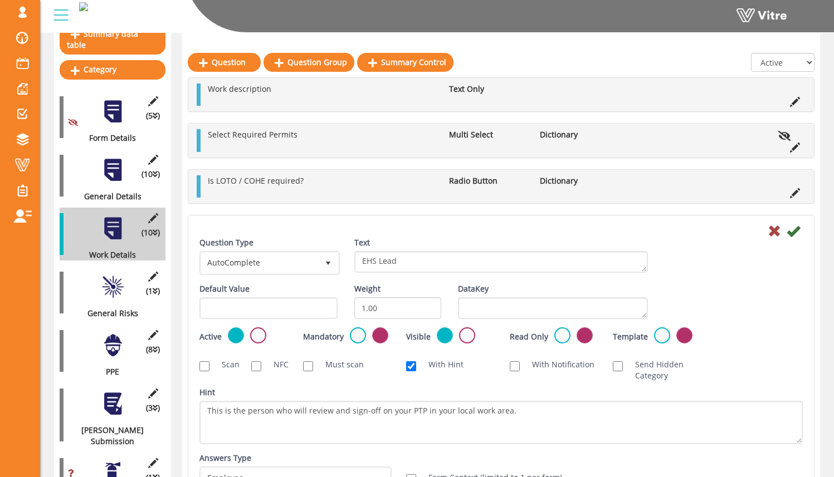
click at [346, 333] on div "Mandatory" at bounding box center [346, 337] width 87 height 18
click at [353, 334] on label at bounding box center [358, 336] width 16 height 16
click at [0, 0] on input "radio" at bounding box center [0, 0] width 0 height 0
click at [473, 340] on div "Visible" at bounding box center [449, 337] width 87 height 18
click at [469, 338] on label at bounding box center [467, 336] width 16 height 16
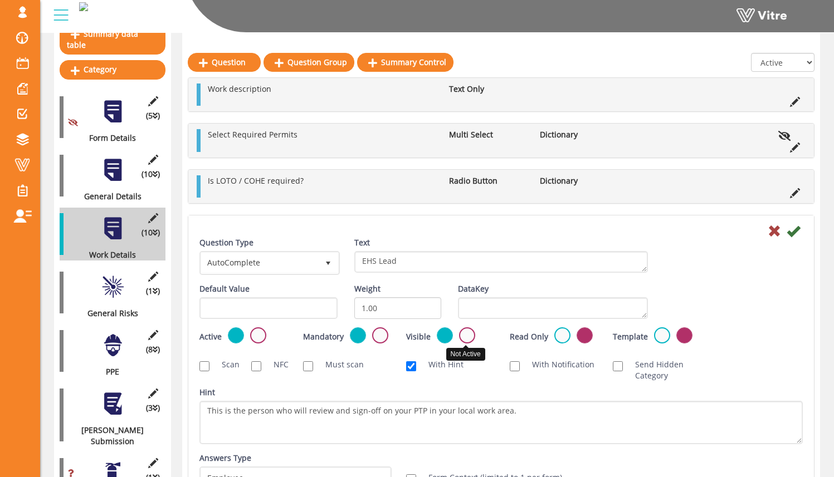
click at [0, 0] on input "radio" at bounding box center [0, 0] width 0 height 0
click at [393, 341] on div "Mandatory" at bounding box center [347, 341] width 104 height 26
click at [383, 338] on label at bounding box center [380, 336] width 16 height 16
click at [0, 0] on input "radio" at bounding box center [0, 0] width 0 height 0
click at [258, 335] on label at bounding box center [258, 336] width 16 height 16
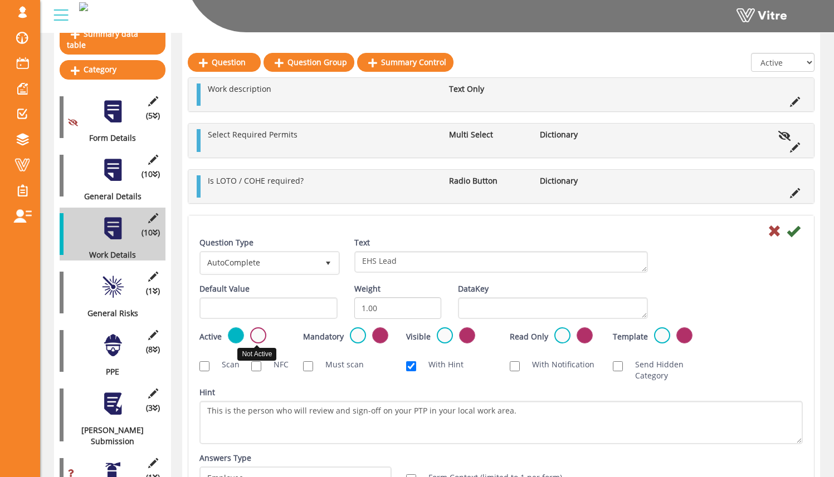
click at [0, 0] on input "radio" at bounding box center [0, 0] width 0 height 0
click at [758, 232] on icon at bounding box center [793, 230] width 13 height 13
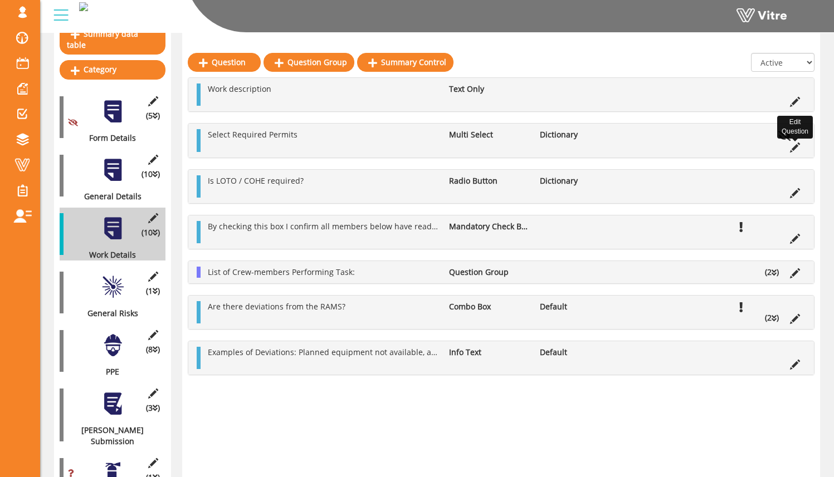
click at [758, 148] on icon at bounding box center [795, 148] width 10 height 10
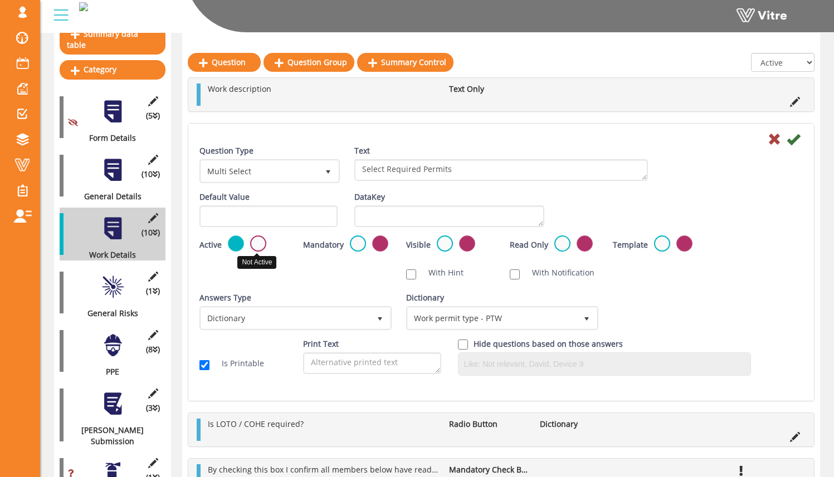
click at [259, 241] on label at bounding box center [258, 244] width 16 height 16
click at [0, 0] on input "radio" at bounding box center [0, 0] width 0 height 0
click at [758, 140] on icon at bounding box center [793, 139] width 13 height 13
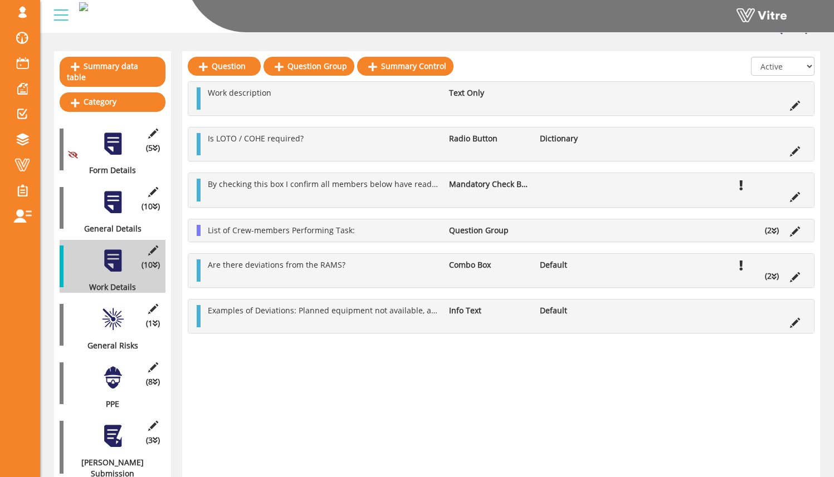
scroll to position [106, 0]
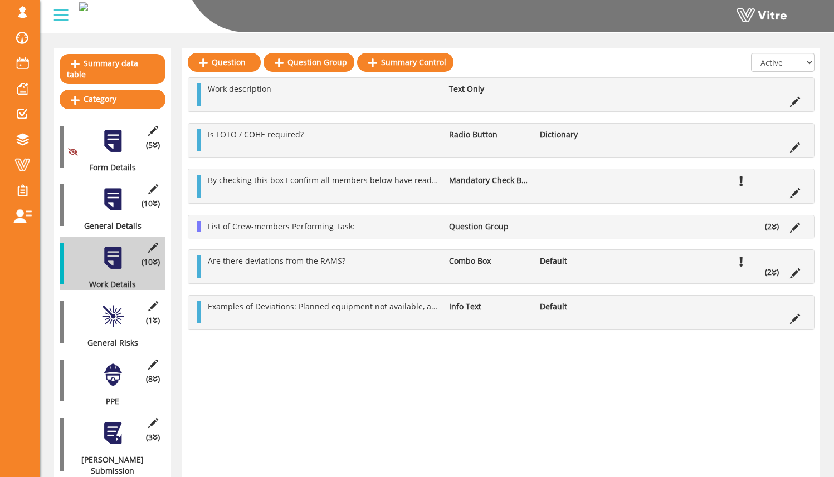
click at [119, 305] on div at bounding box center [112, 316] width 25 height 25
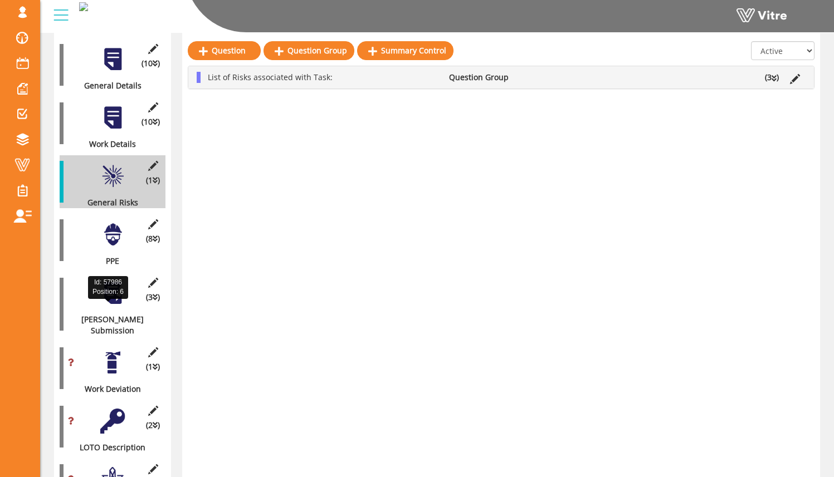
scroll to position [256, 0]
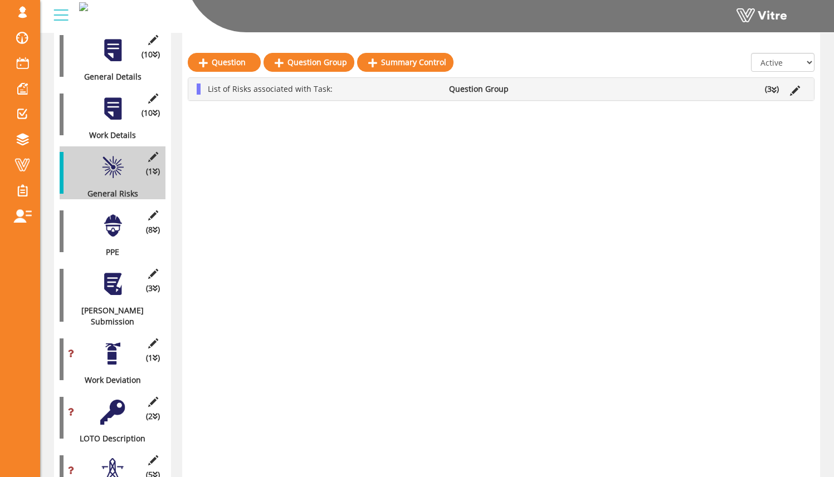
click at [118, 282] on div at bounding box center [112, 284] width 25 height 25
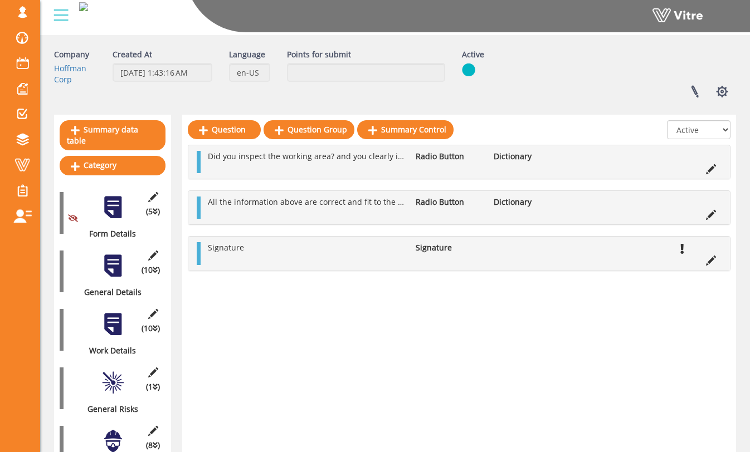
scroll to position [50, 0]
